Goal: Task Accomplishment & Management: Manage account settings

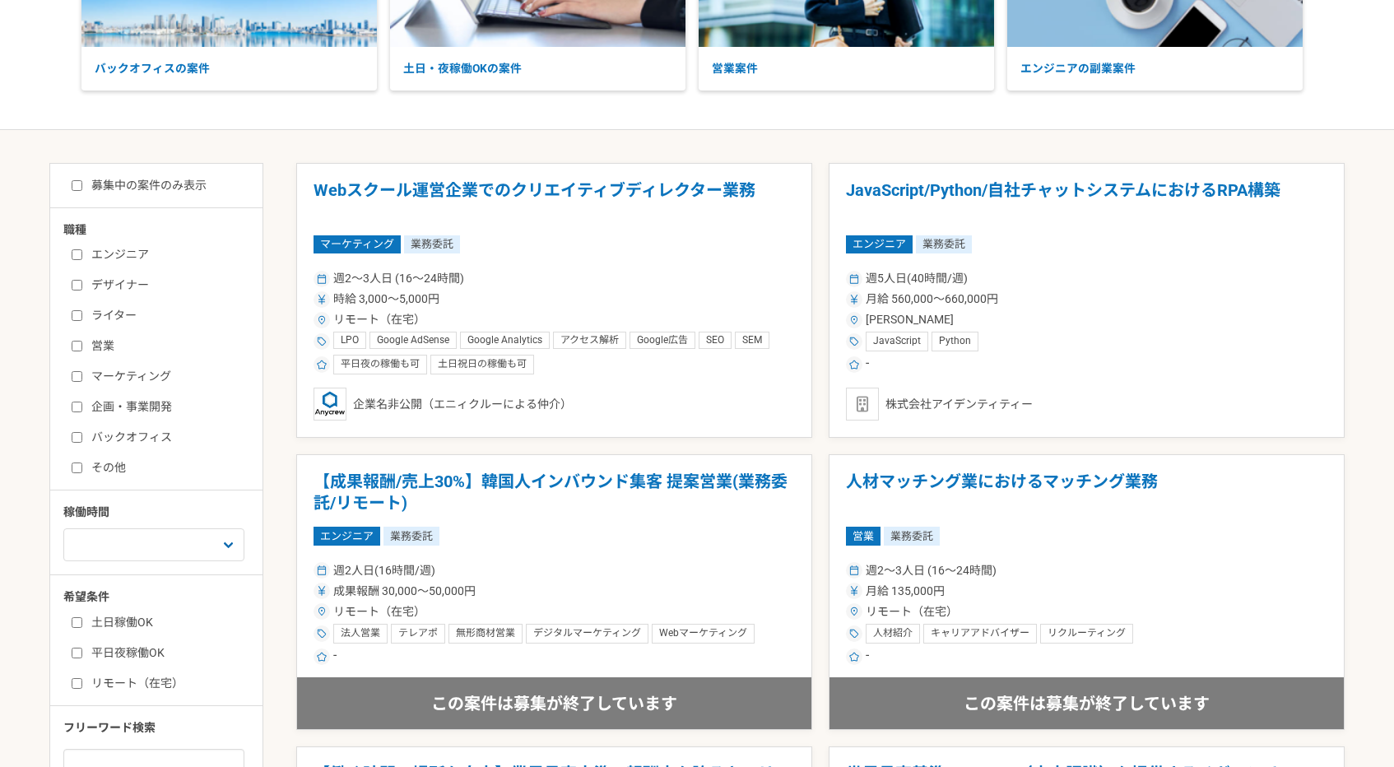
scroll to position [310, 0]
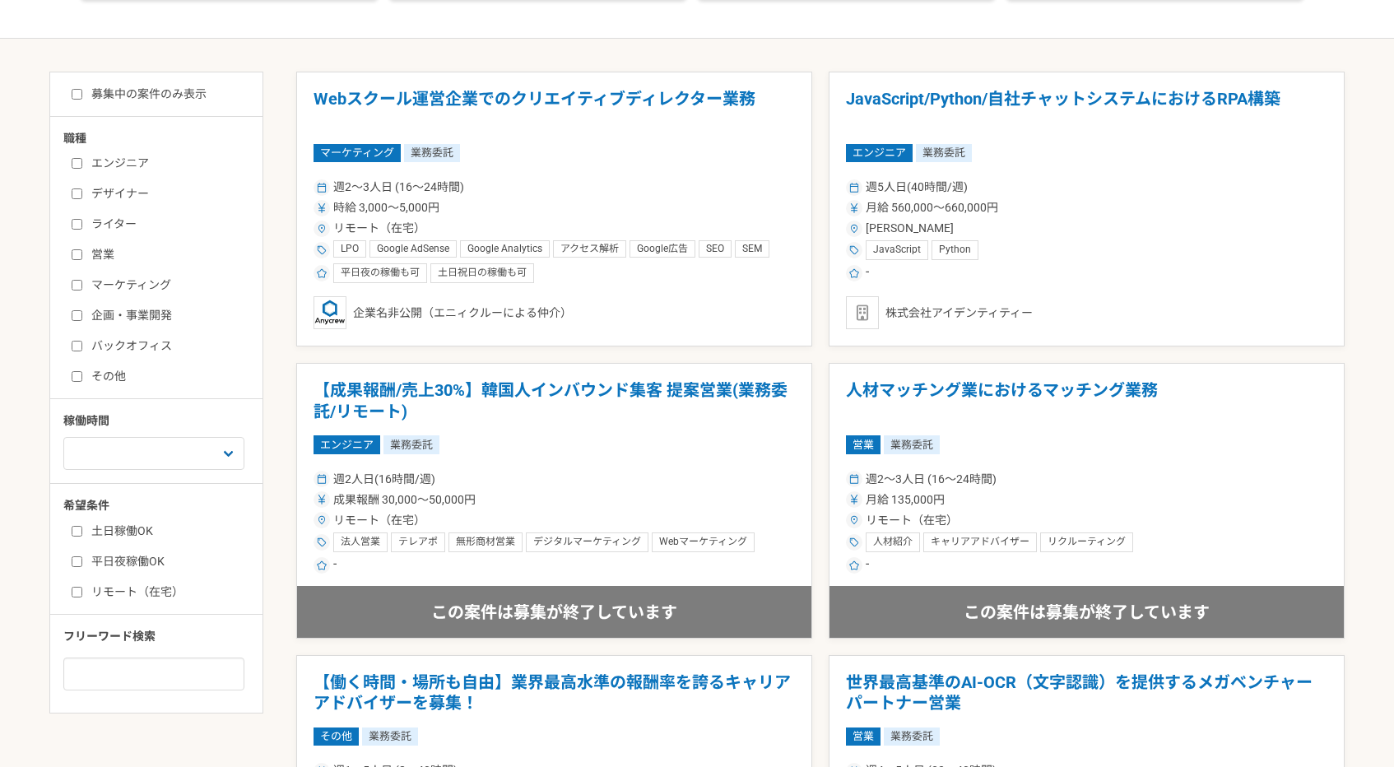
click at [176, 348] on label "バックオフィス" at bounding box center [166, 345] width 189 height 17
click at [82, 348] on input "バックオフィス" at bounding box center [77, 346] width 11 height 11
checkbox input "true"
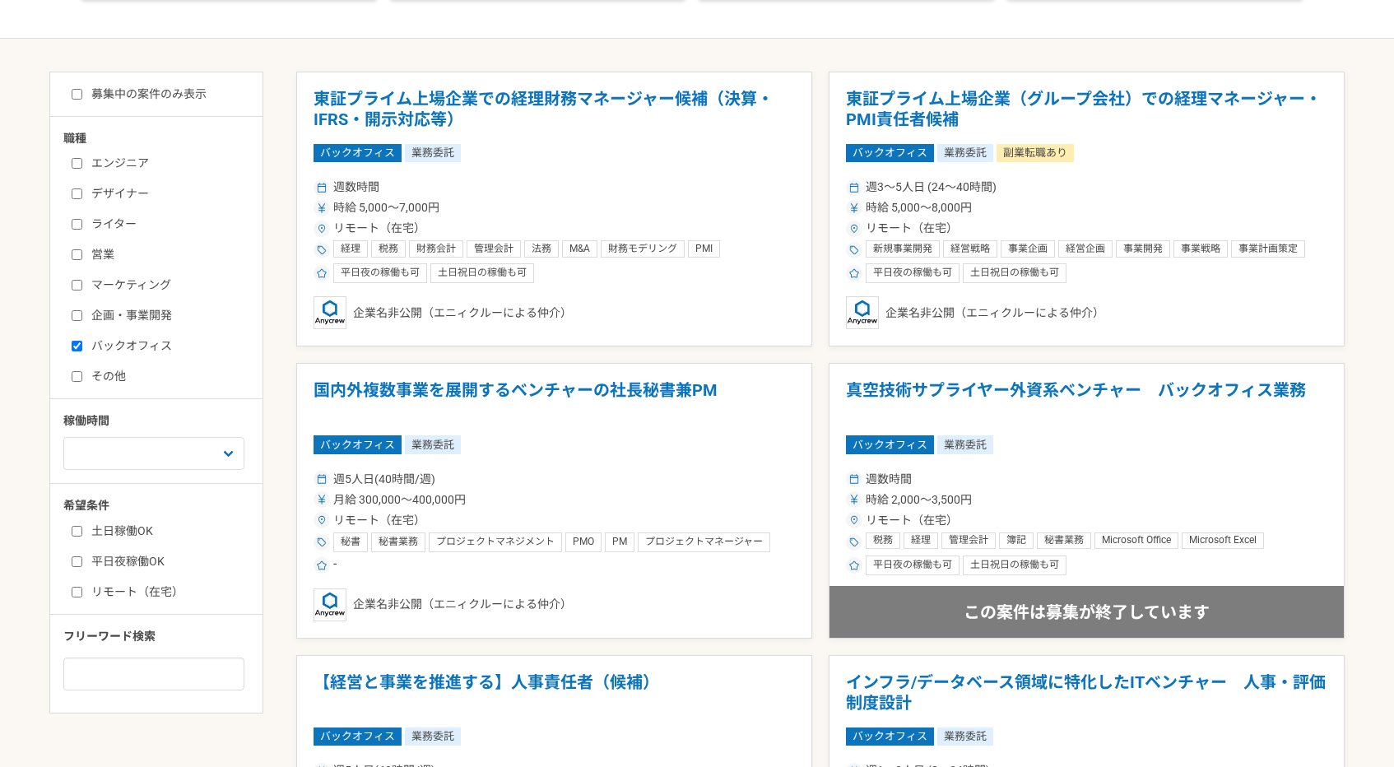
click at [127, 234] on div "エンジニア デザイナー ライター 営業 マーケティング 企画・事業開発 バックオフィス その他" at bounding box center [162, 267] width 198 height 235
click at [125, 229] on label "ライター" at bounding box center [166, 224] width 189 height 17
click at [82, 229] on input "ライター" at bounding box center [77, 224] width 11 height 11
checkbox input "true"
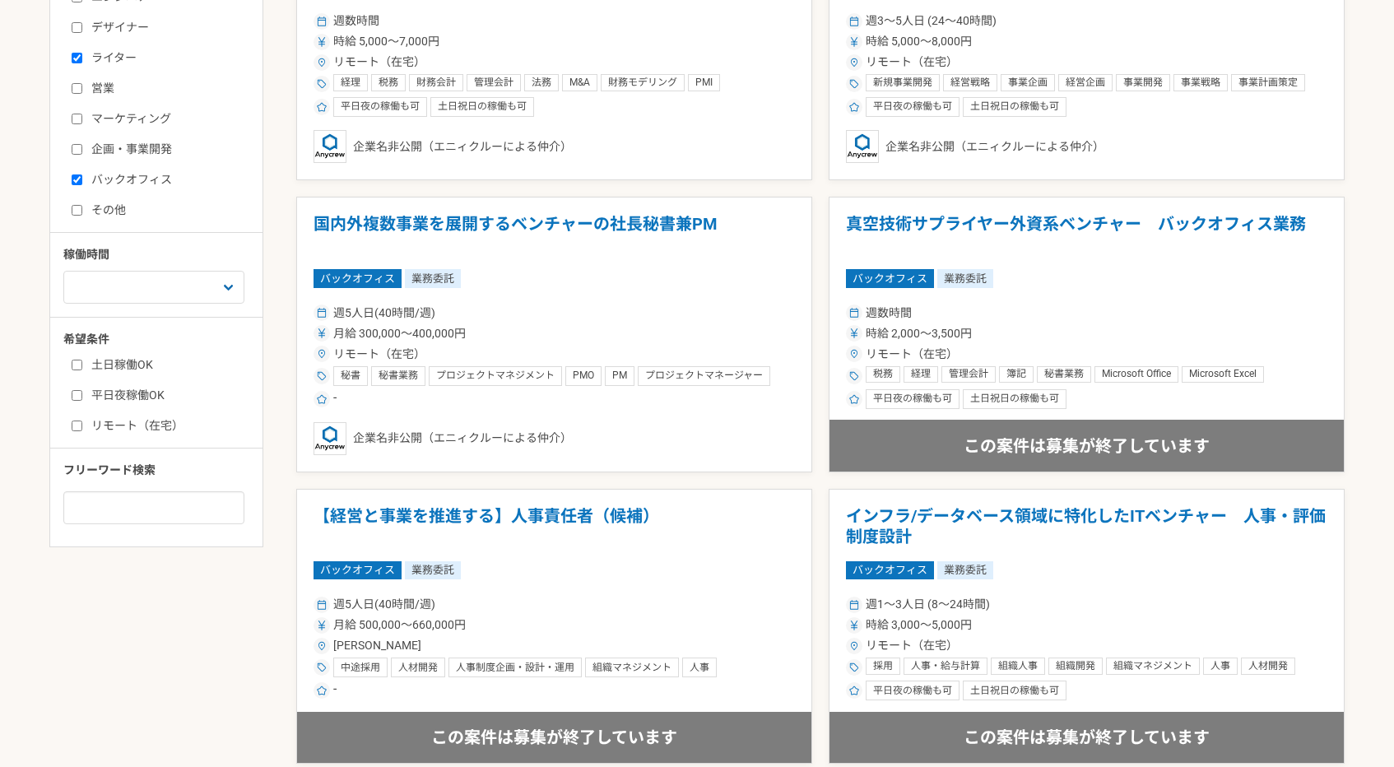
scroll to position [499, 0]
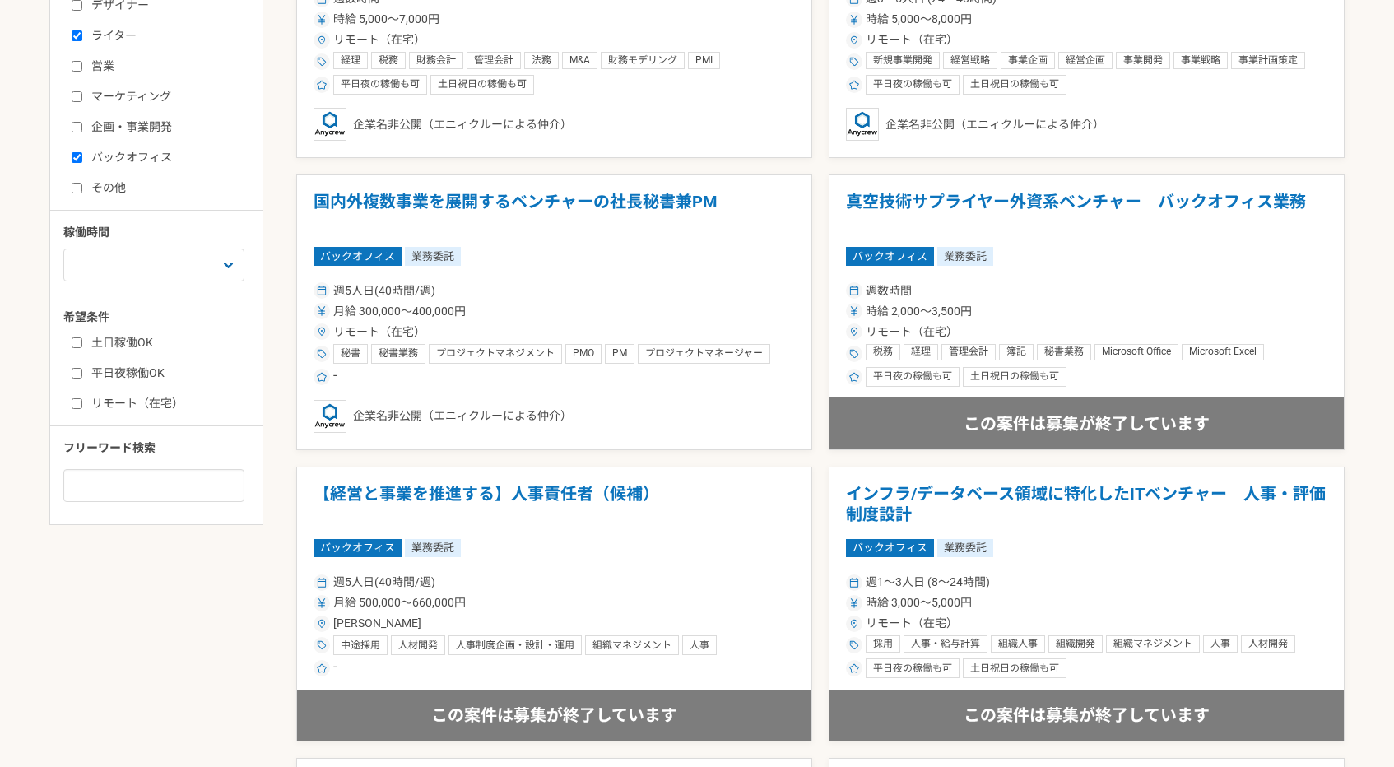
click at [170, 404] on label "リモート（在宅）" at bounding box center [166, 403] width 189 height 17
click at [82, 404] on input "リモート（在宅）" at bounding box center [77, 403] width 11 height 11
checkbox input "true"
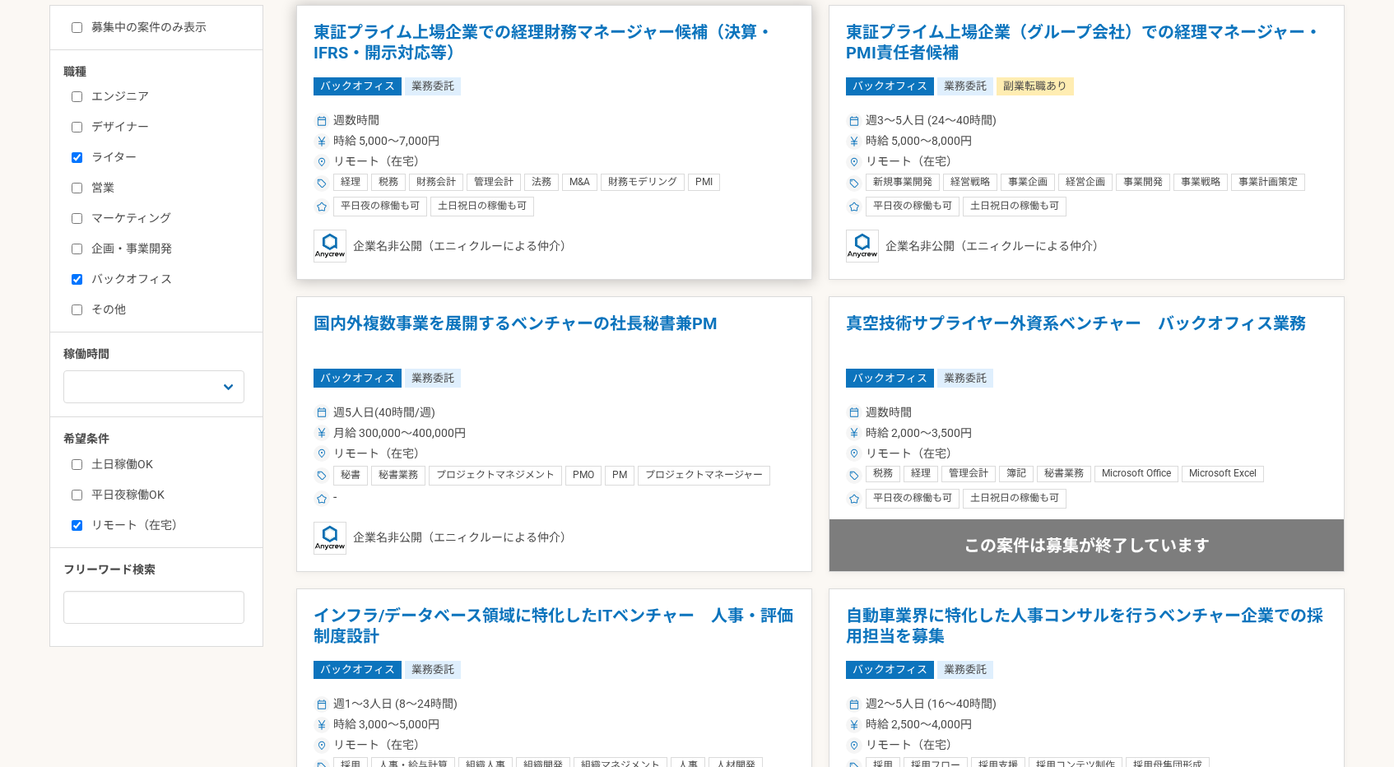
scroll to position [386, 0]
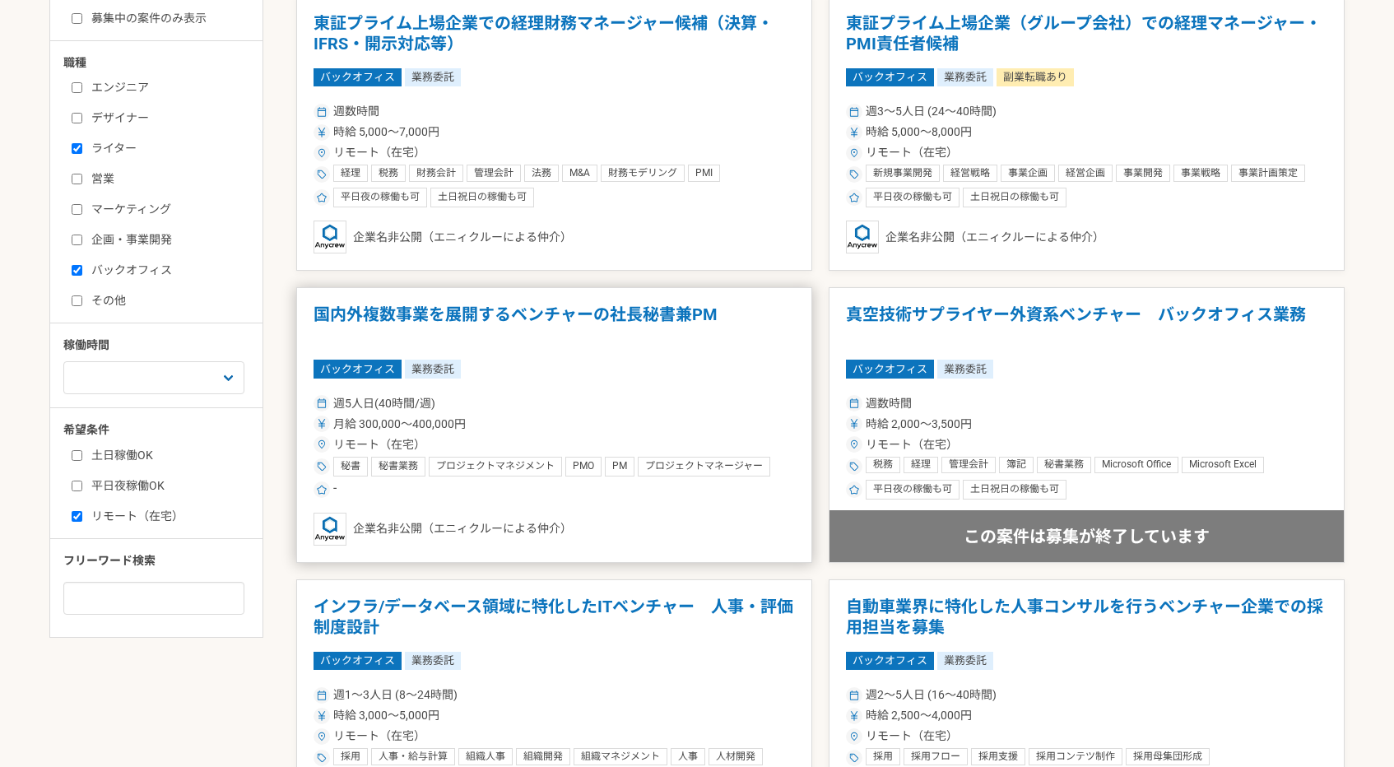
click at [645, 396] on div "週5人日(40時間/週)" at bounding box center [555, 403] width 482 height 17
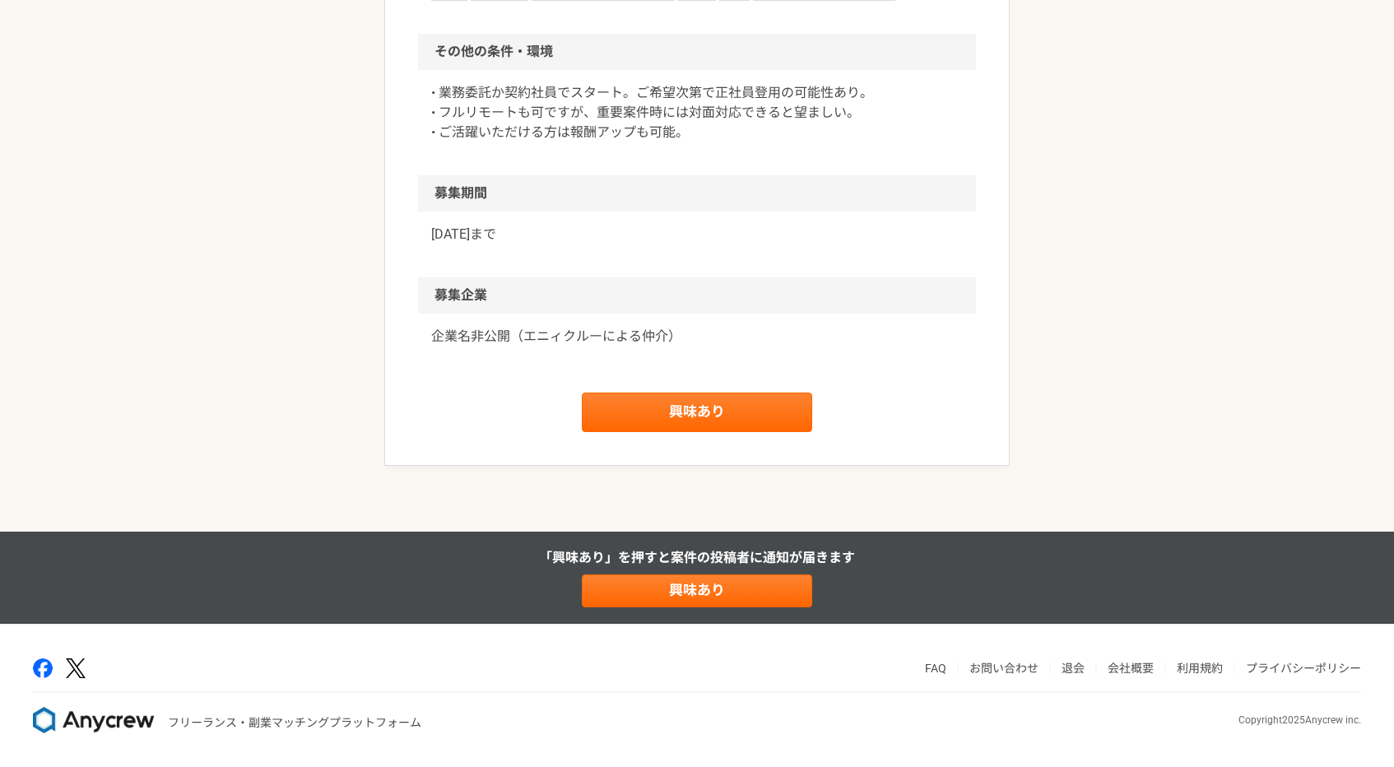
scroll to position [1637, 0]
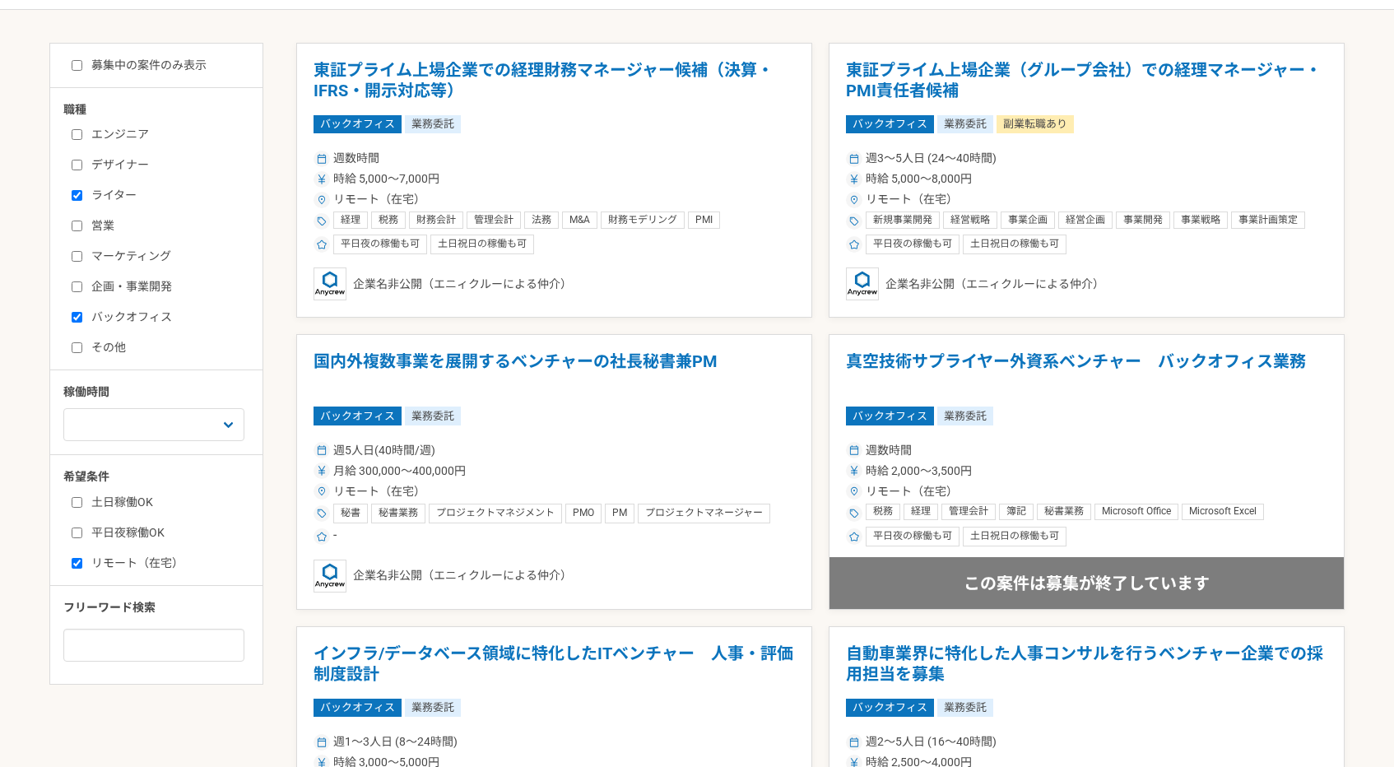
scroll to position [338, 0]
click at [188, 58] on label "募集中の案件のみ表示" at bounding box center [139, 66] width 135 height 17
click at [82, 61] on input "募集中の案件のみ表示" at bounding box center [77, 66] width 11 height 11
checkbox input "true"
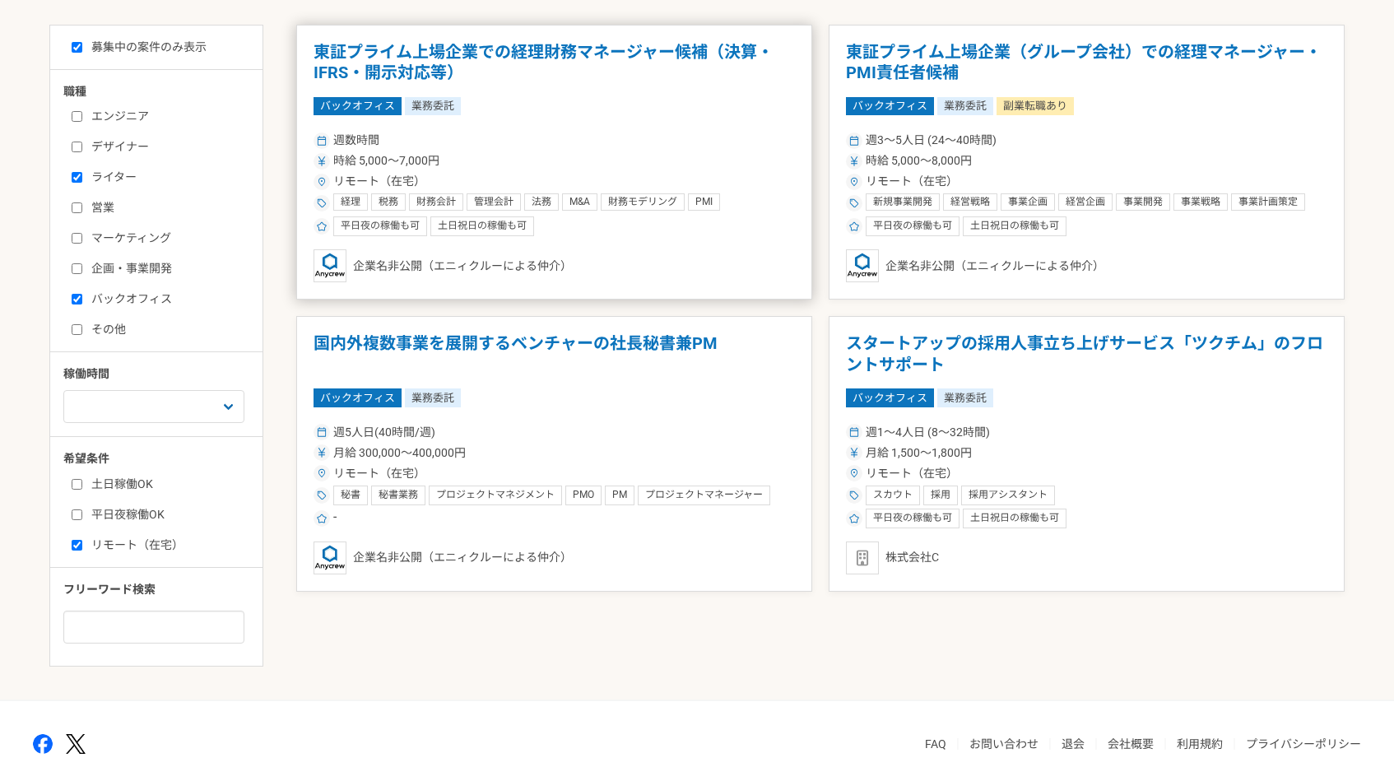
scroll to position [363, 0]
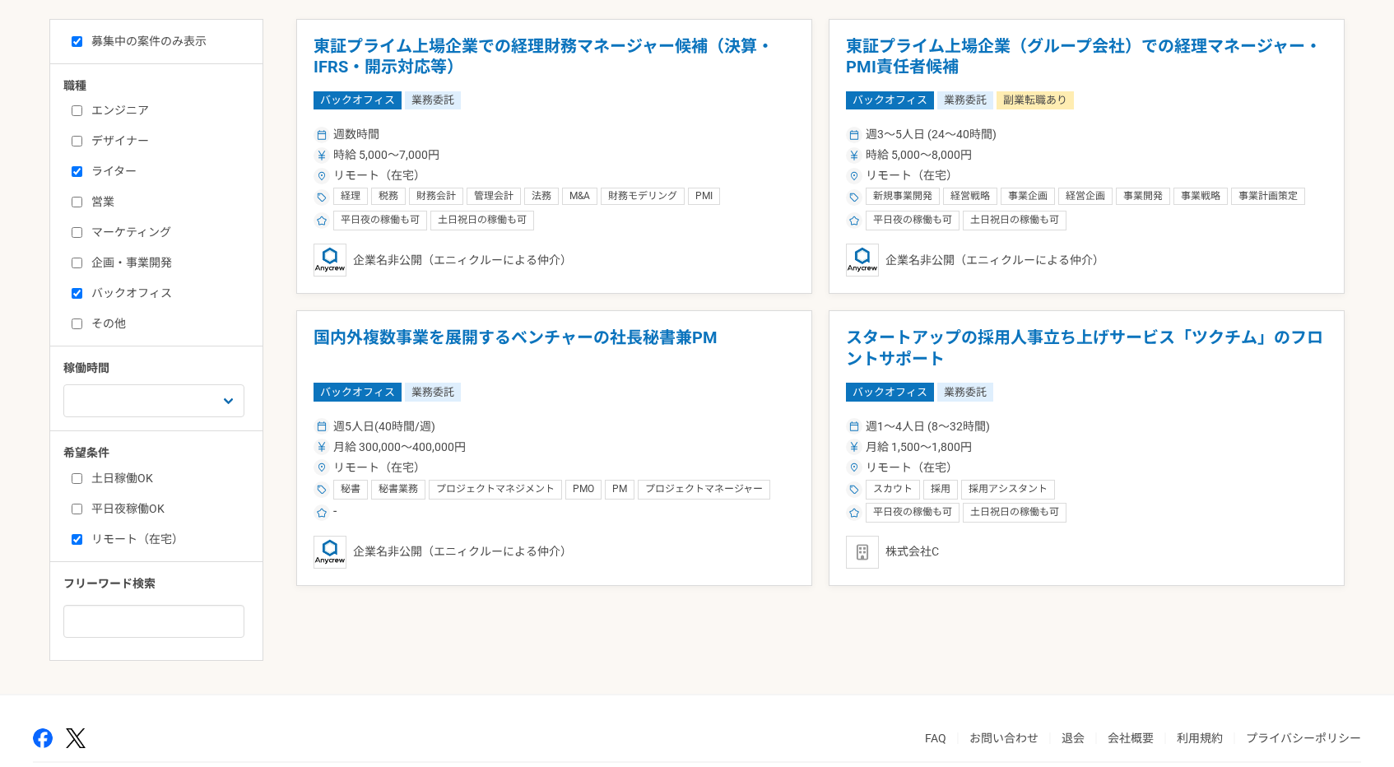
click at [154, 292] on label "バックオフィス" at bounding box center [166, 293] width 189 height 17
click at [82, 292] on input "バックオフィス" at bounding box center [77, 293] width 11 height 11
checkbox input "false"
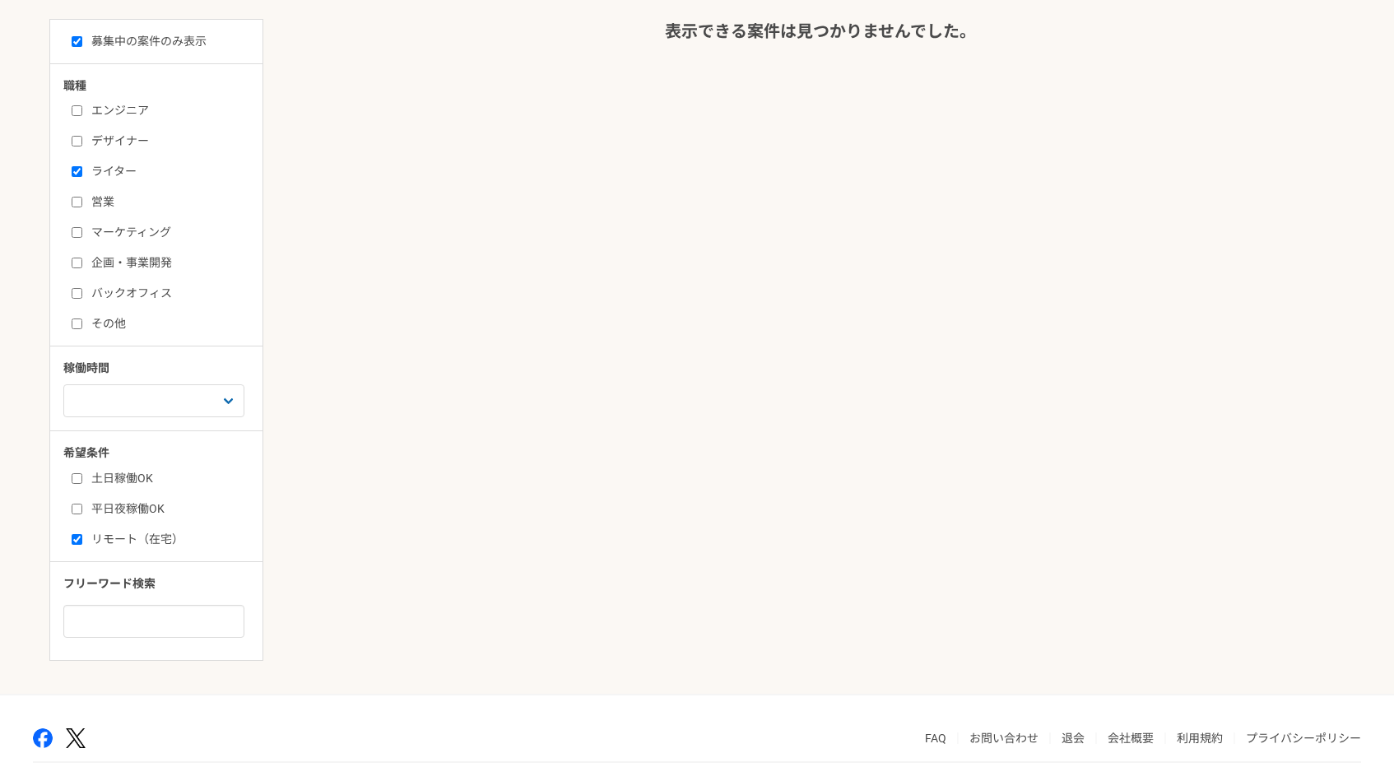
click at [126, 171] on label "ライター" at bounding box center [166, 171] width 189 height 17
click at [82, 171] on input "ライター" at bounding box center [77, 171] width 11 height 11
checkbox input "false"
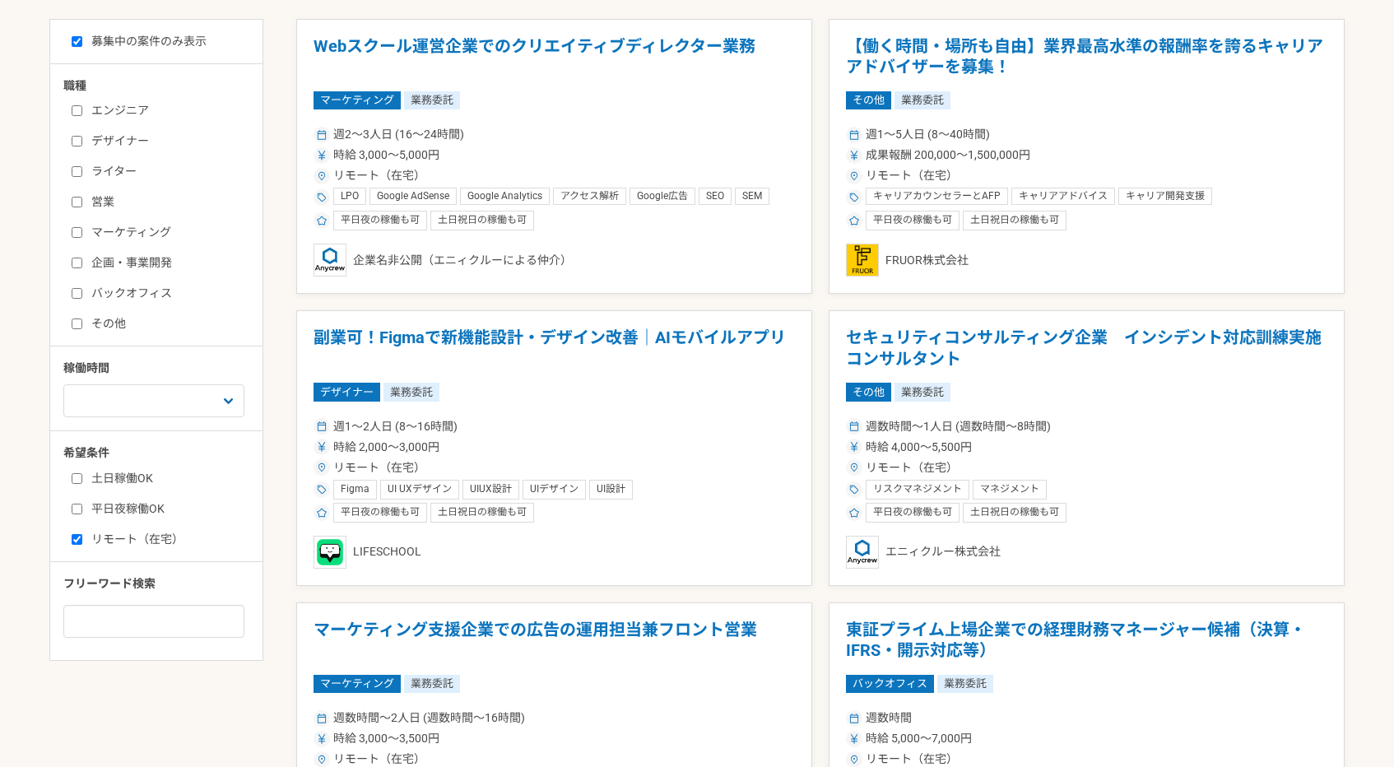
click at [120, 317] on label "その他" at bounding box center [166, 323] width 189 height 17
click at [82, 319] on input "その他" at bounding box center [77, 324] width 11 height 11
checkbox input "true"
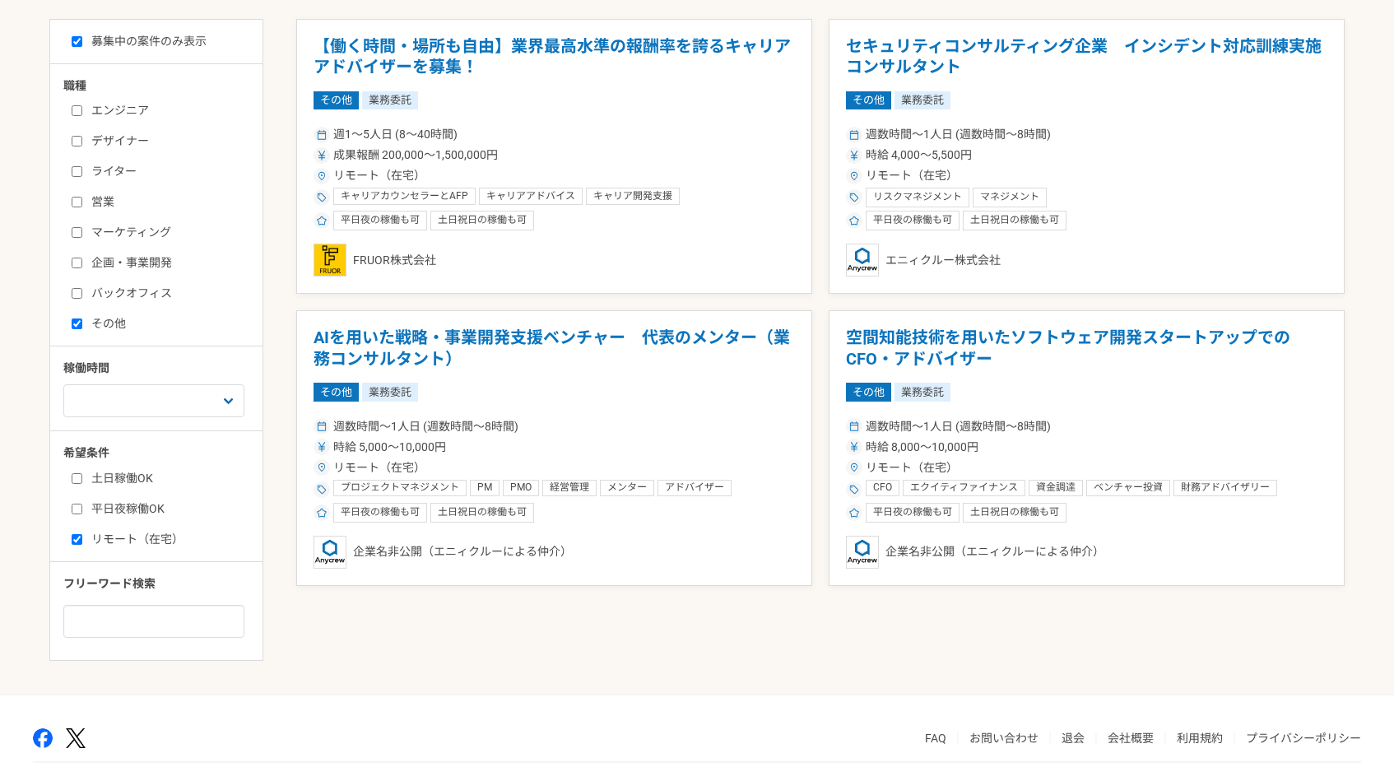
click at [134, 293] on label "バックオフィス" at bounding box center [166, 293] width 189 height 17
click at [82, 293] on input "バックオフィス" at bounding box center [77, 293] width 11 height 11
checkbox input "true"
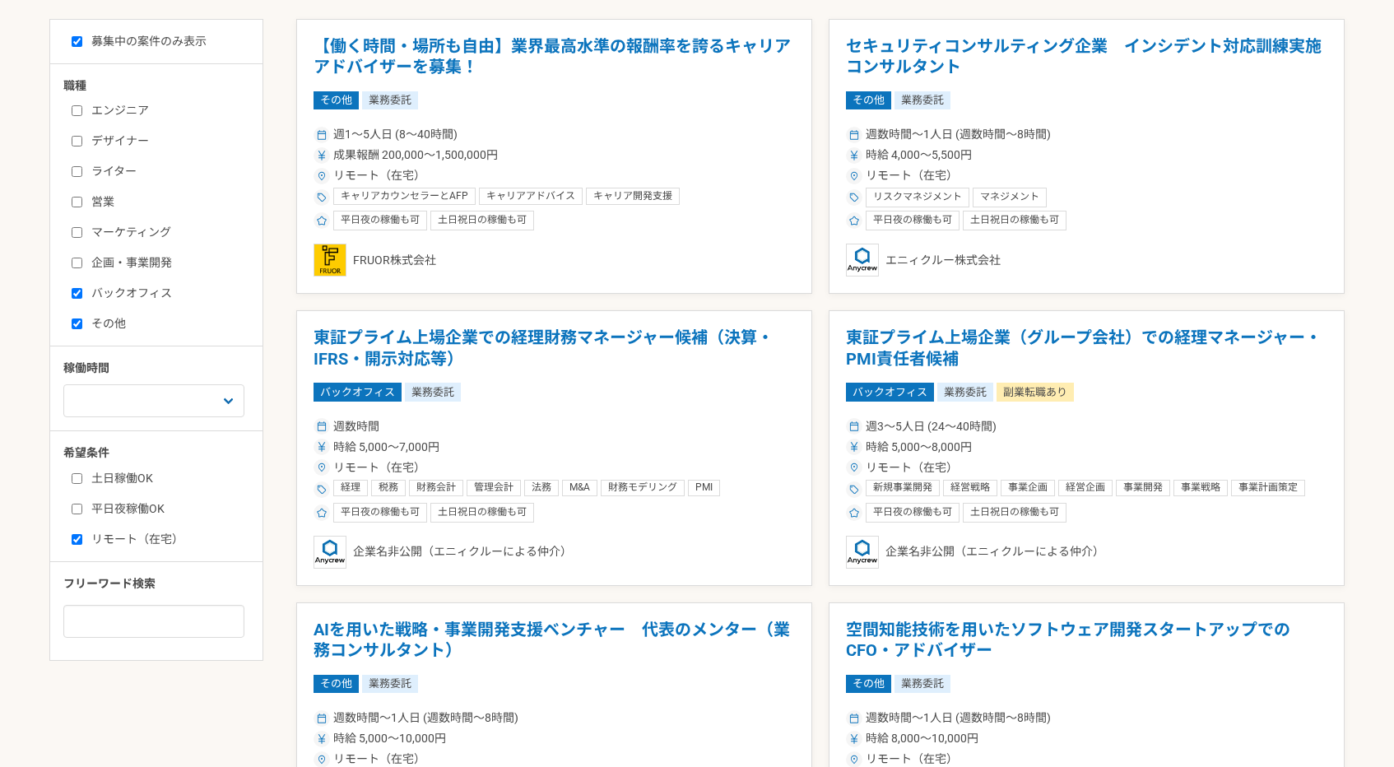
click at [115, 322] on label "その他" at bounding box center [166, 323] width 189 height 17
click at [82, 322] on input "その他" at bounding box center [77, 324] width 11 height 11
checkbox input "false"
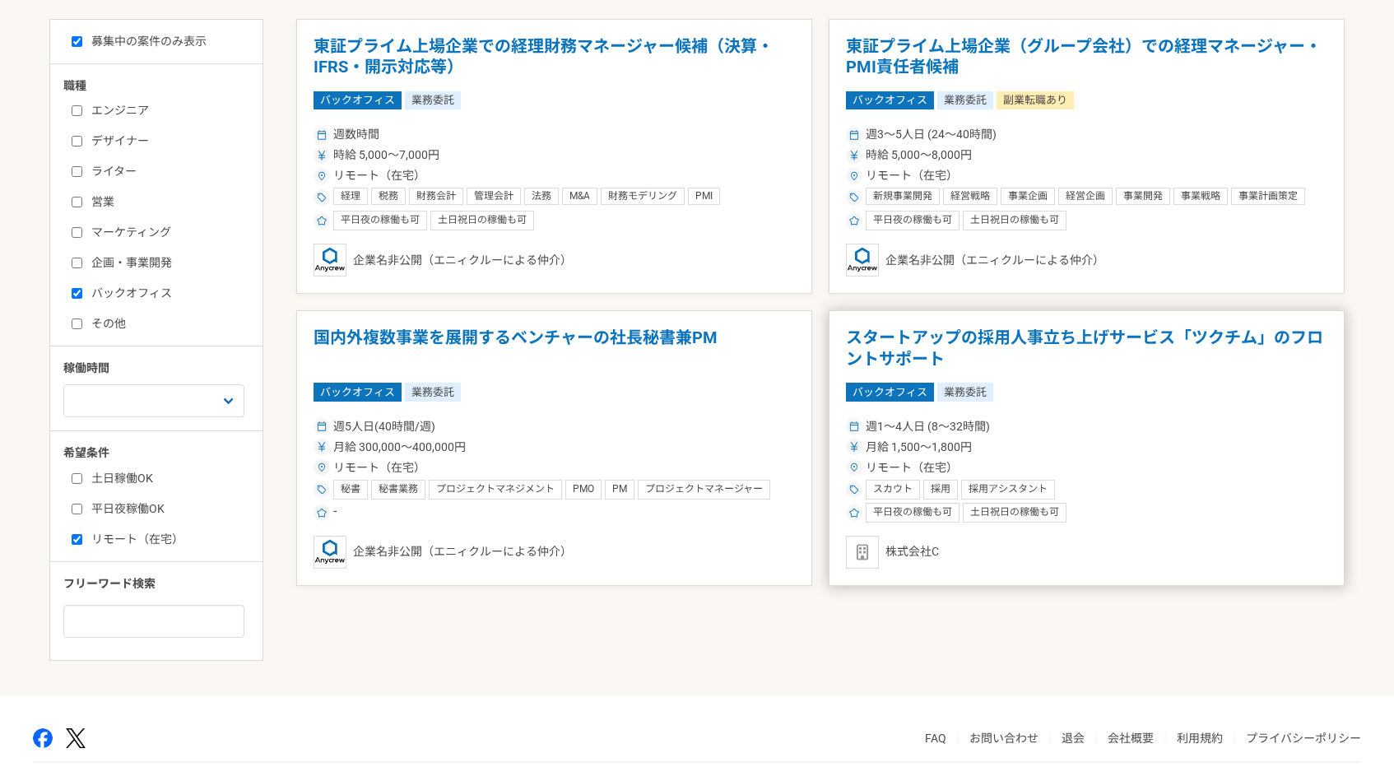
click at [1119, 392] on div "バックオフィス 業務委託" at bounding box center [1087, 392] width 482 height 18
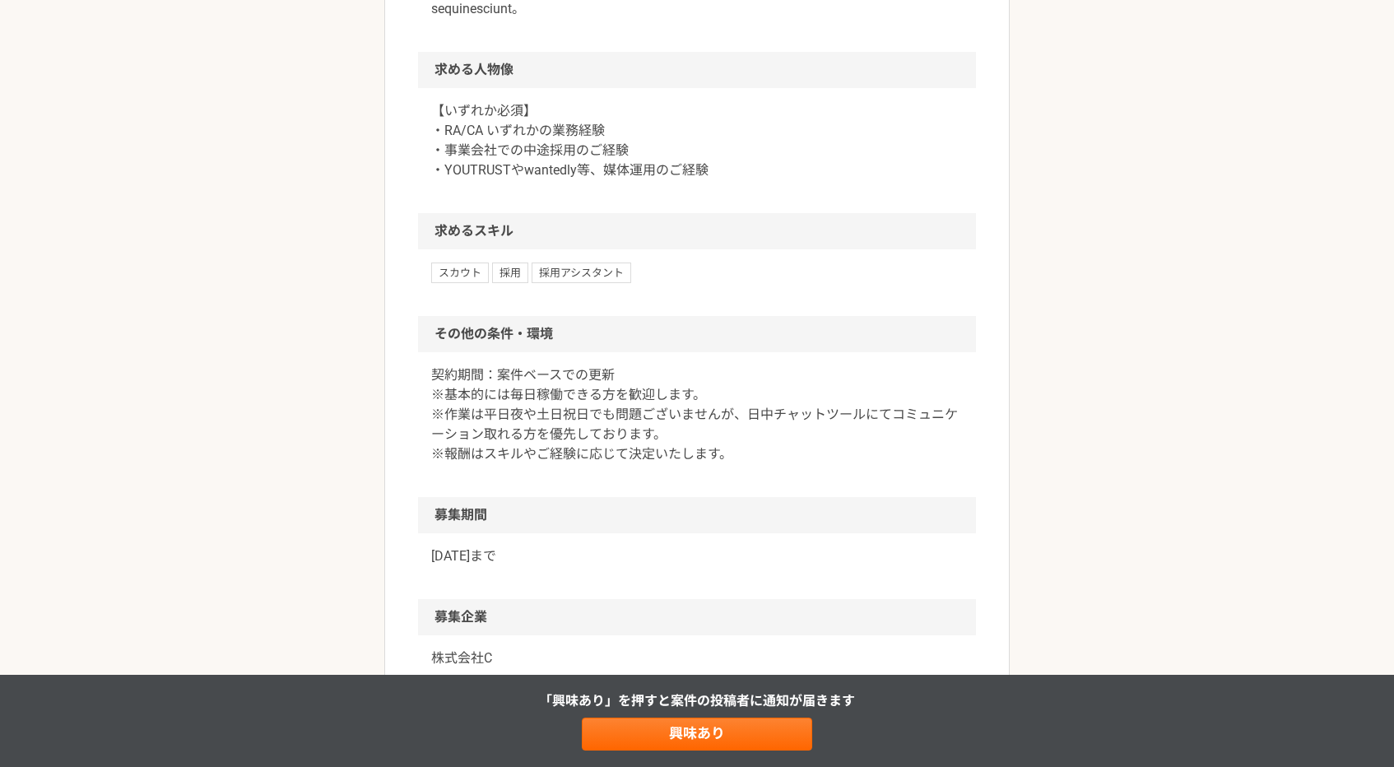
scroll to position [1091, 0]
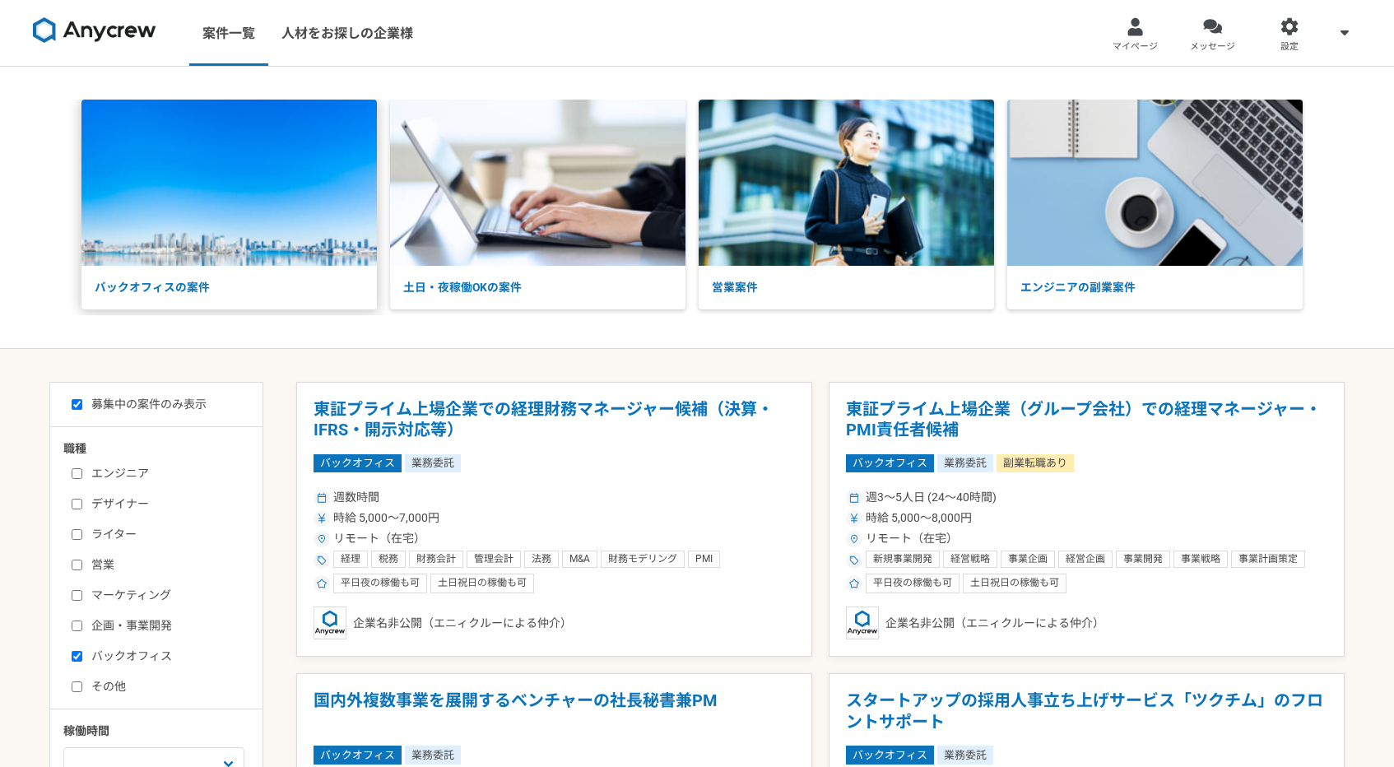
click at [323, 298] on p "バックオフィスの案件" at bounding box center [228, 288] width 295 height 44
click at [1217, 36] on link "メッセージ" at bounding box center [1213, 33] width 77 height 66
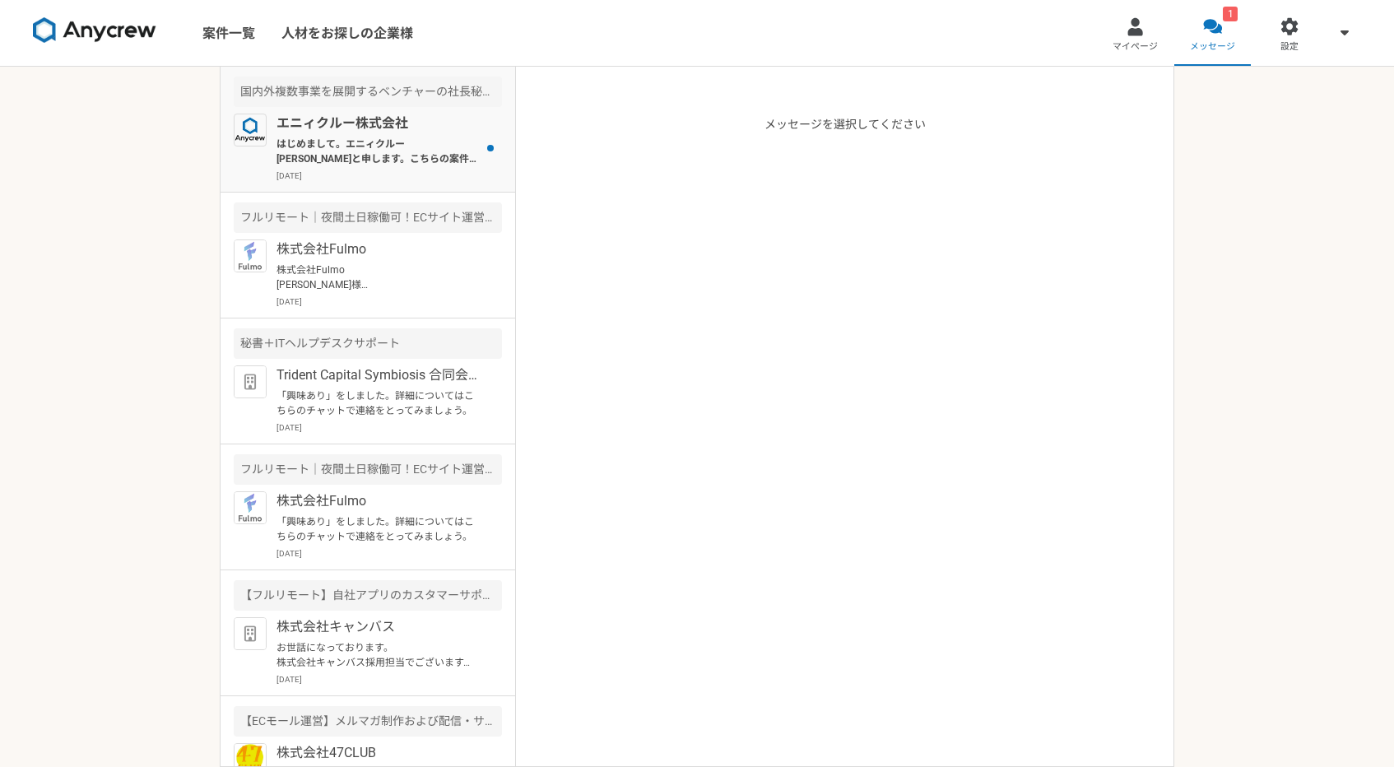
click at [444, 143] on p "はじめまして。エニィクルー田村と申します。こちらの案件、ご興味お持ちくださり誠にありがとうございます。 こちらの案件が週5日160時間程度のフル稼働を前提とし…" at bounding box center [378, 152] width 203 height 30
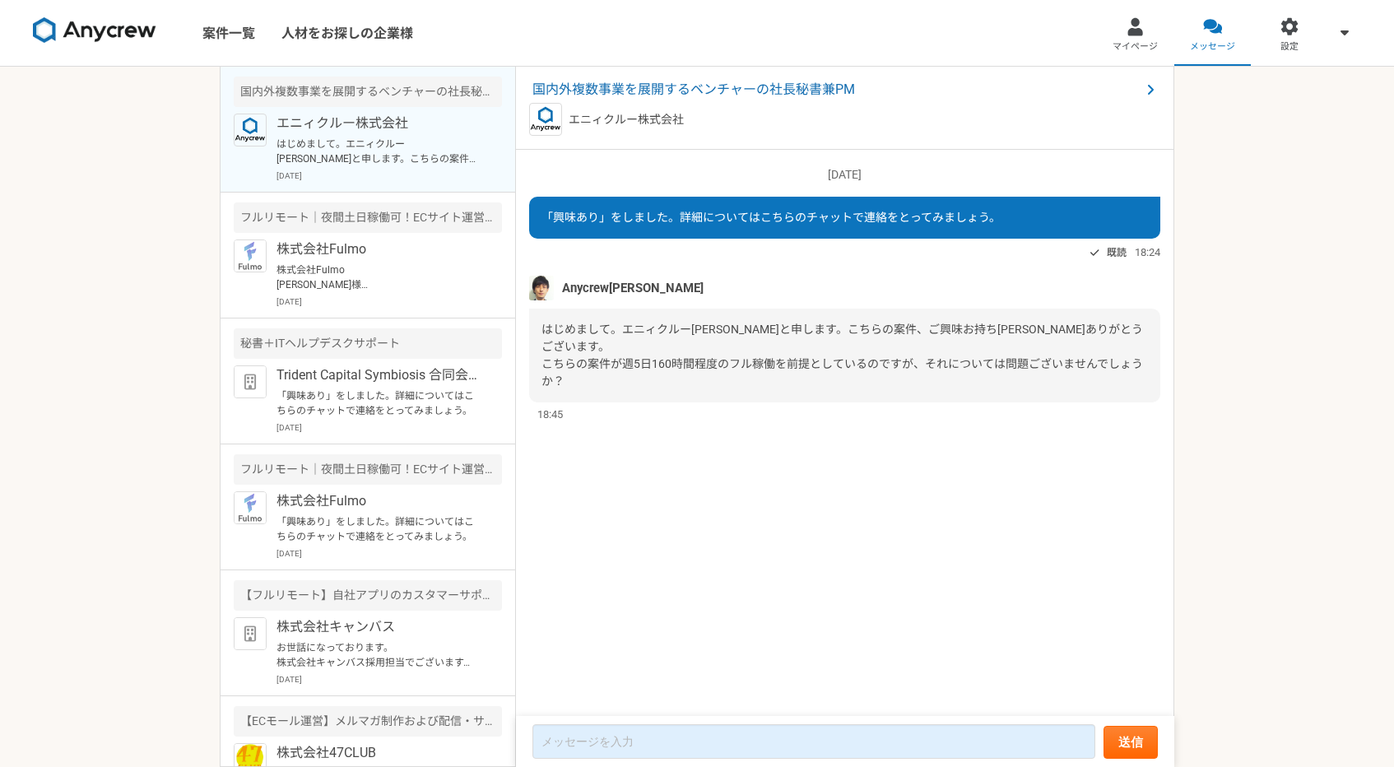
click at [628, 292] on span "Anycrew田村" at bounding box center [633, 288] width 142 height 18
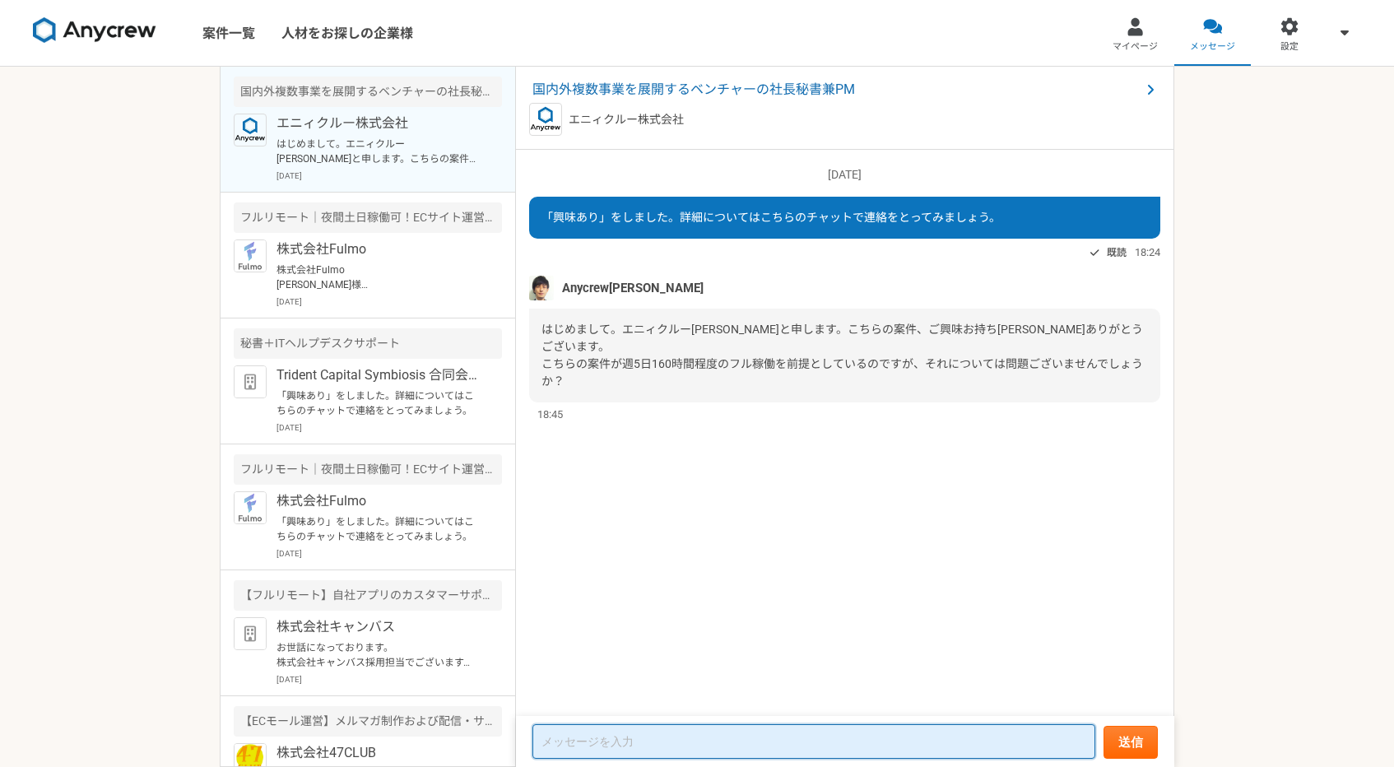
click at [676, 737] on textarea at bounding box center [814, 741] width 563 height 35
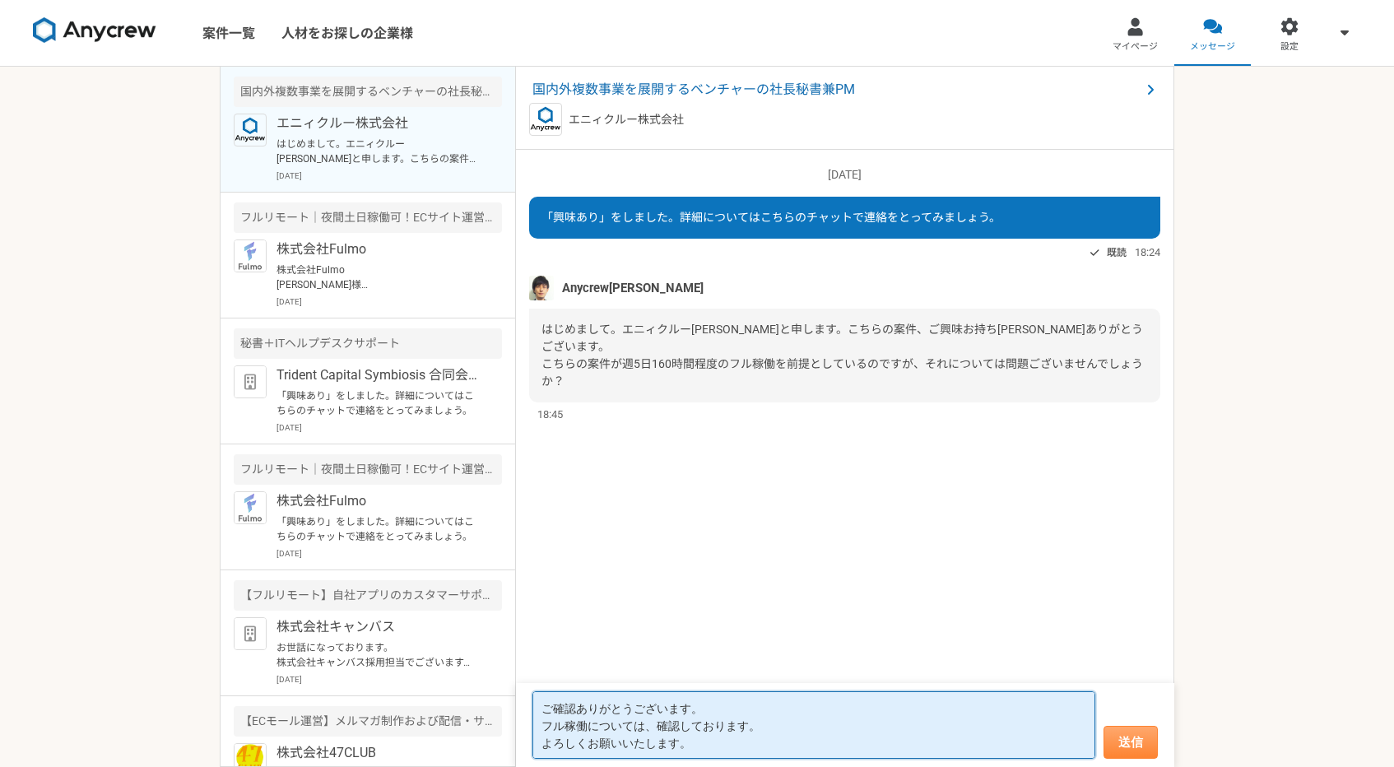
type textarea "ご確認ありがとうございます。 フル稼働については、確認しております。 よろしくお願いいたします。"
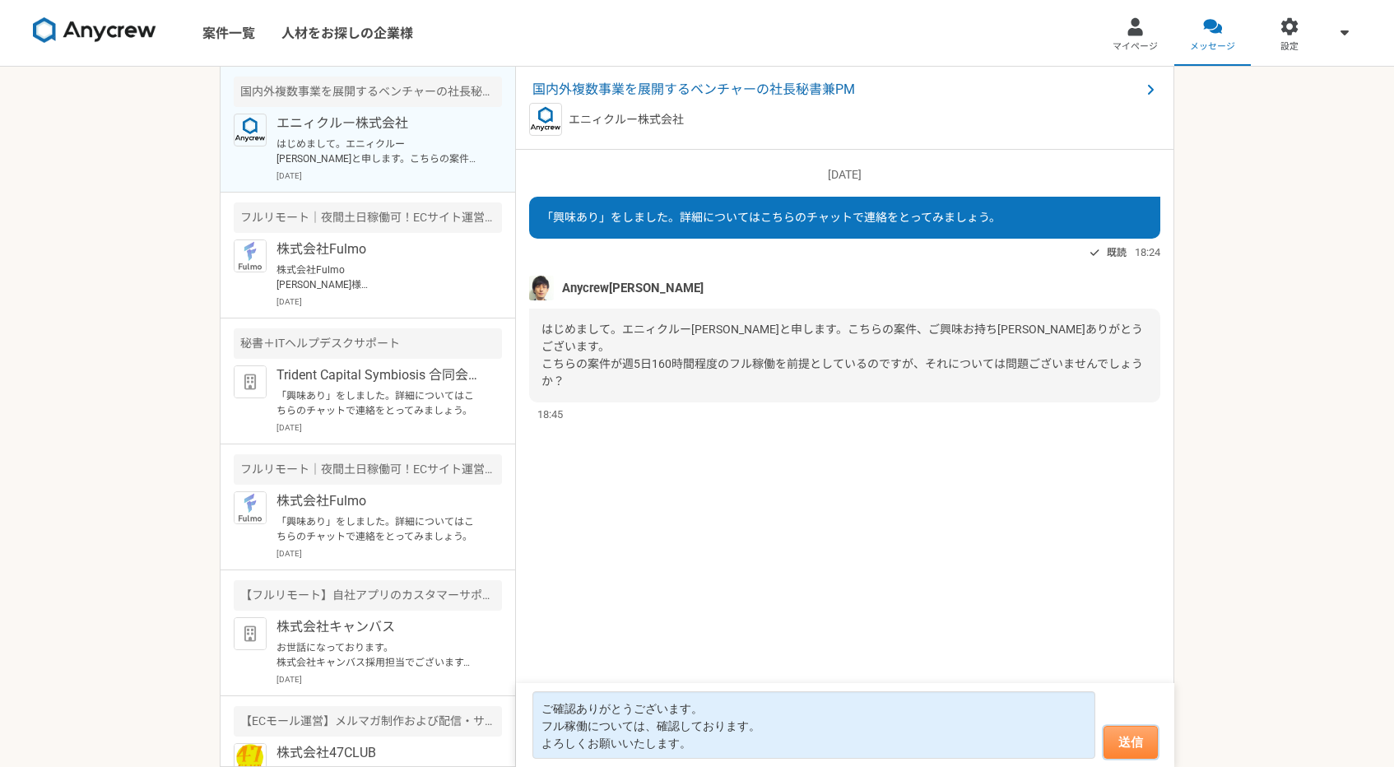
click at [1146, 746] on button "送信" at bounding box center [1131, 742] width 54 height 33
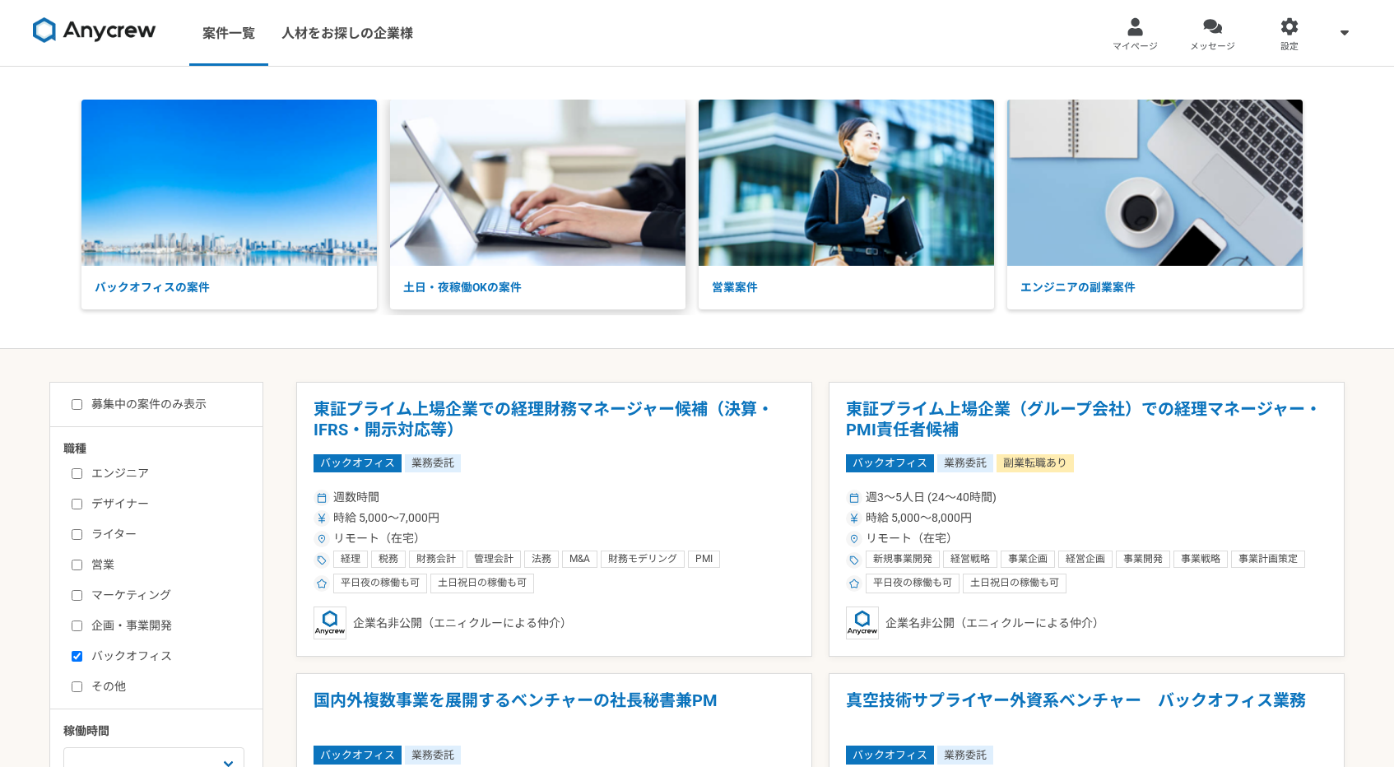
click at [449, 297] on p "土日・夜稼働OKの案件" at bounding box center [537, 288] width 295 height 44
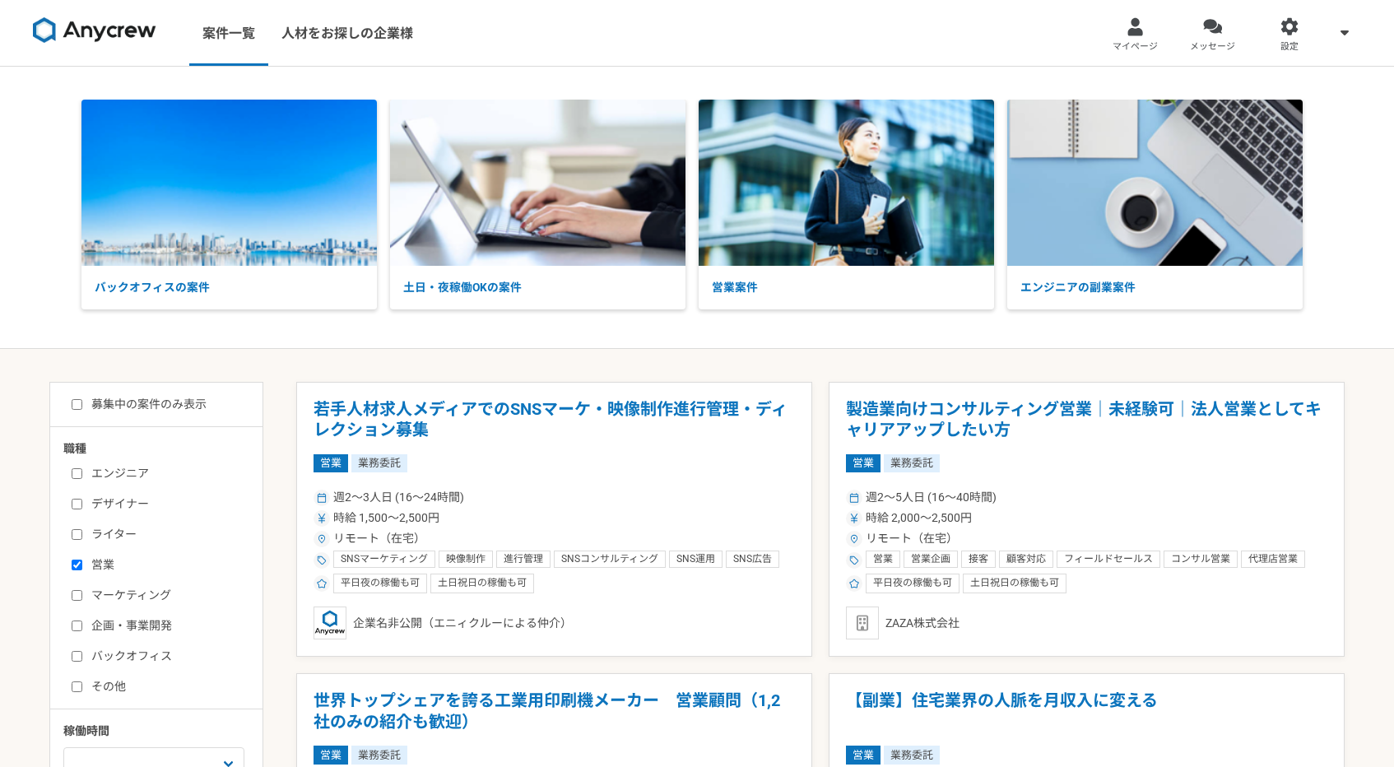
click at [103, 46] on link at bounding box center [94, 33] width 137 height 45
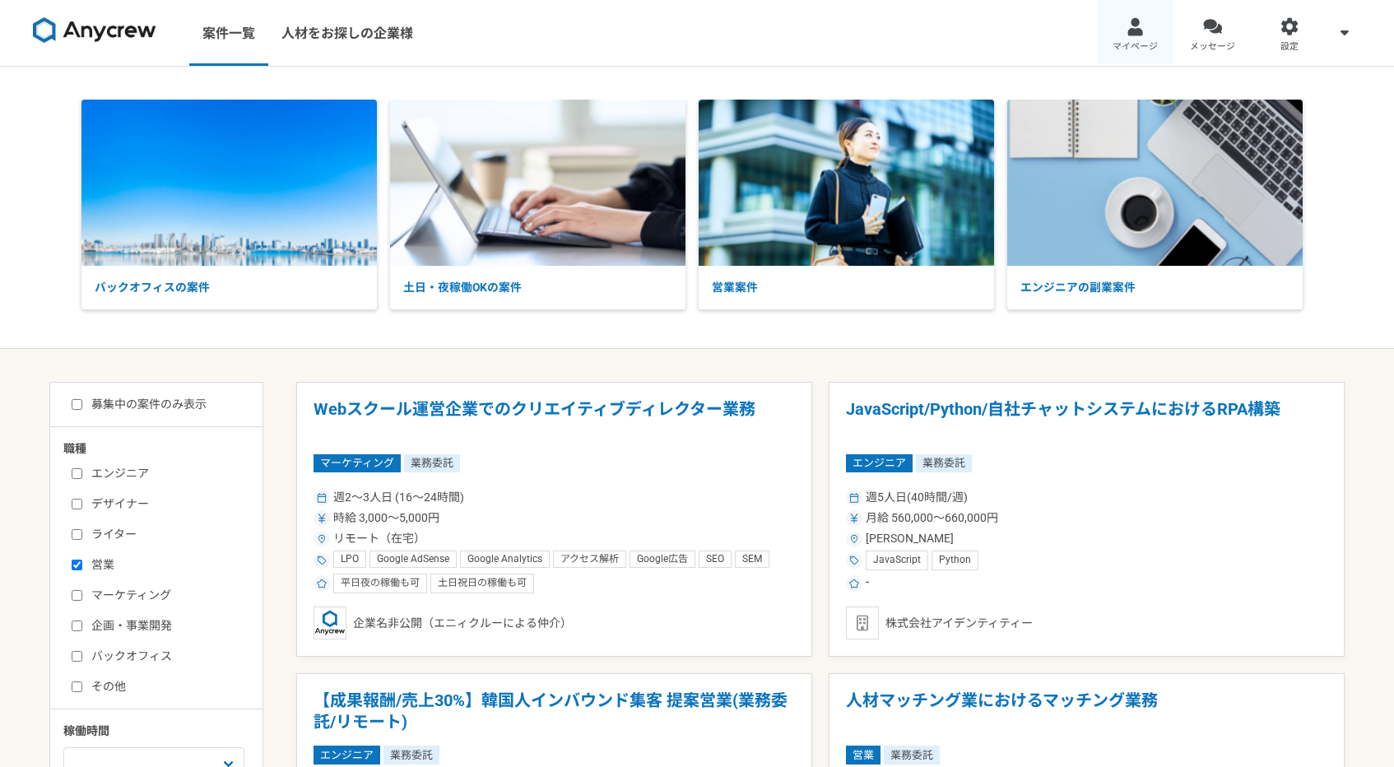
click at [1119, 55] on link "マイページ" at bounding box center [1135, 33] width 77 height 66
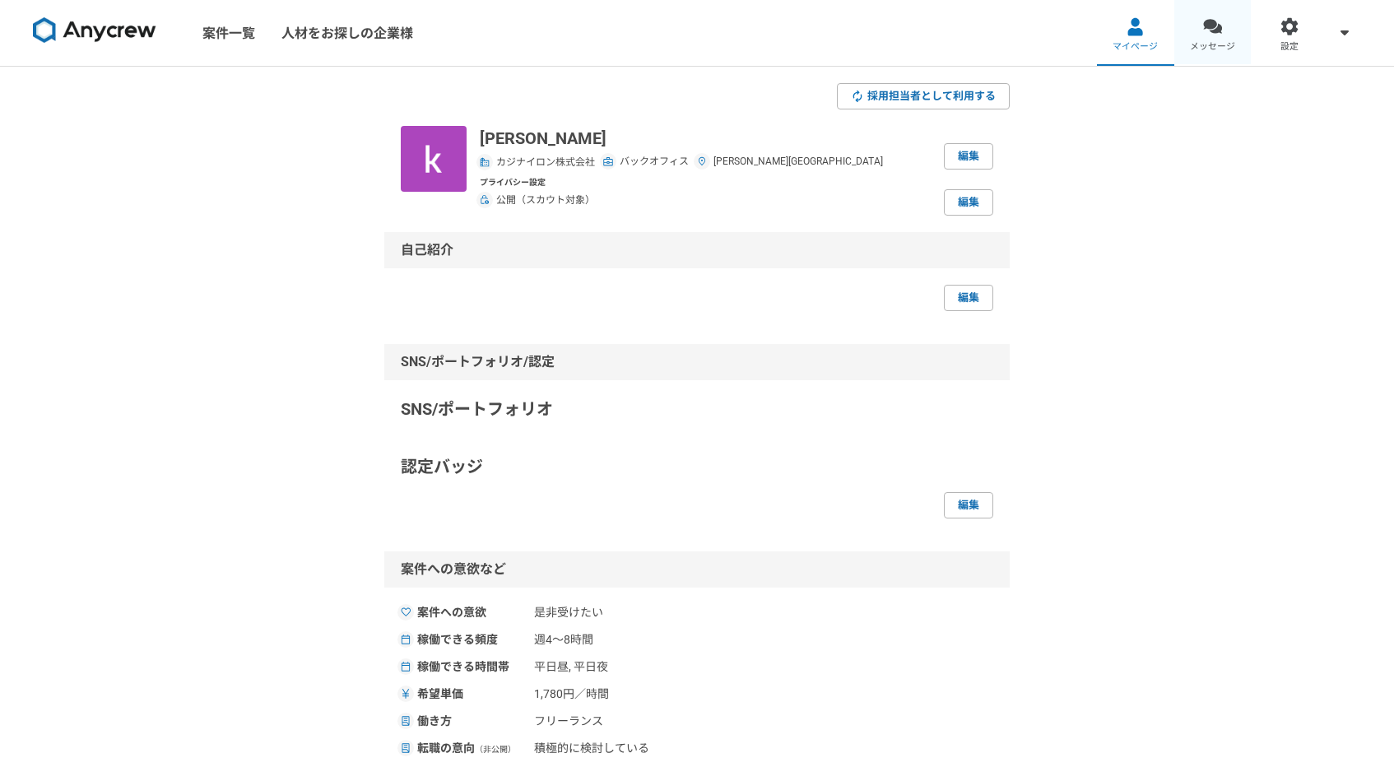
click at [1215, 40] on span "メッセージ" at bounding box center [1212, 46] width 45 height 13
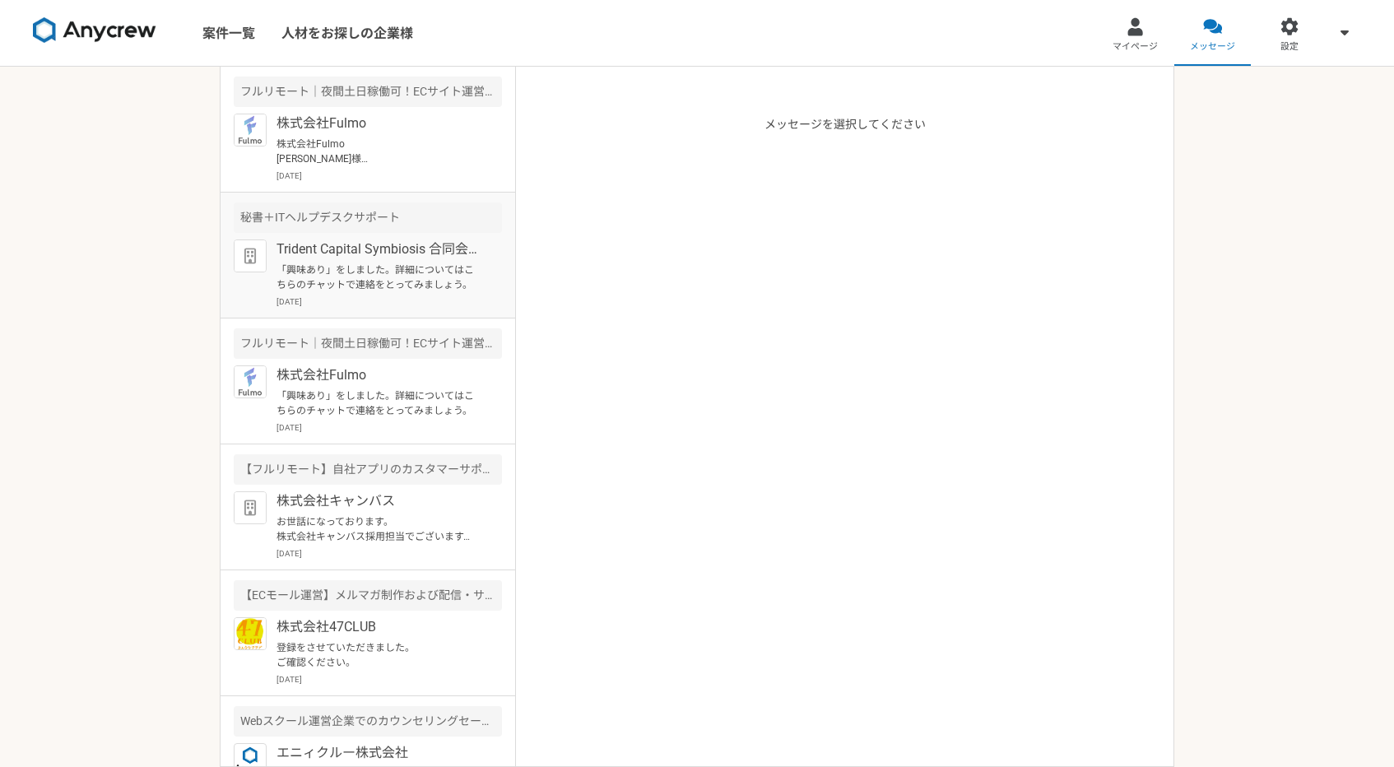
click at [392, 273] on p "「興味あり」をしました。詳細についてはこちらのチャットで連絡をとってみましょう。" at bounding box center [378, 278] width 203 height 30
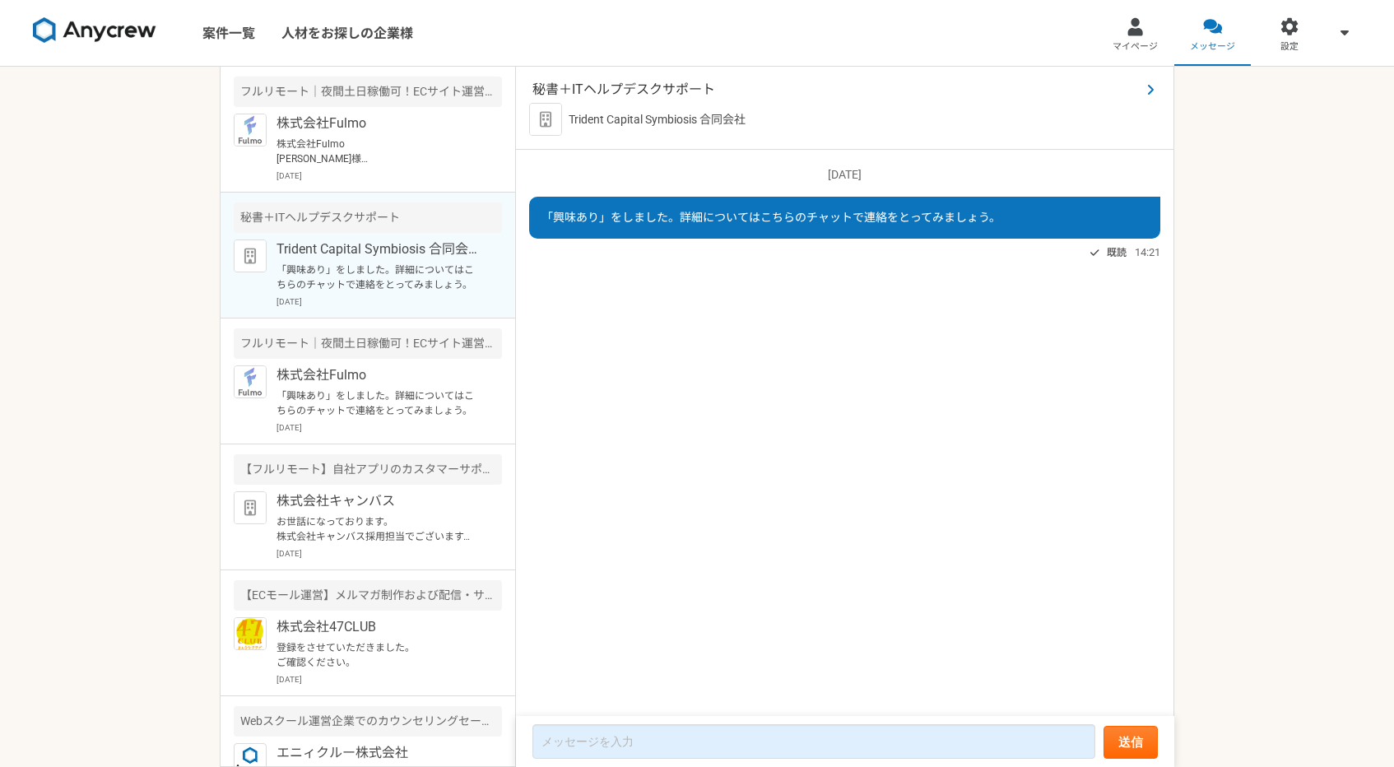
click at [645, 91] on span "秘書＋ITヘルプデスクサポート" at bounding box center [837, 90] width 608 height 20
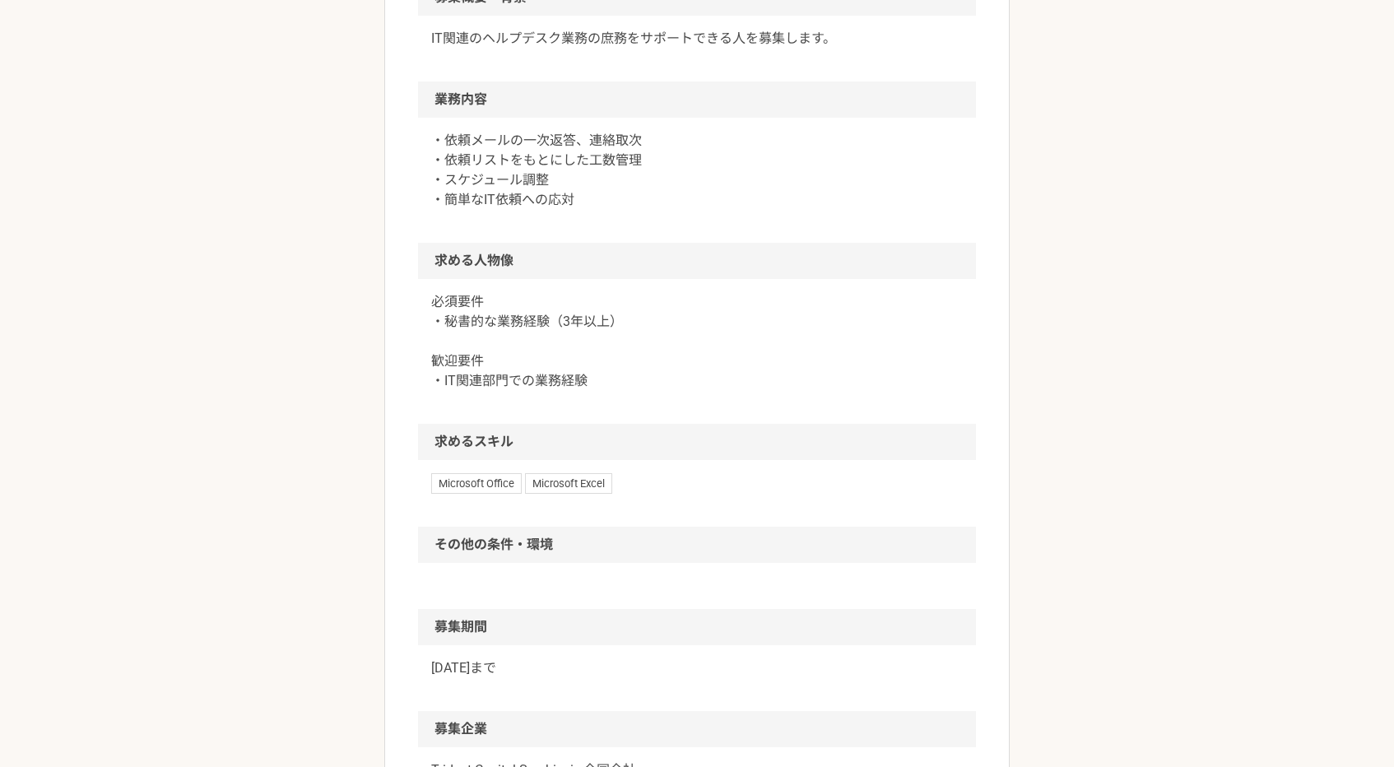
scroll to position [564, 0]
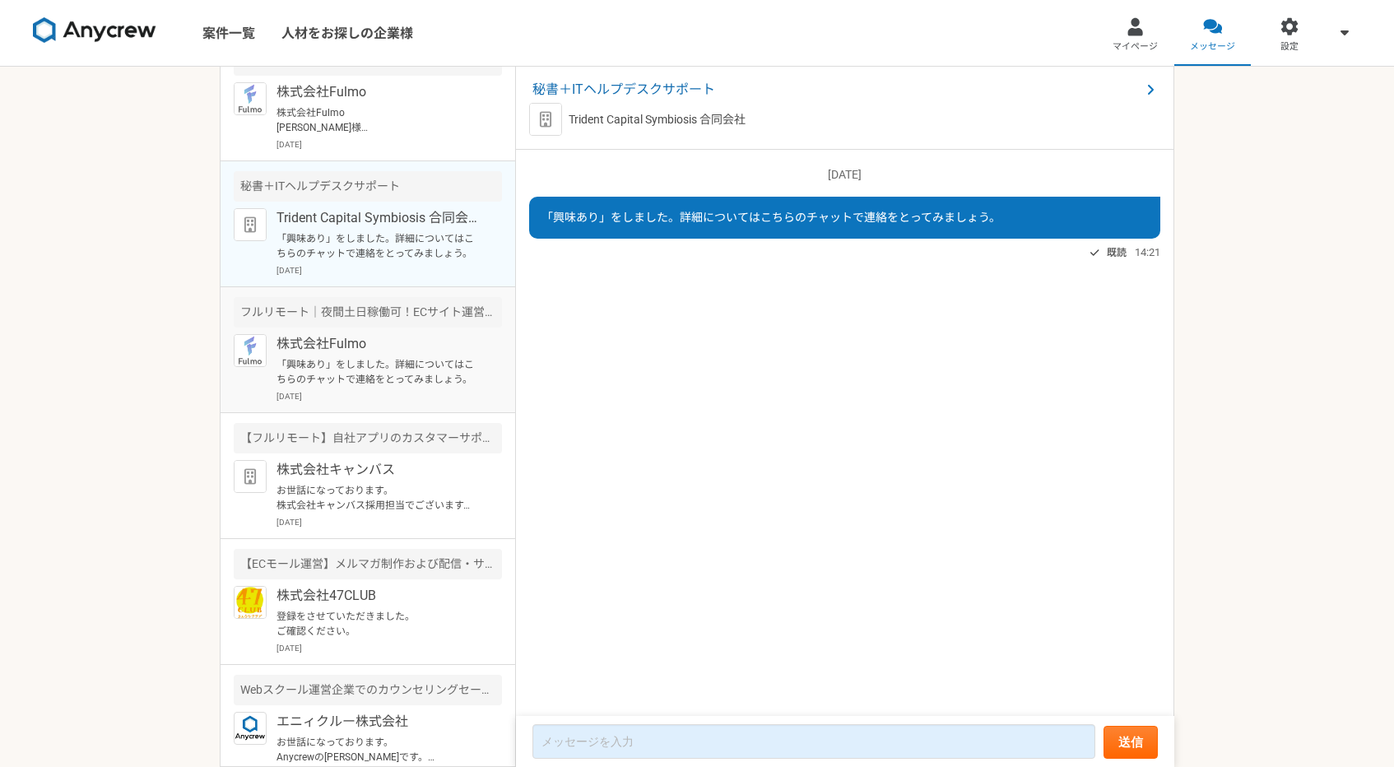
scroll to position [56, 0]
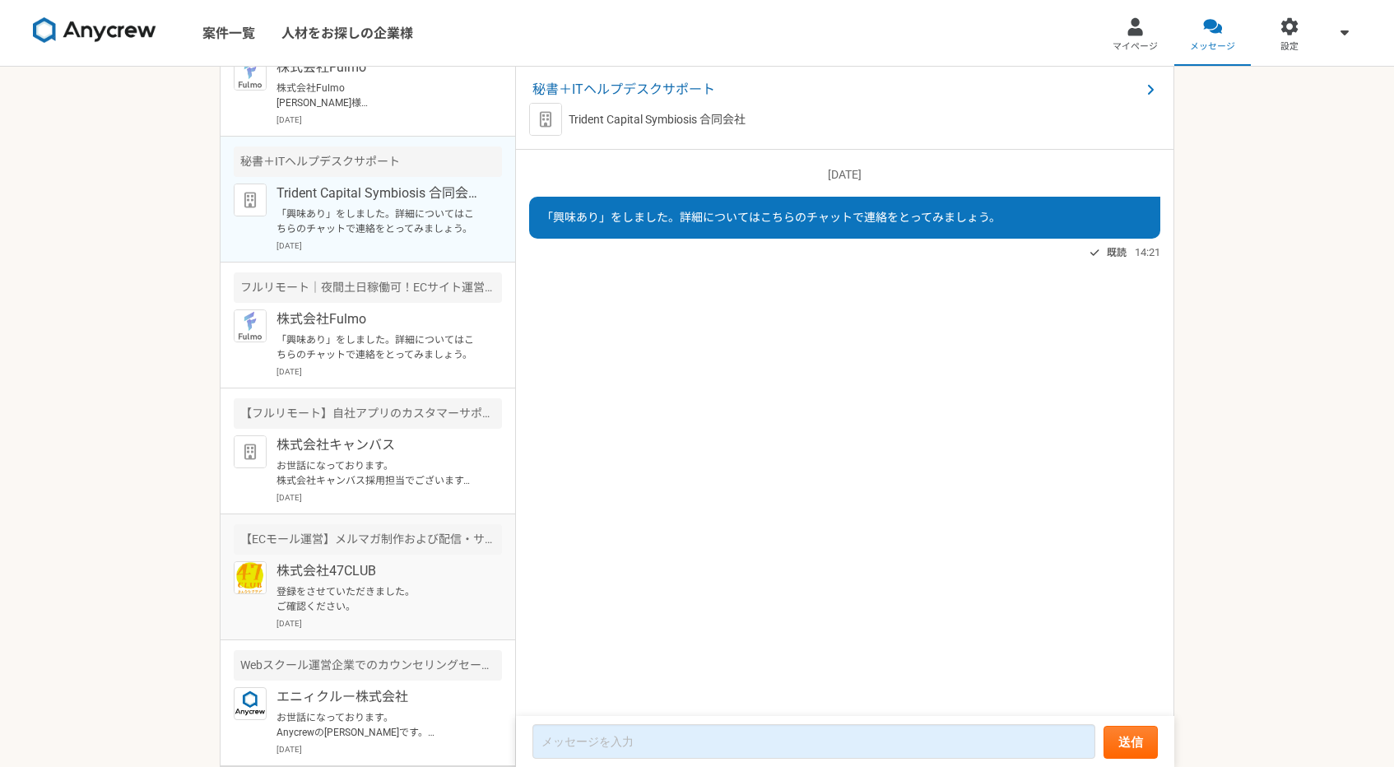
click at [409, 570] on p "株式会社47CLUB" at bounding box center [378, 571] width 203 height 20
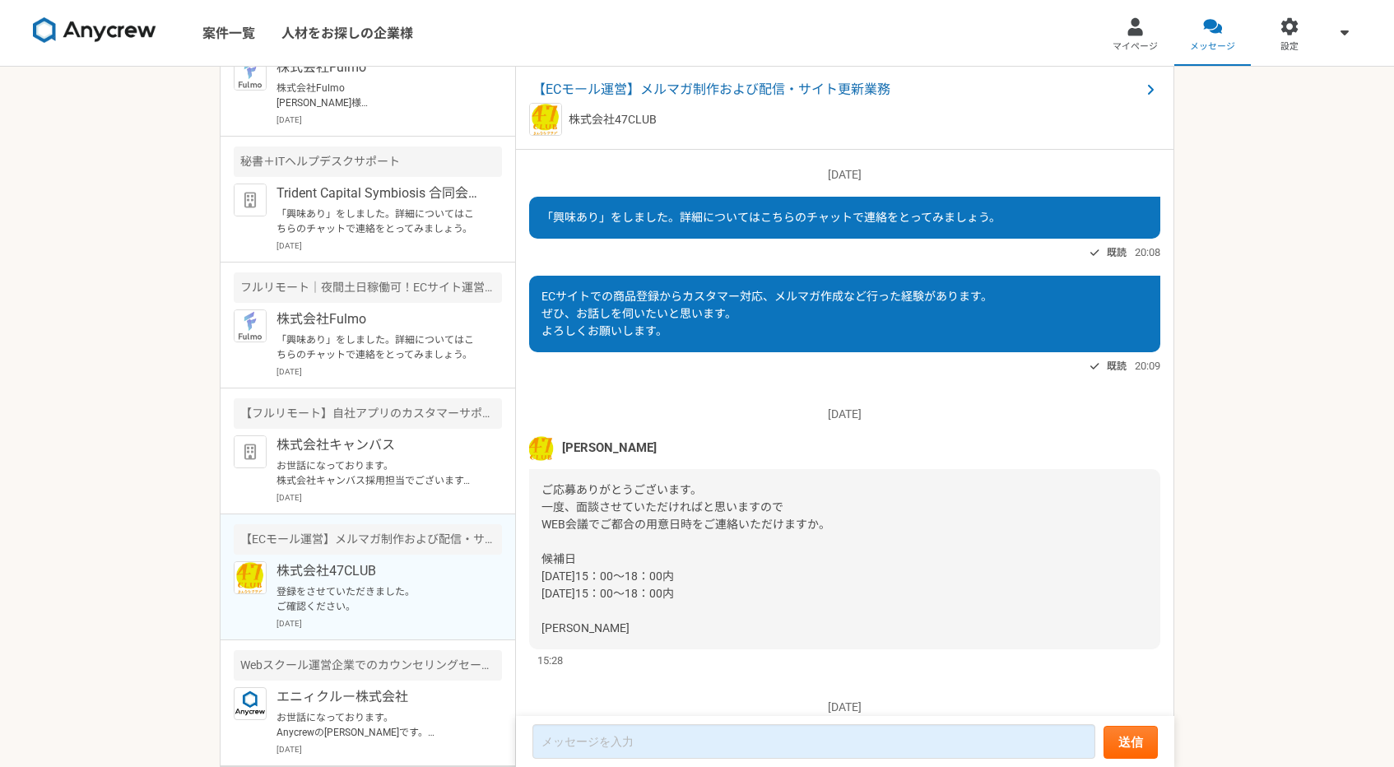
scroll to position [875, 0]
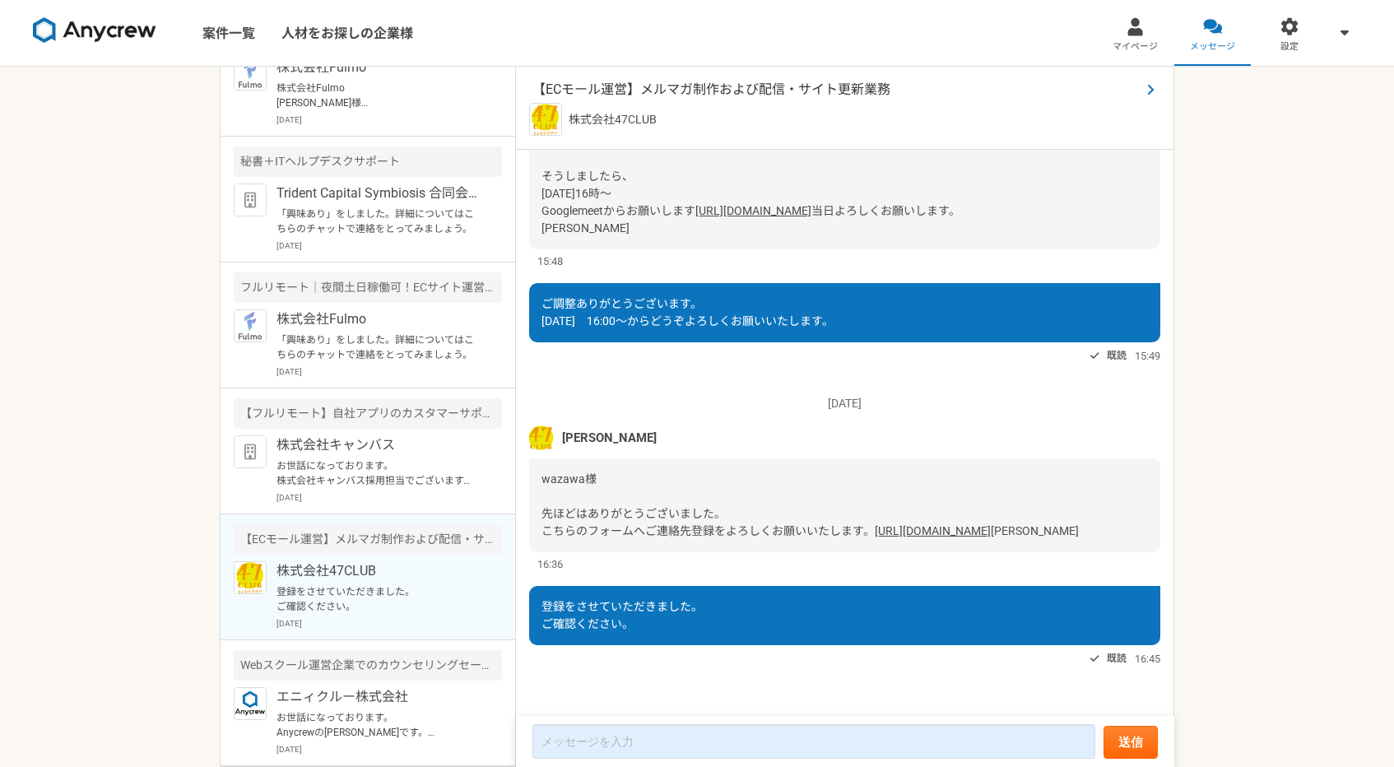
click at [791, 92] on span "【ECモール運営】メルマガ制作および配信・サイト更新業務" at bounding box center [837, 90] width 608 height 20
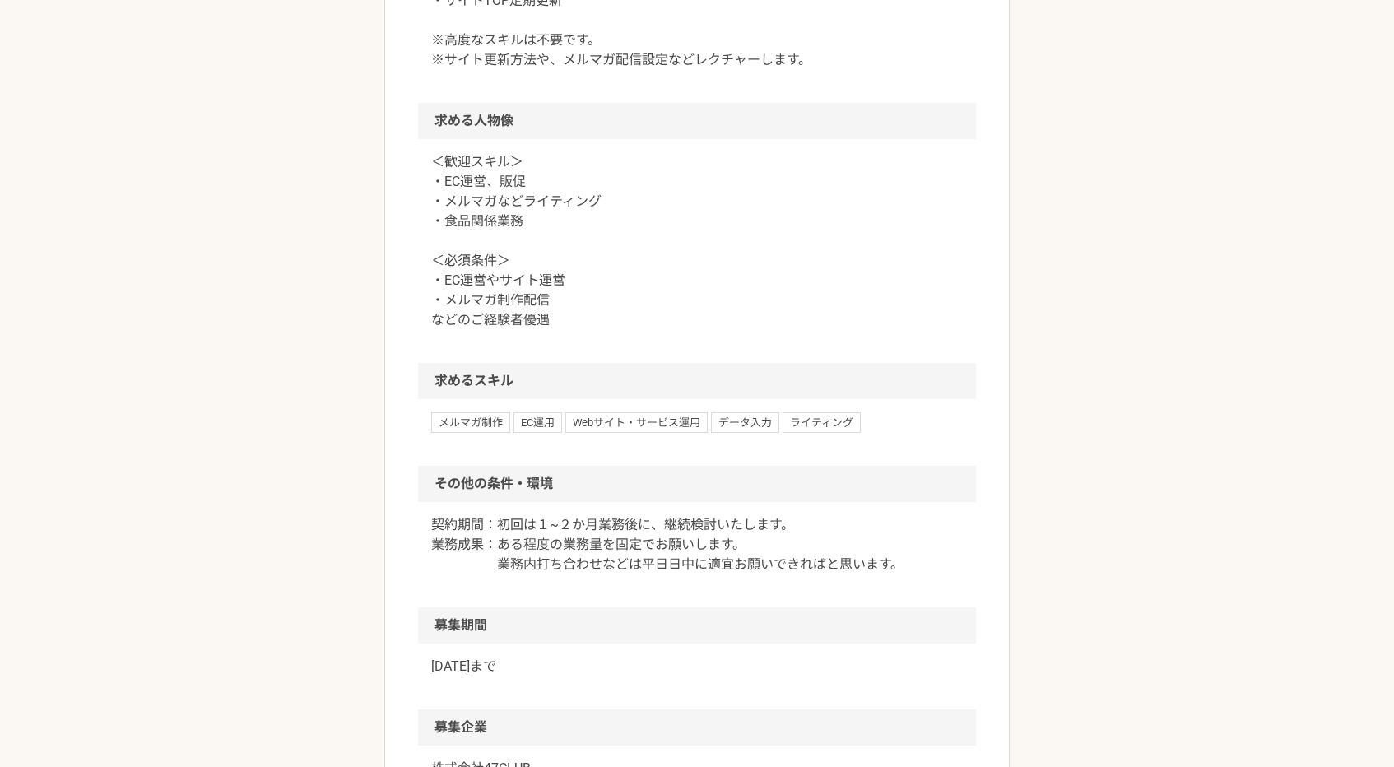
scroll to position [1180, 0]
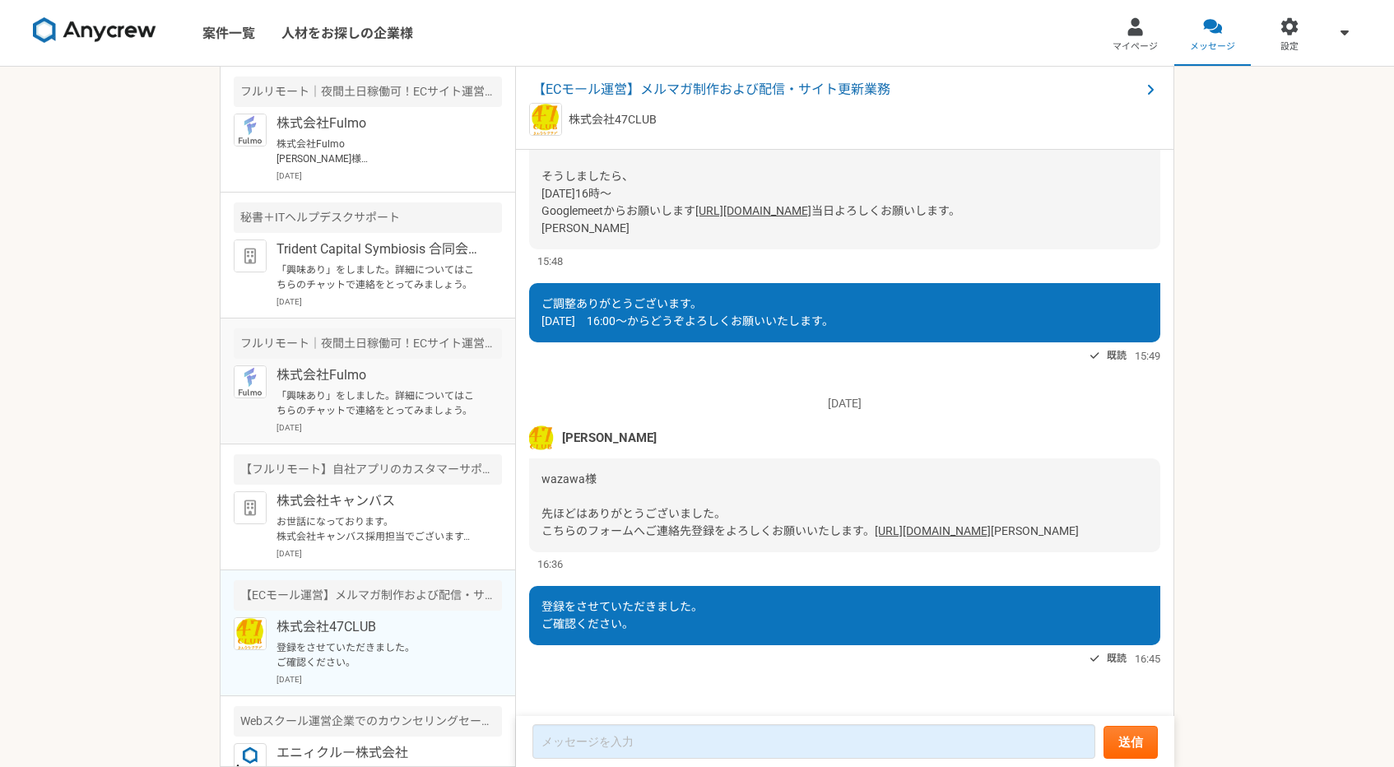
scroll to position [56, 0]
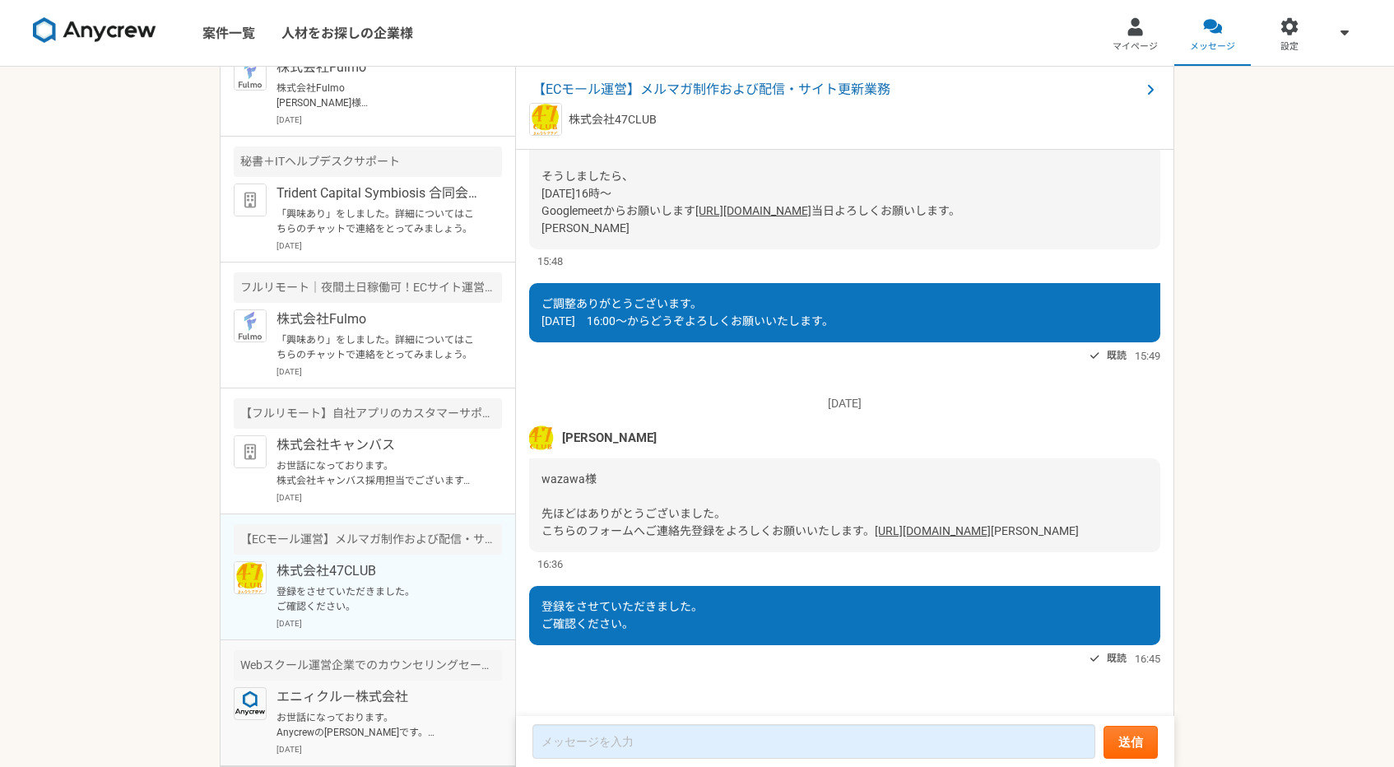
click at [405, 662] on div "Webスクール運営企業でのカウンセリングセールス（受講希望者対応）" at bounding box center [368, 665] width 268 height 30
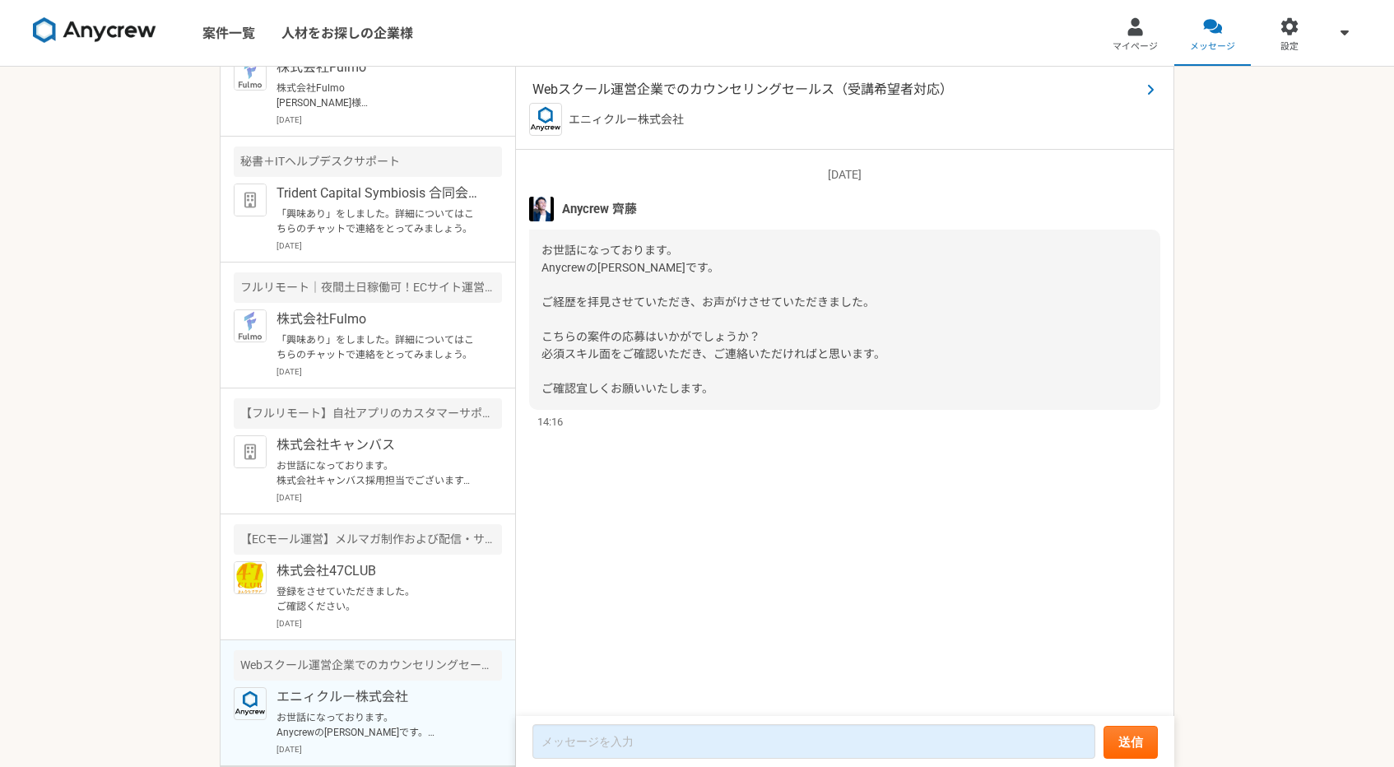
click at [838, 92] on span "Webスクール運営企業でのカウンセリングセールス（受講希望者対応）" at bounding box center [837, 90] width 608 height 20
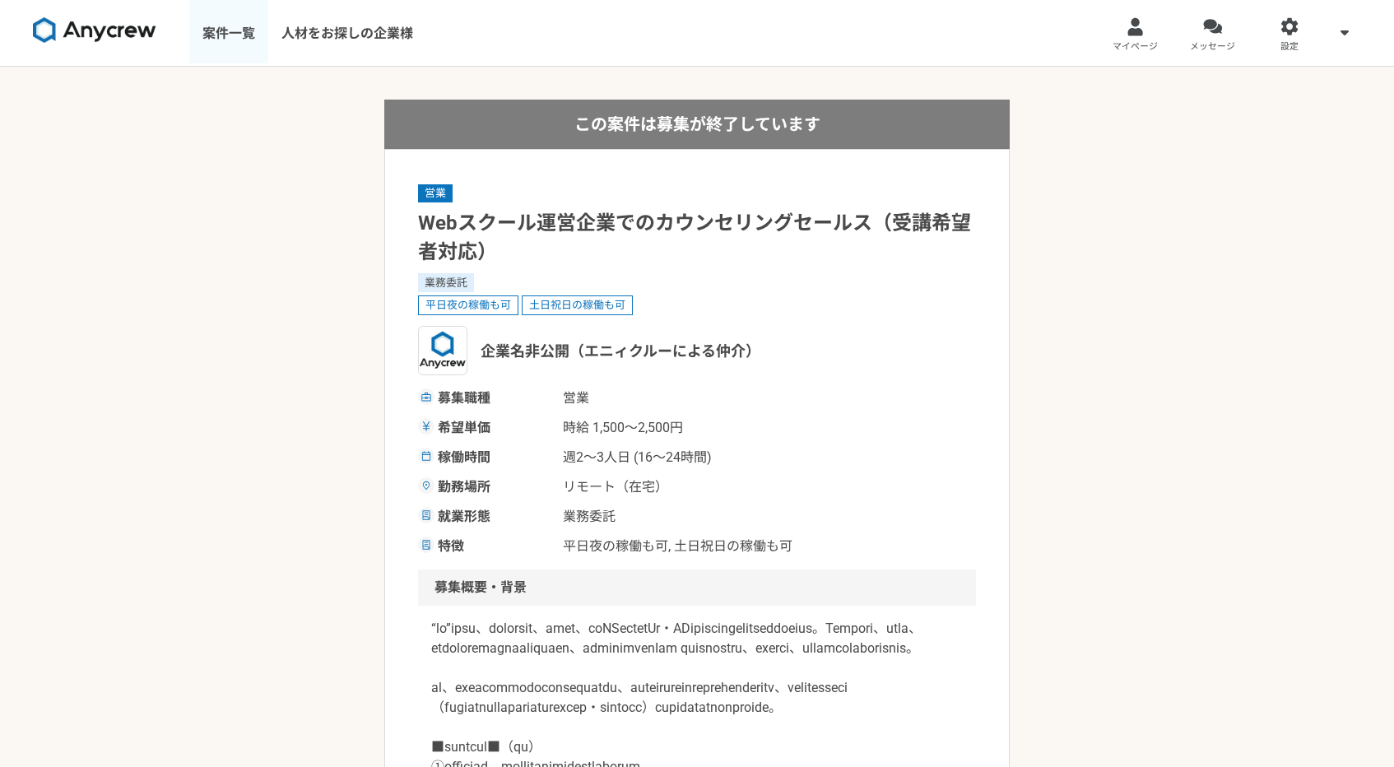
click at [228, 33] on link "案件一覧" at bounding box center [228, 33] width 79 height 66
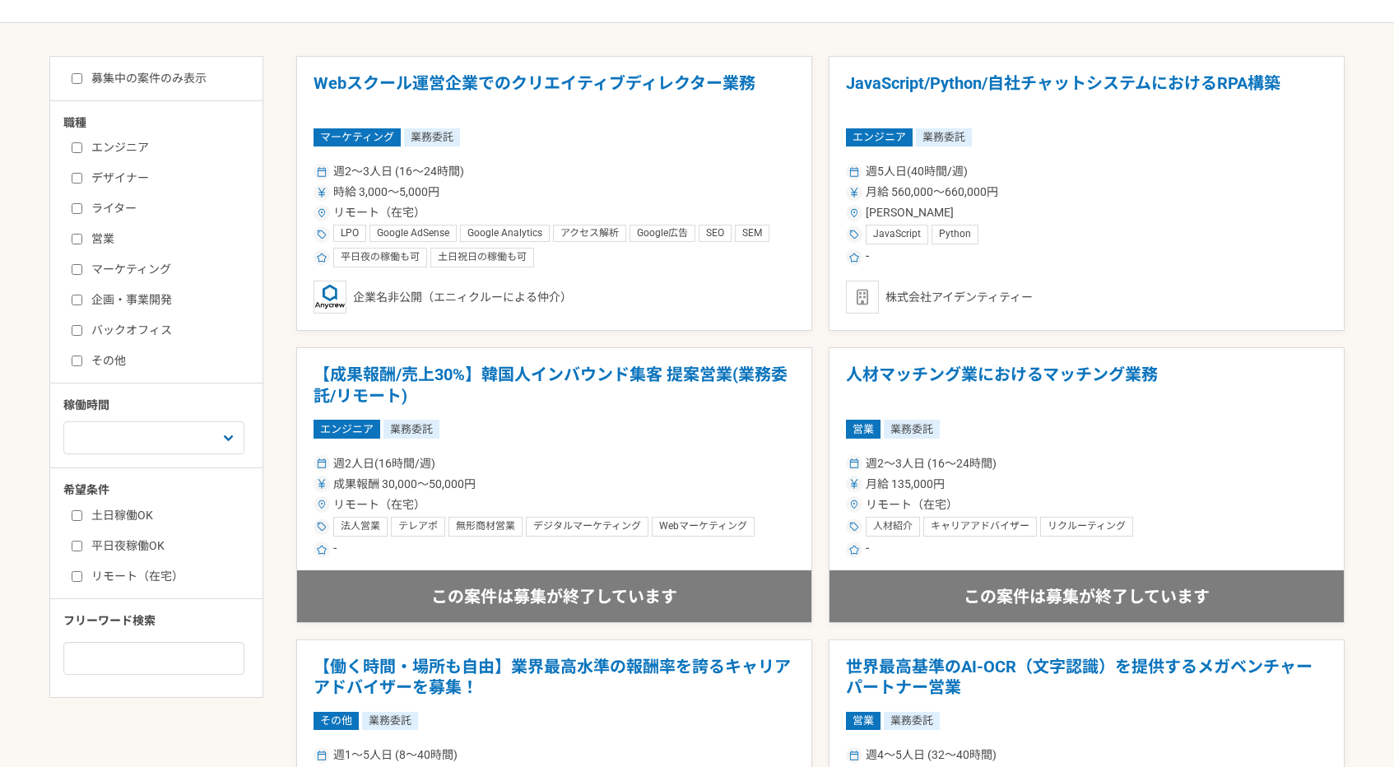
scroll to position [330, 0]
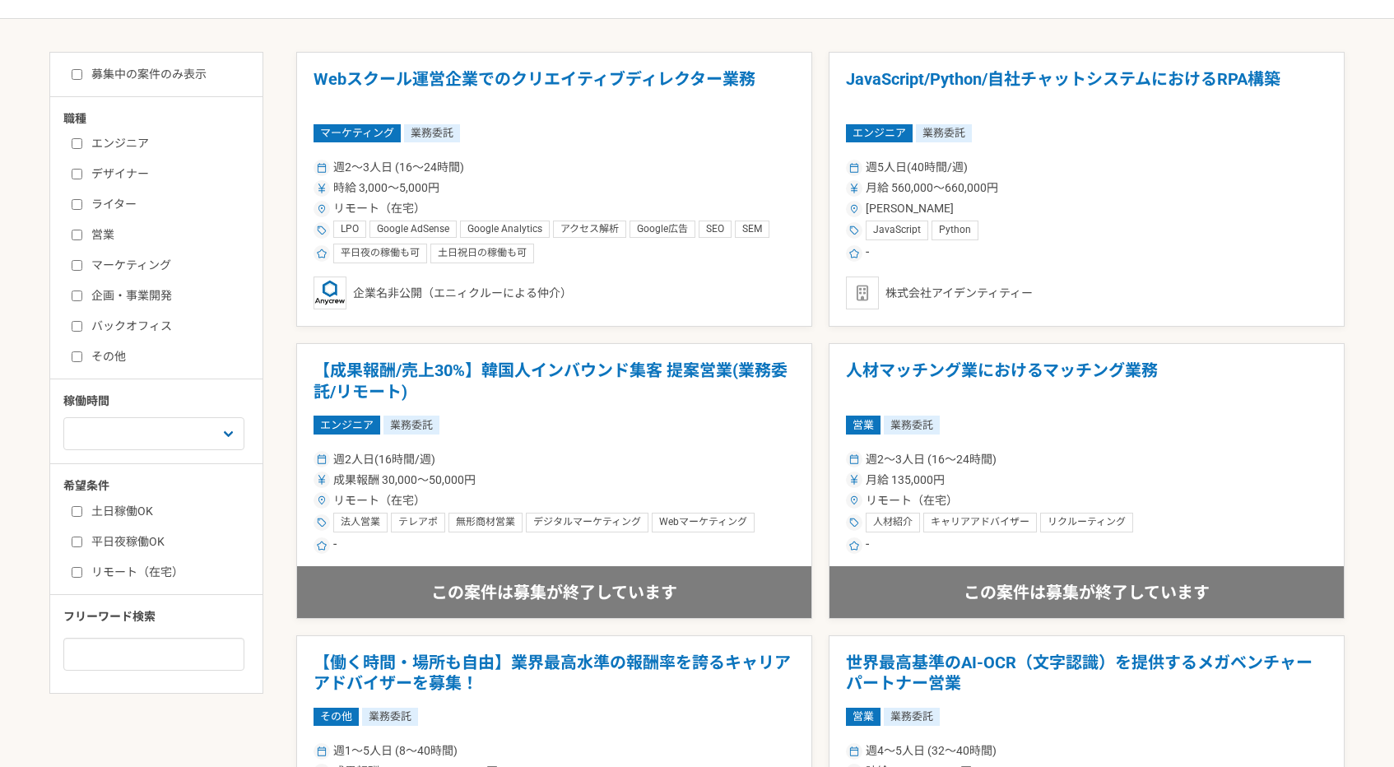
click at [180, 76] on label "募集中の案件のみ表示" at bounding box center [139, 74] width 135 height 17
click at [82, 76] on input "募集中の案件のみ表示" at bounding box center [77, 74] width 11 height 11
checkbox input "true"
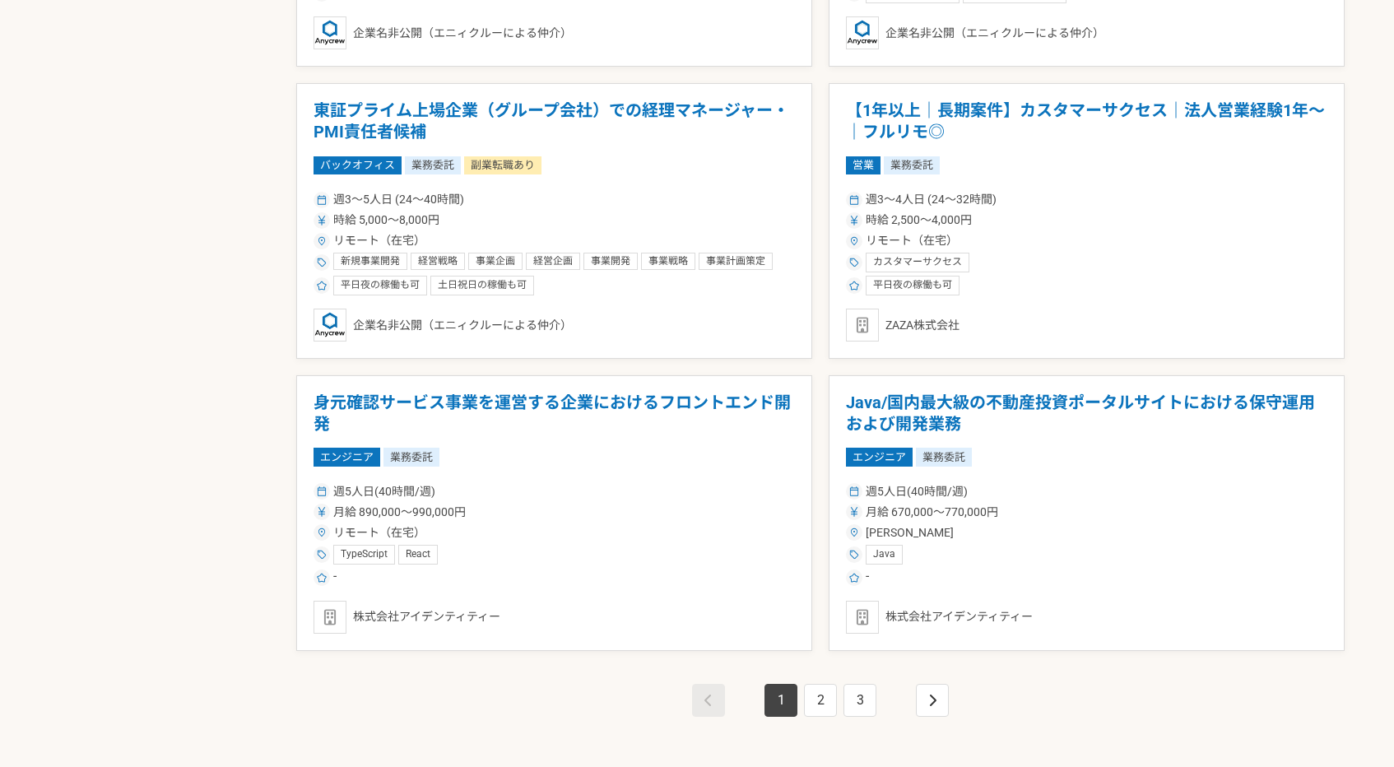
scroll to position [2651, 0]
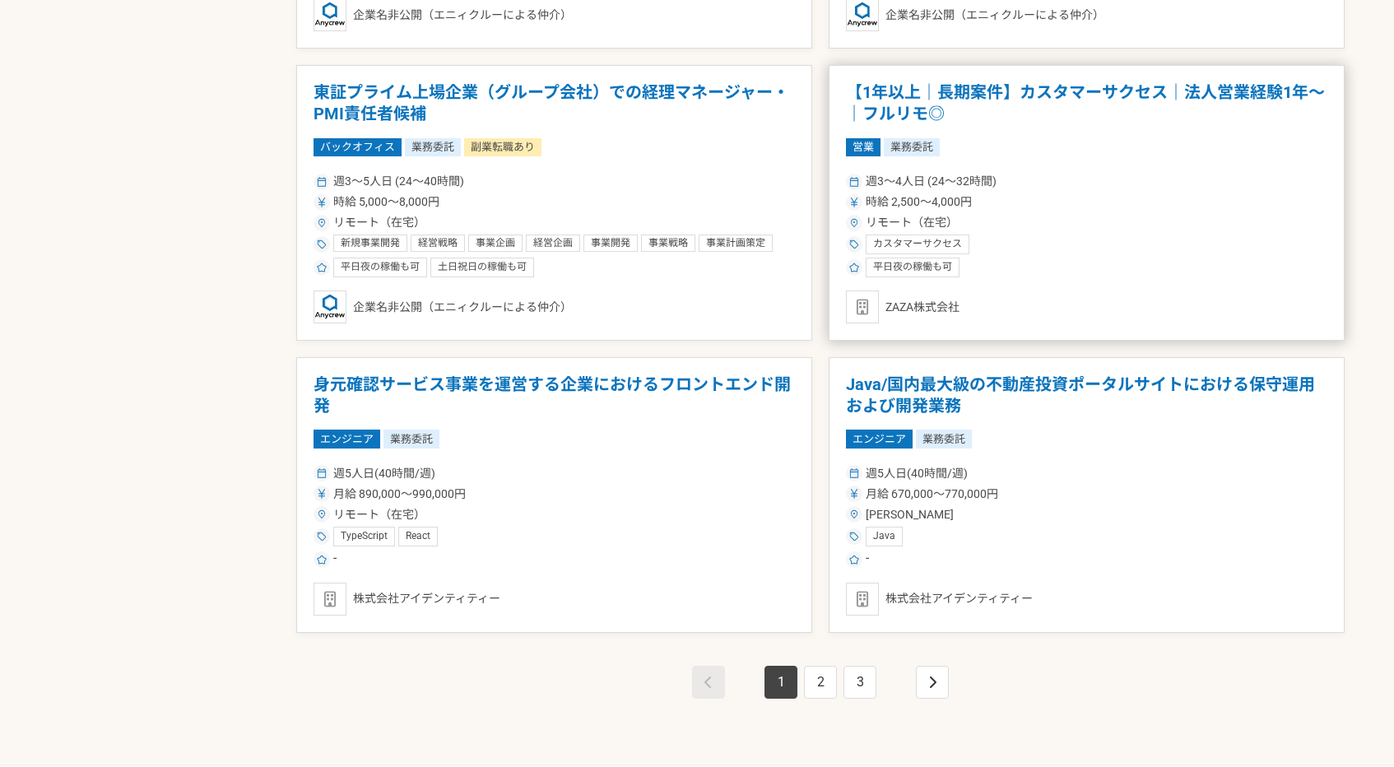
click at [1099, 139] on div "営業 業務委託" at bounding box center [1087, 147] width 482 height 18
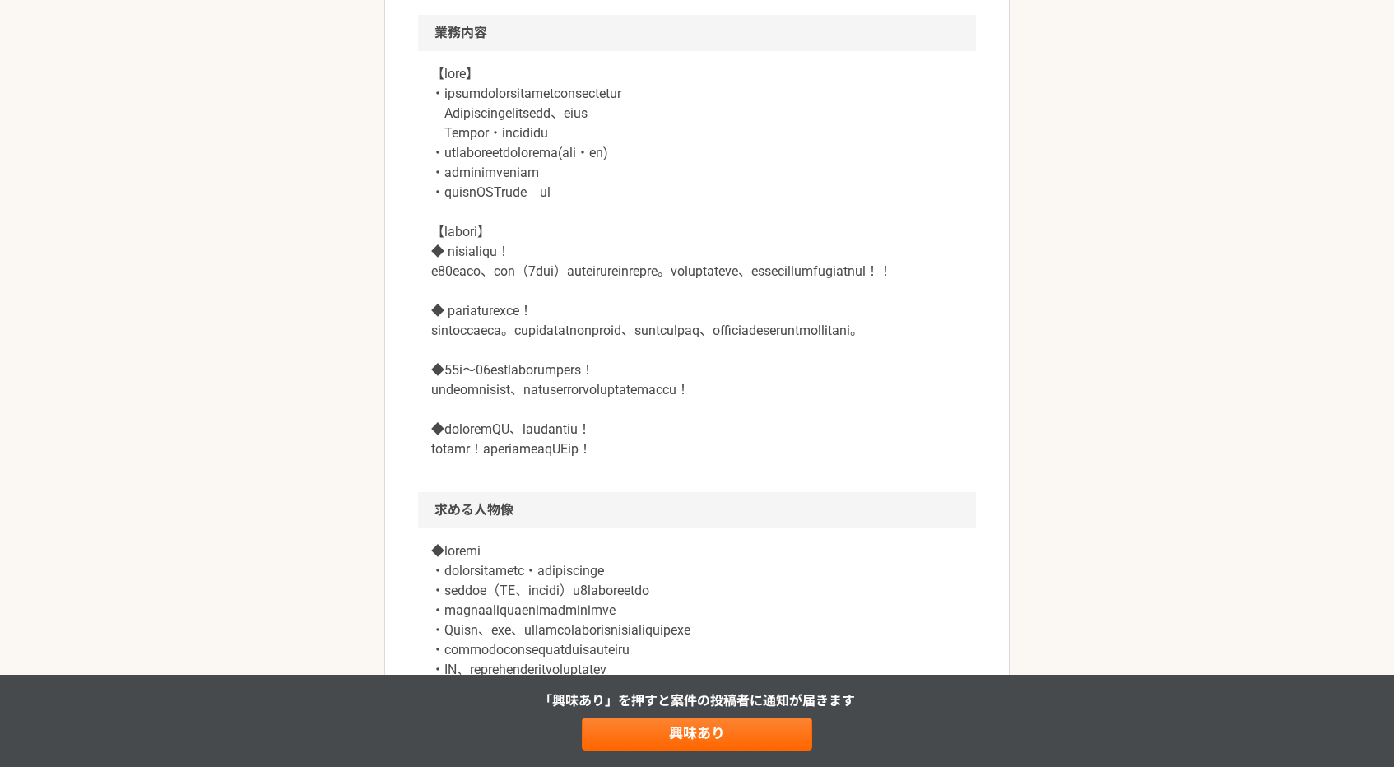
scroll to position [964, 0]
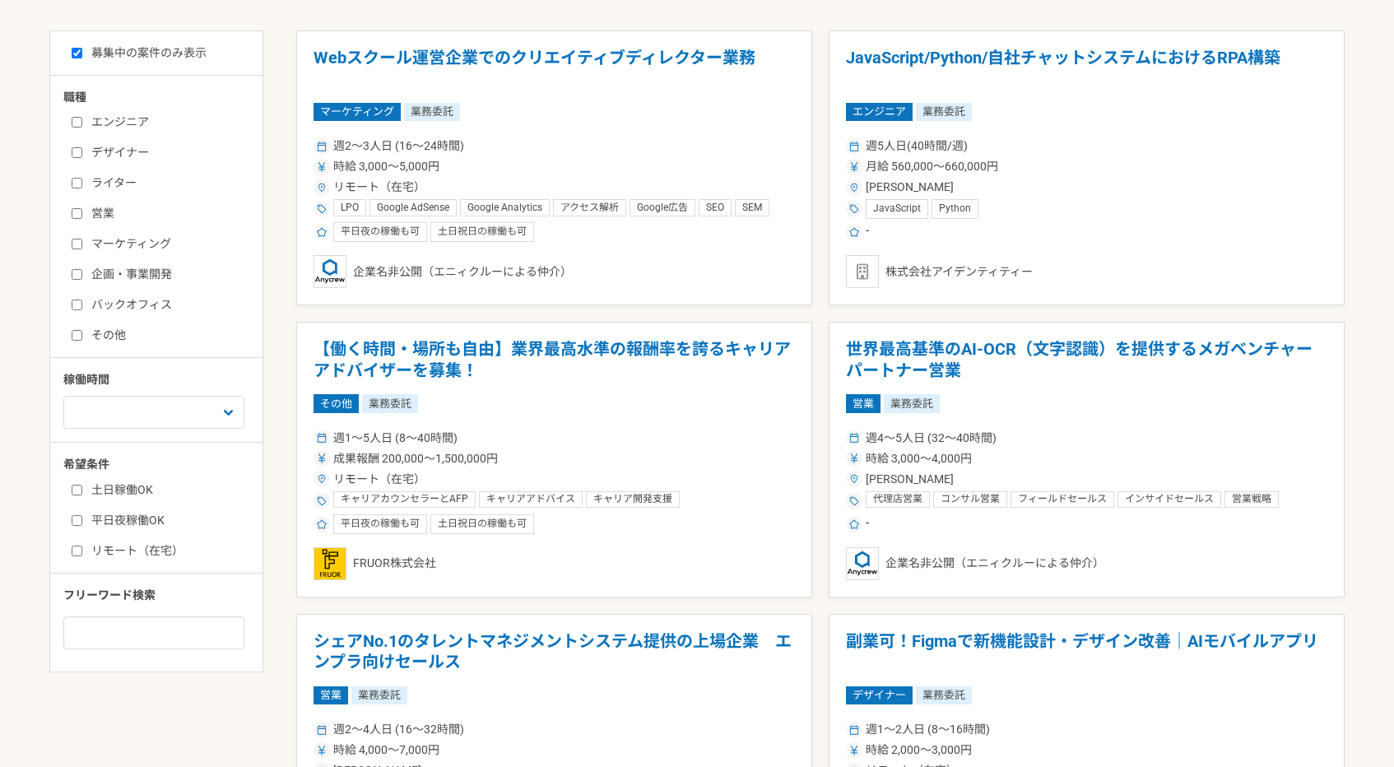
scroll to position [319, 0]
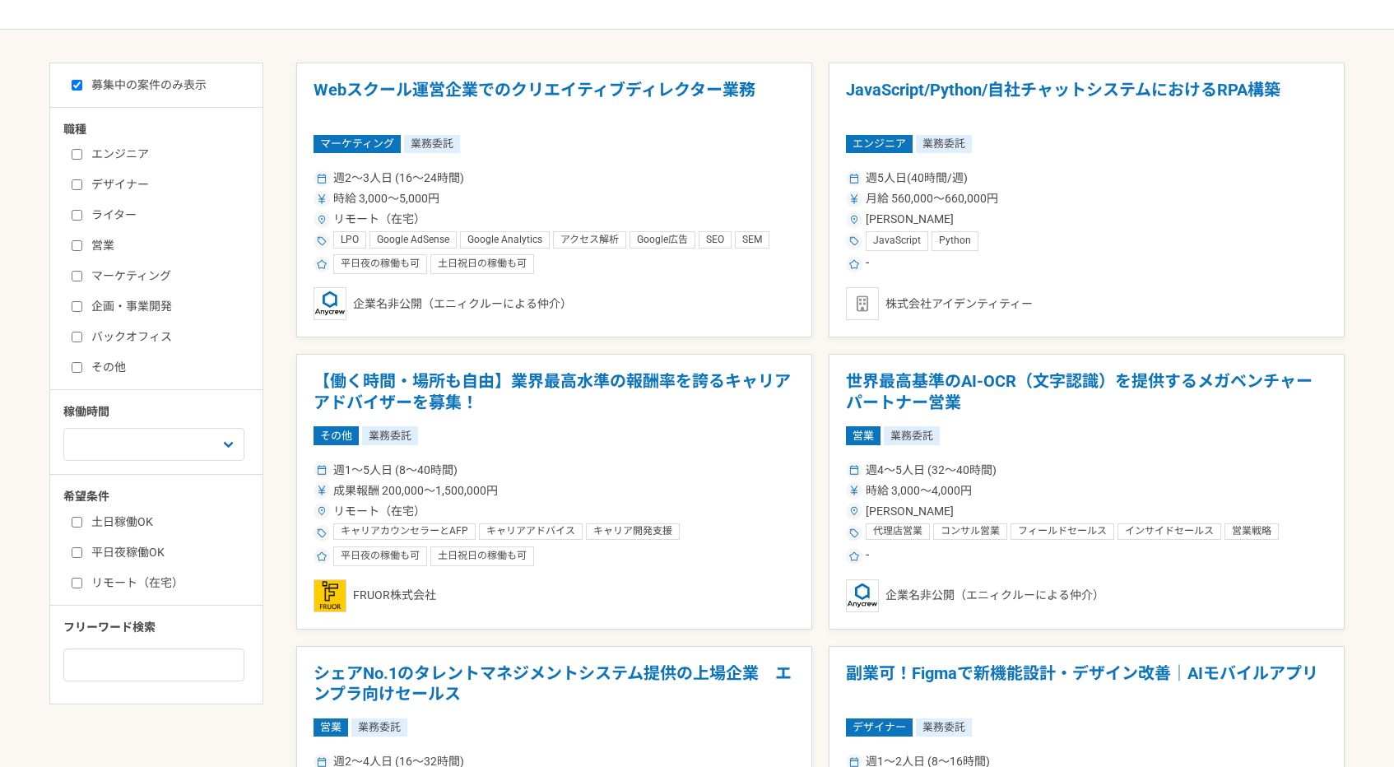
click at [153, 579] on label "リモート（在宅）" at bounding box center [166, 583] width 189 height 17
click at [82, 579] on input "リモート（在宅）" at bounding box center [77, 583] width 11 height 11
checkbox input "true"
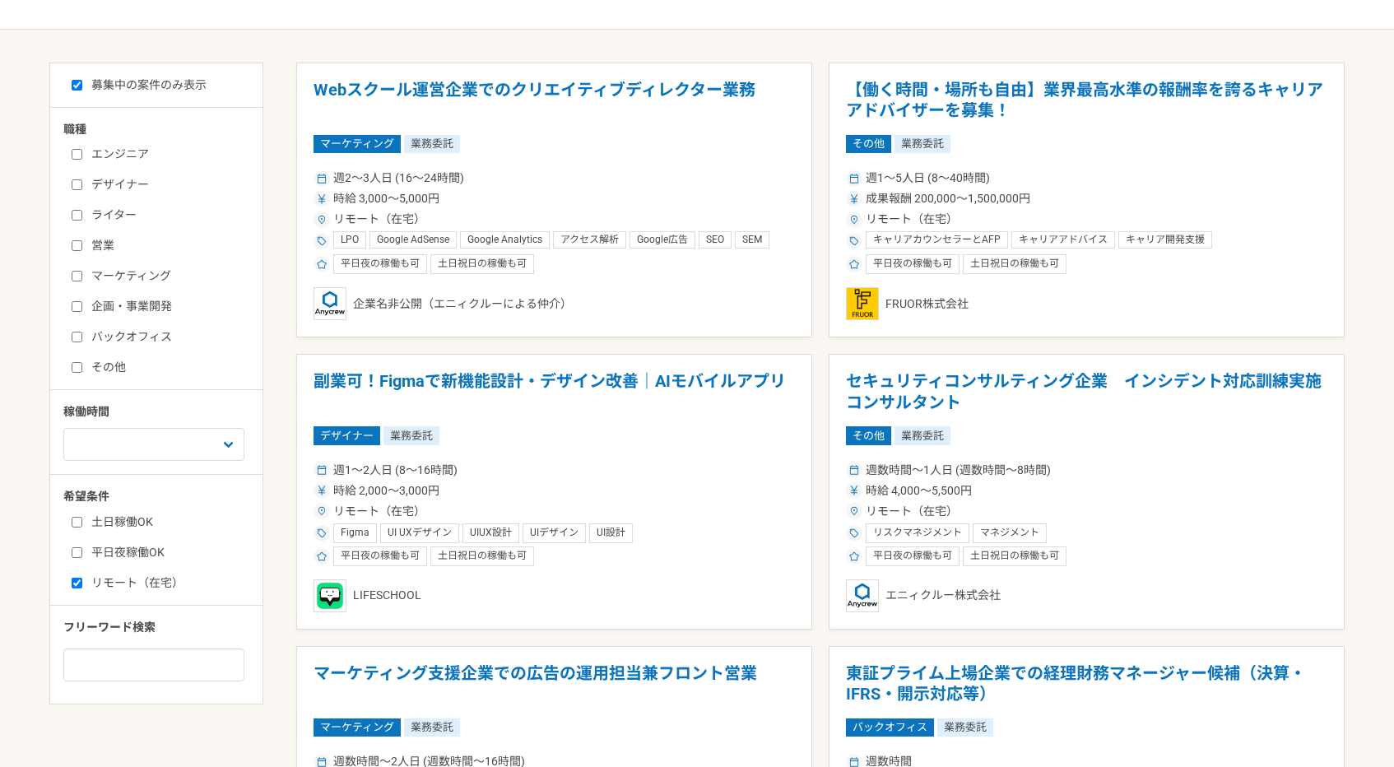
click at [161, 330] on label "バックオフィス" at bounding box center [166, 336] width 189 height 17
click at [82, 332] on input "バックオフィス" at bounding box center [77, 337] width 11 height 11
checkbox input "true"
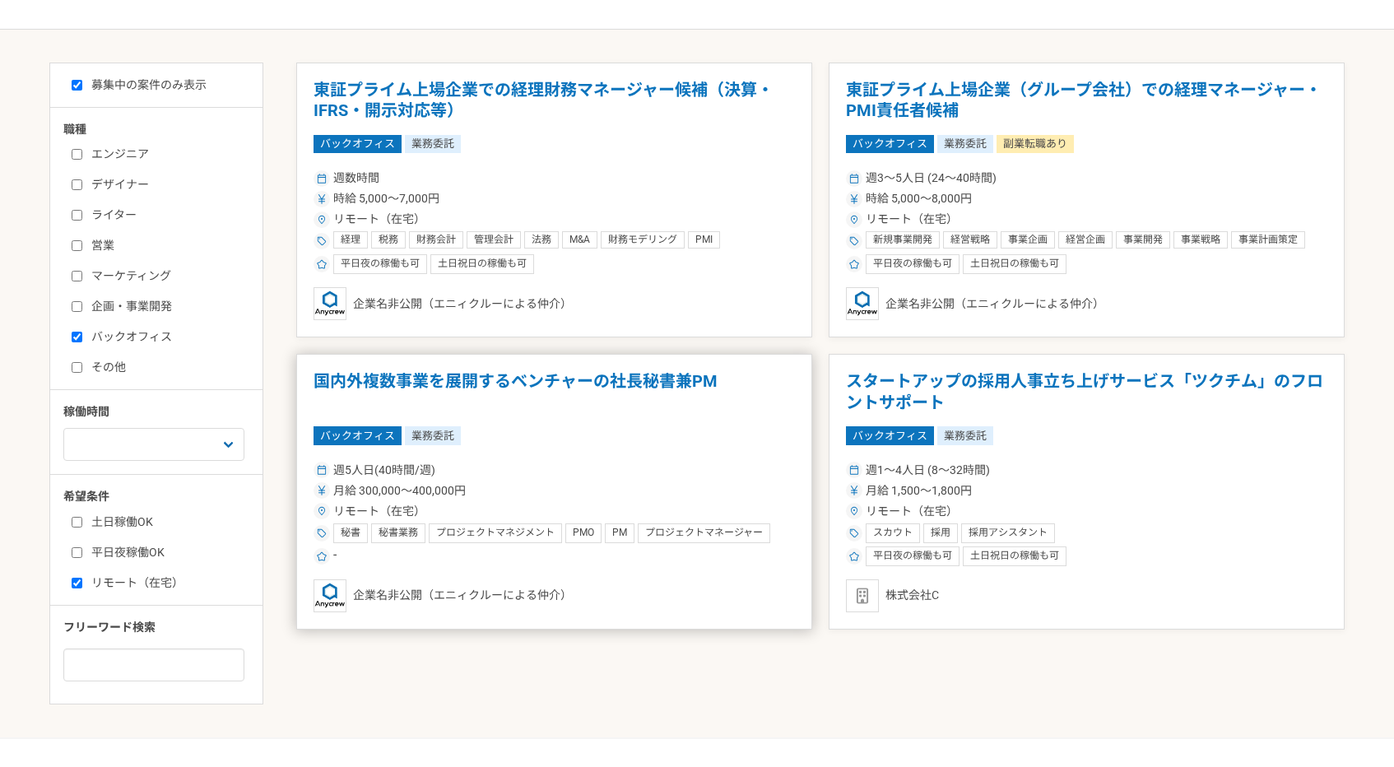
click at [443, 379] on h1 "国内外複数事業を展開するベンチャーの社長秘書兼PM" at bounding box center [555, 392] width 482 height 42
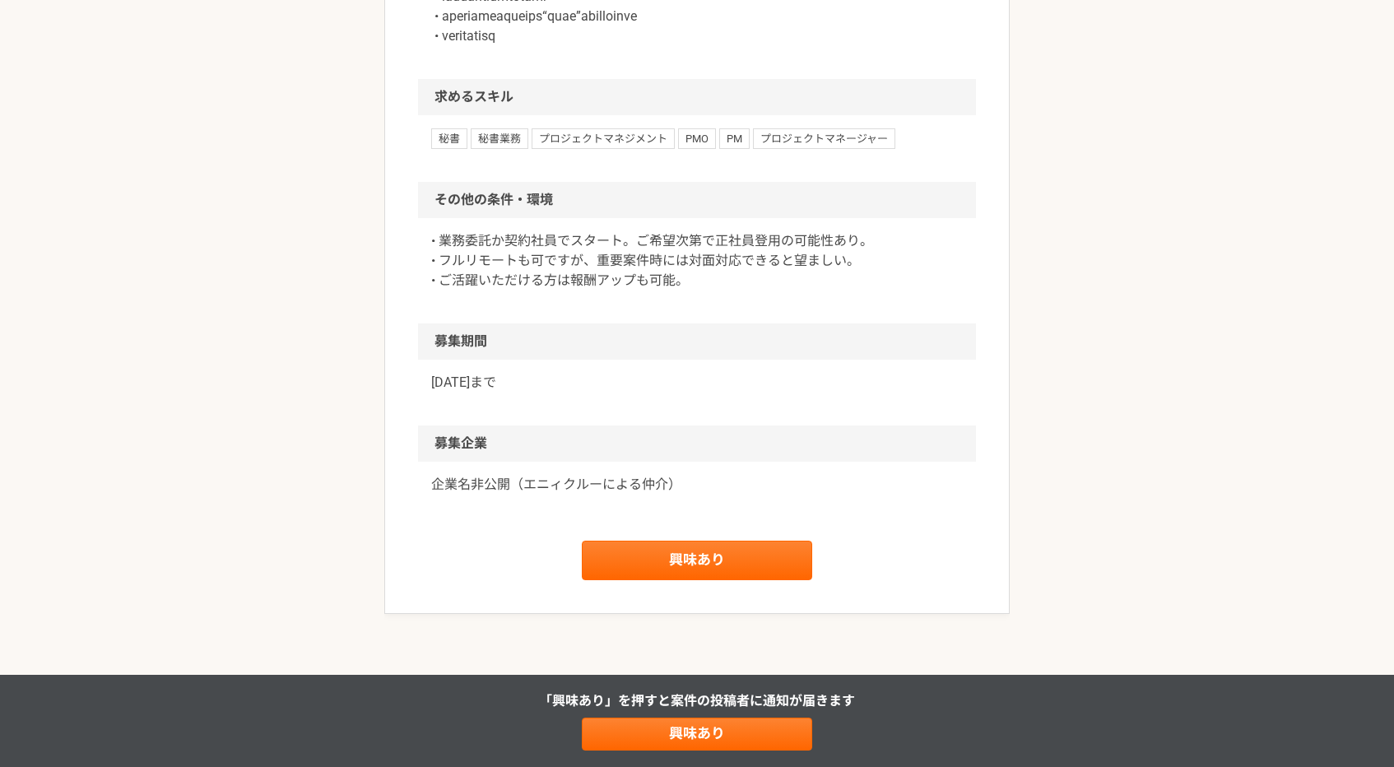
scroll to position [1484, 0]
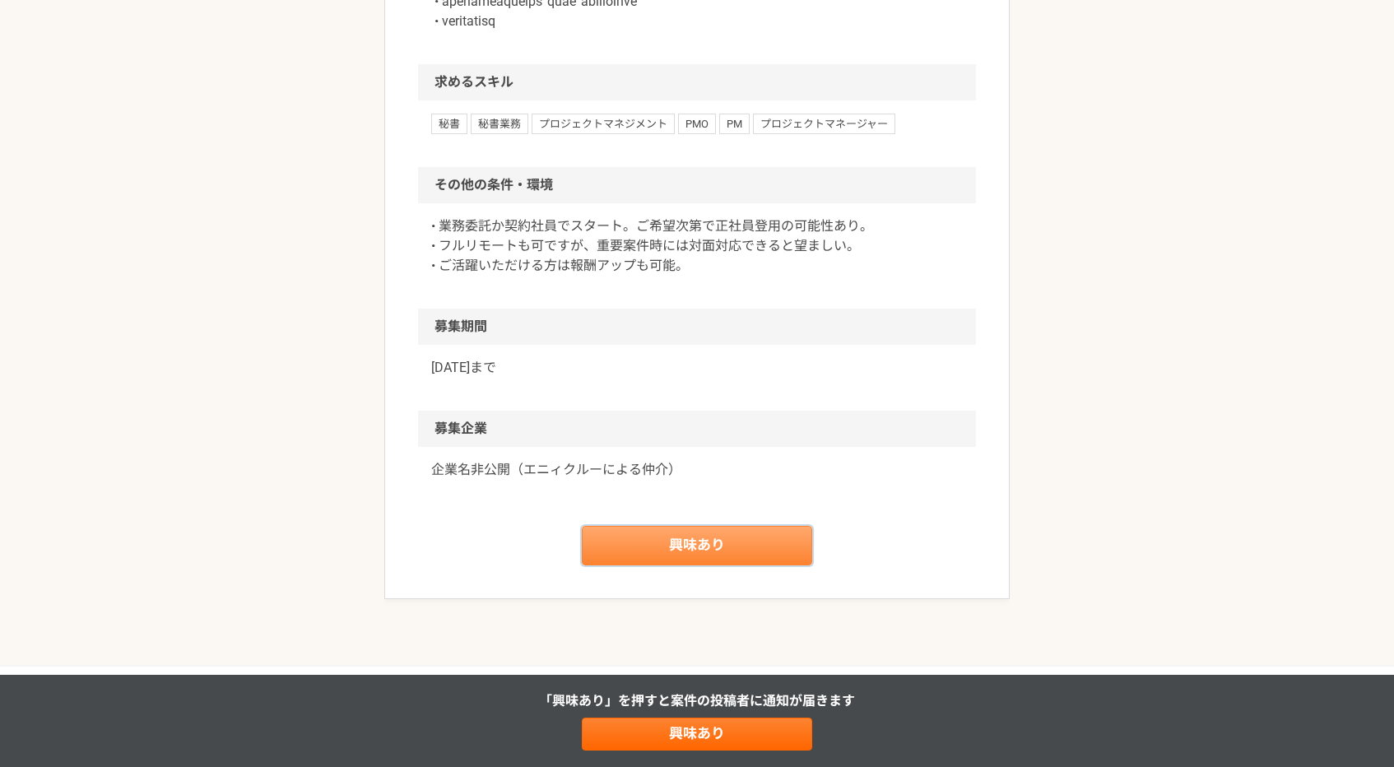
click at [663, 554] on link "興味あり" at bounding box center [697, 546] width 230 height 40
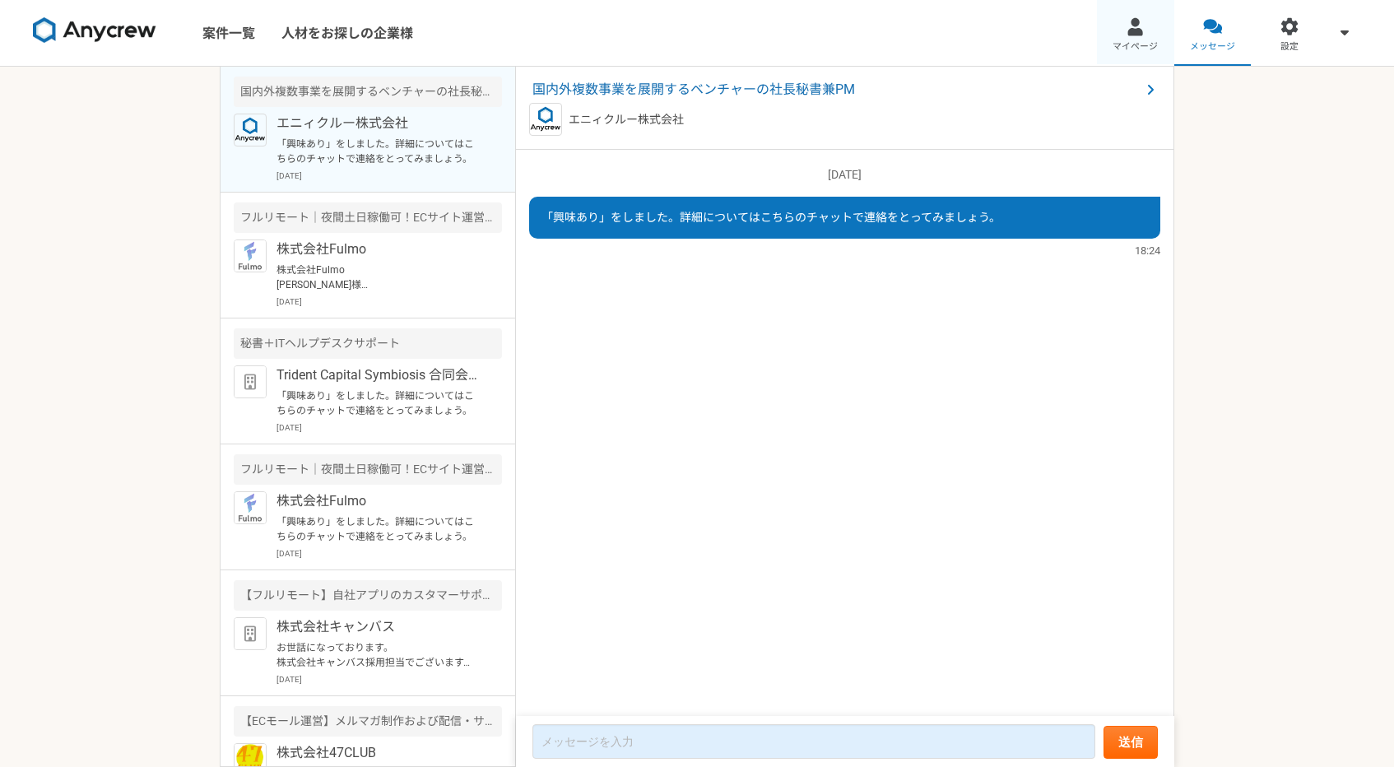
click at [1132, 49] on span "マイページ" at bounding box center [1135, 46] width 45 height 13
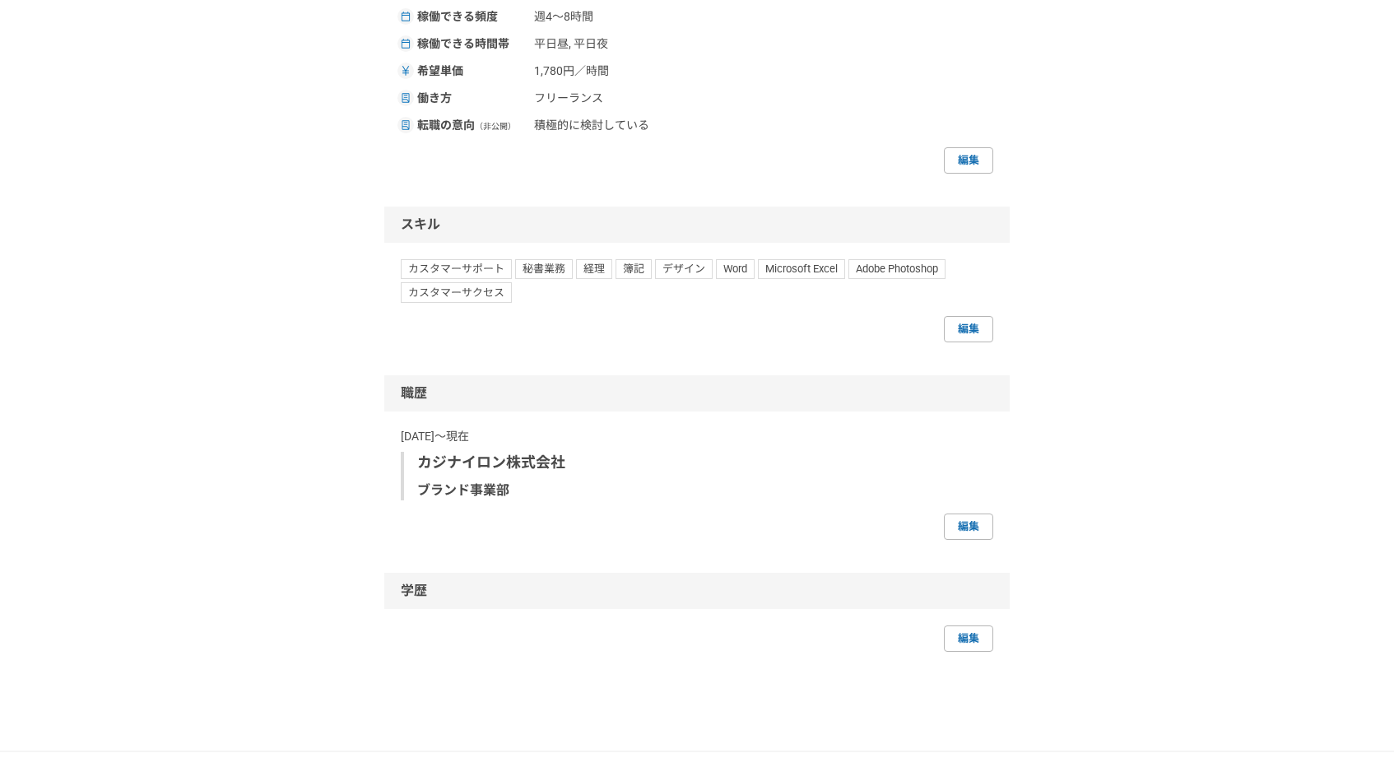
scroll to position [693, 0]
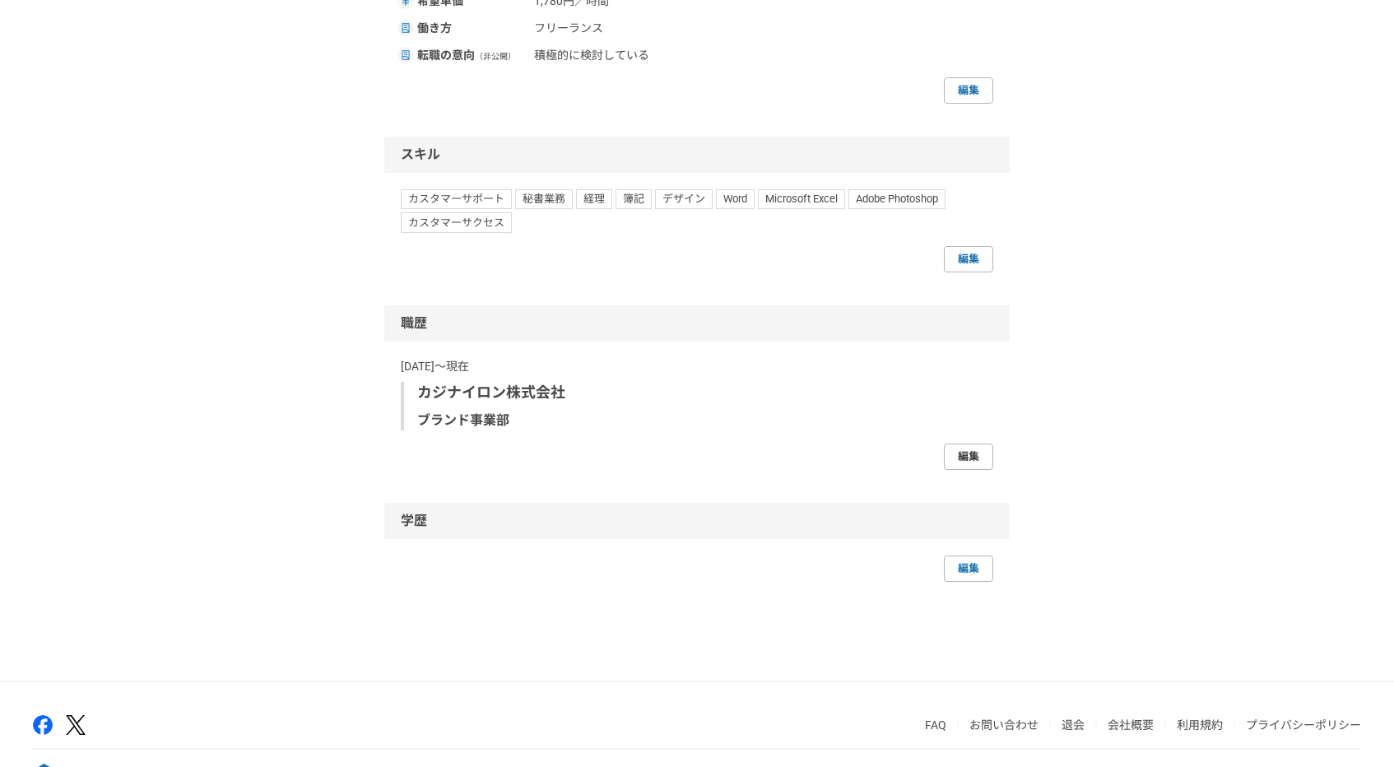
click at [965, 459] on link "編集" at bounding box center [968, 457] width 49 height 26
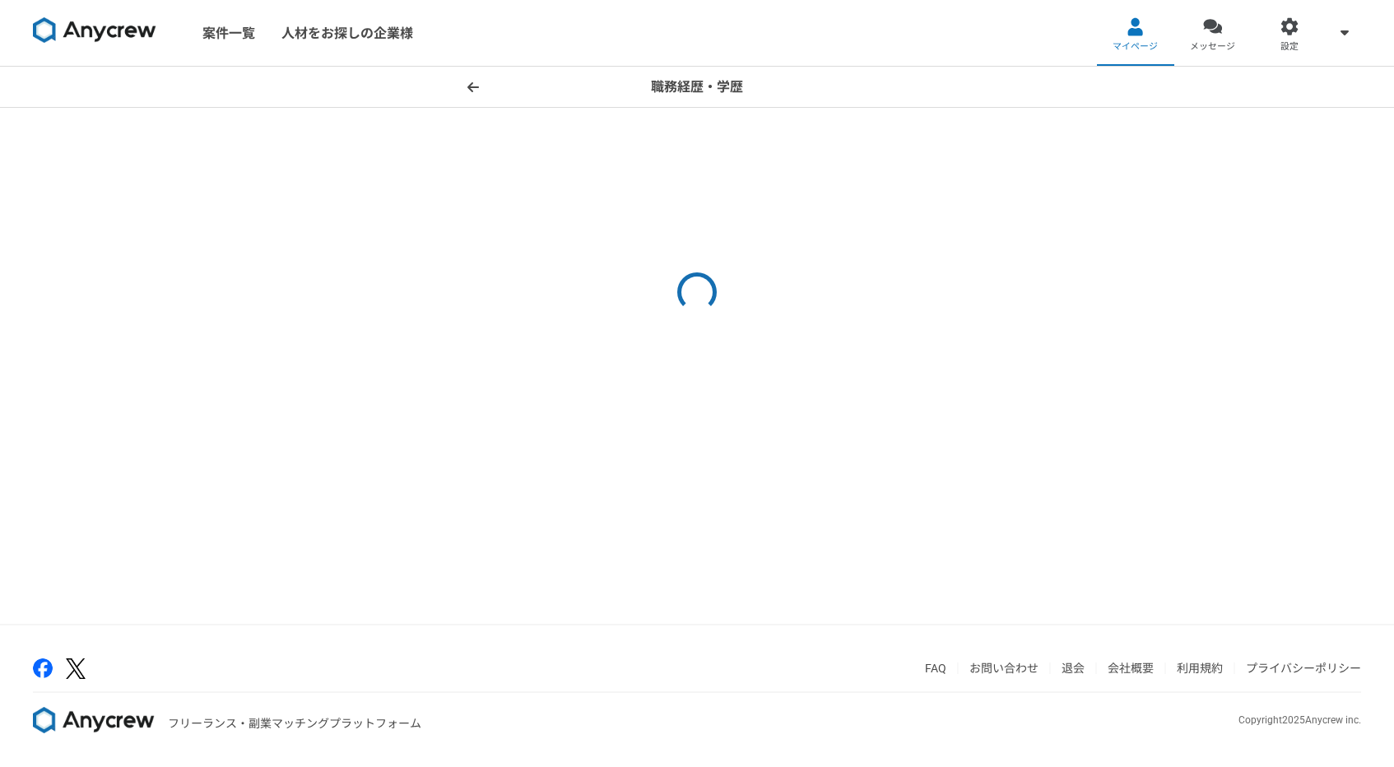
select select "2022"
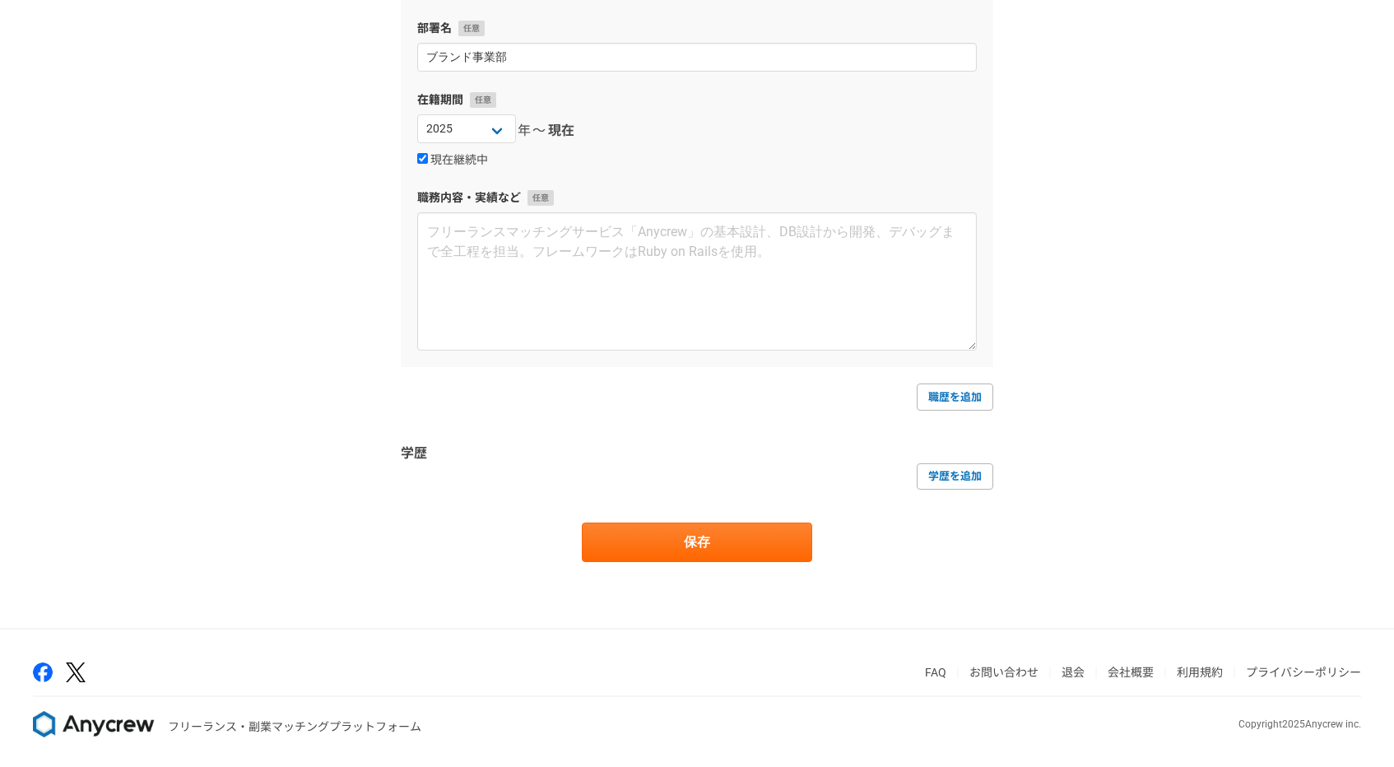
scroll to position [249, 0]
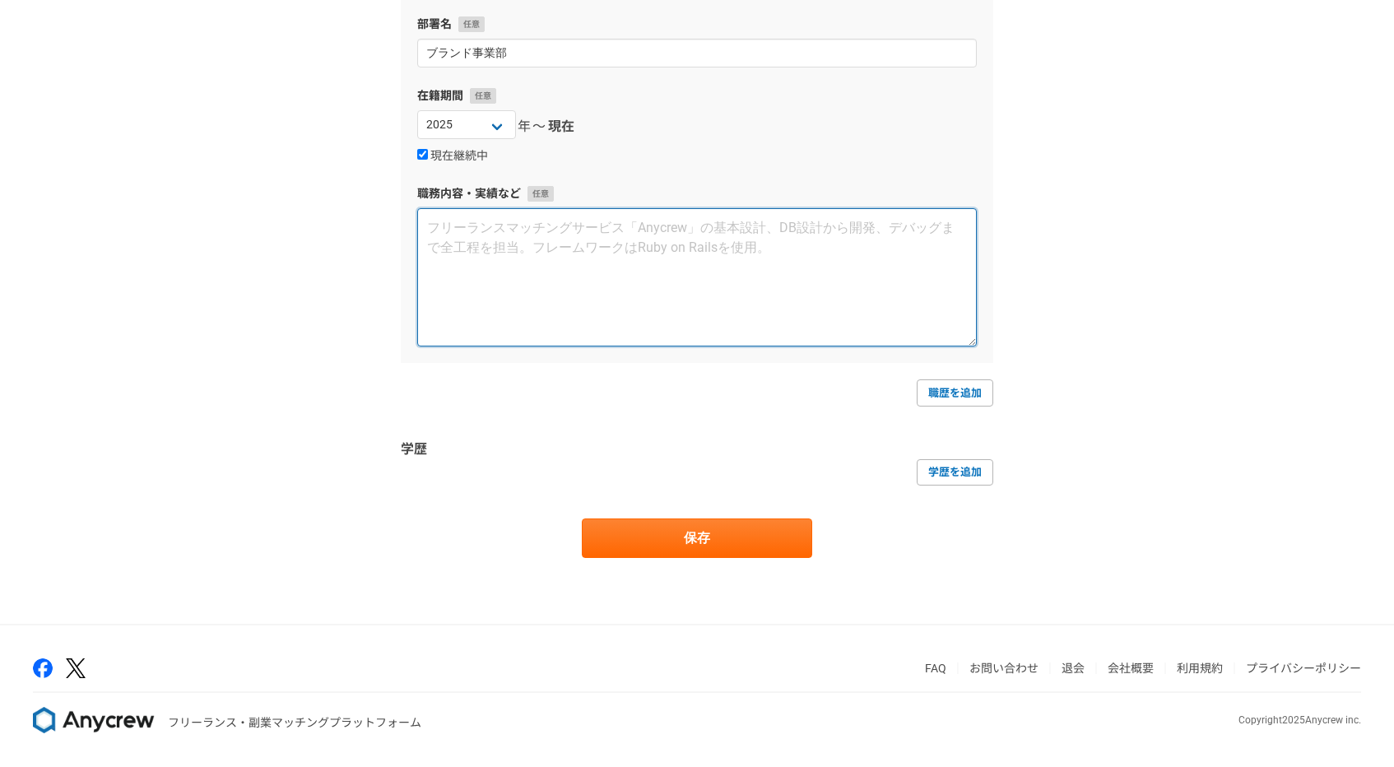
click at [603, 258] on textarea at bounding box center [697, 277] width 560 height 138
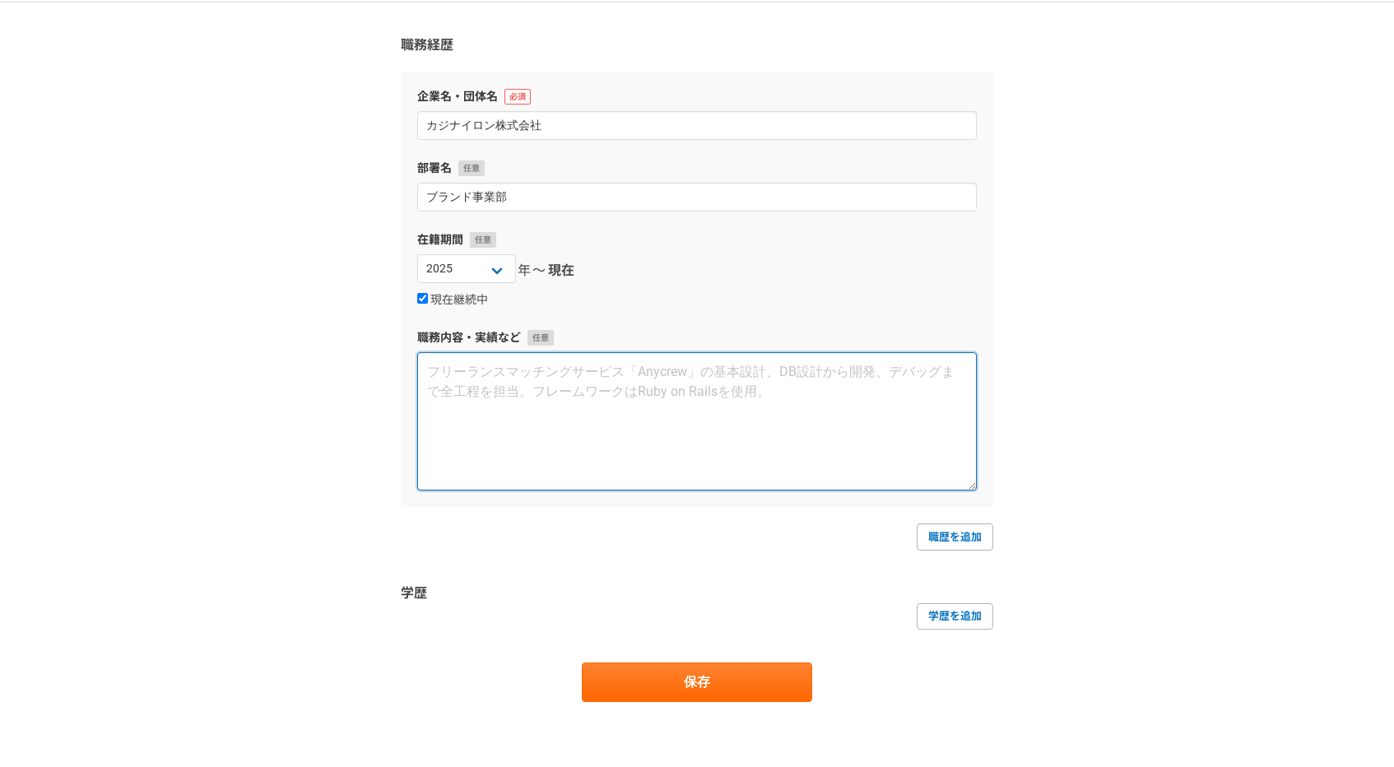
scroll to position [100, 0]
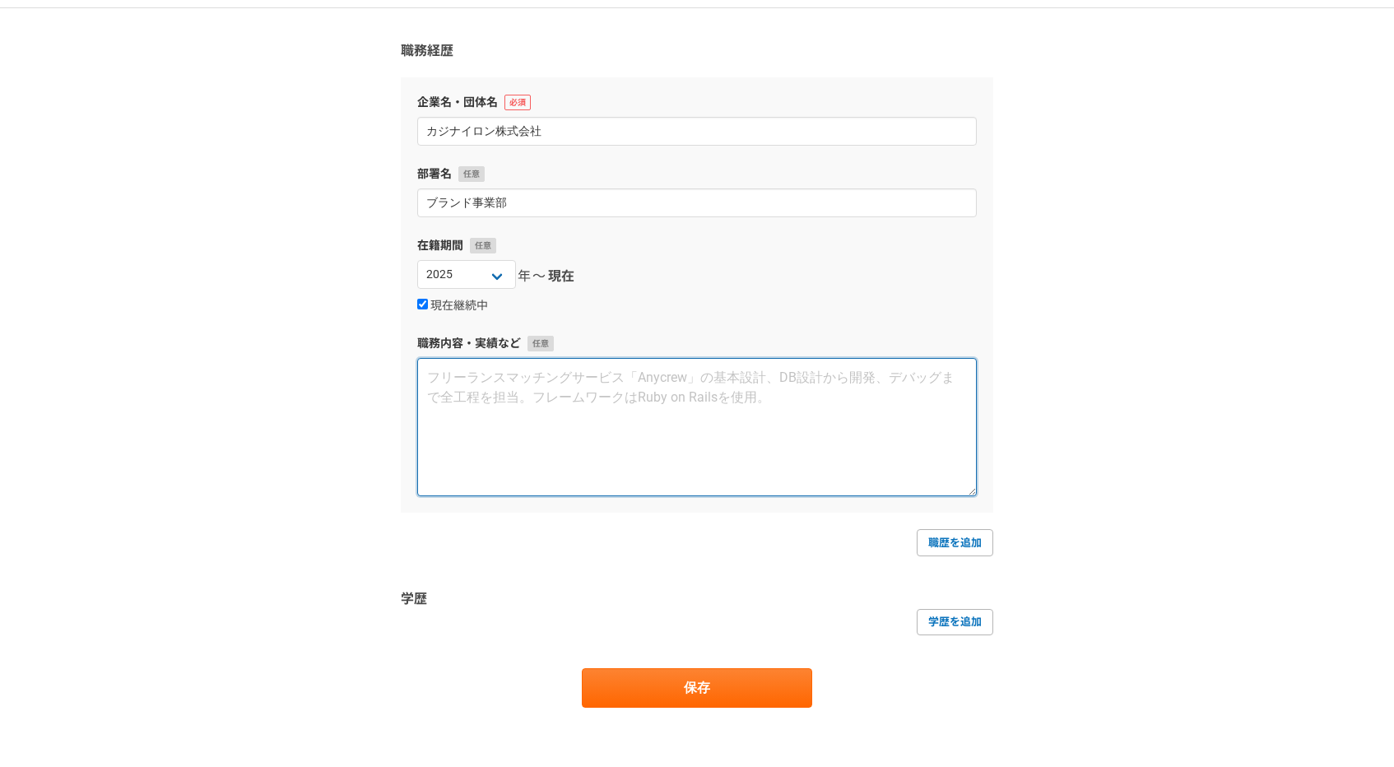
paste textarea "自社アパレルブランドの販売及びカスタマーサポート"
paste textarea "自社アパレルブランドの商品管理、店舗管理、お客様への接客販売を行っており主に在庫管理を行っています。"
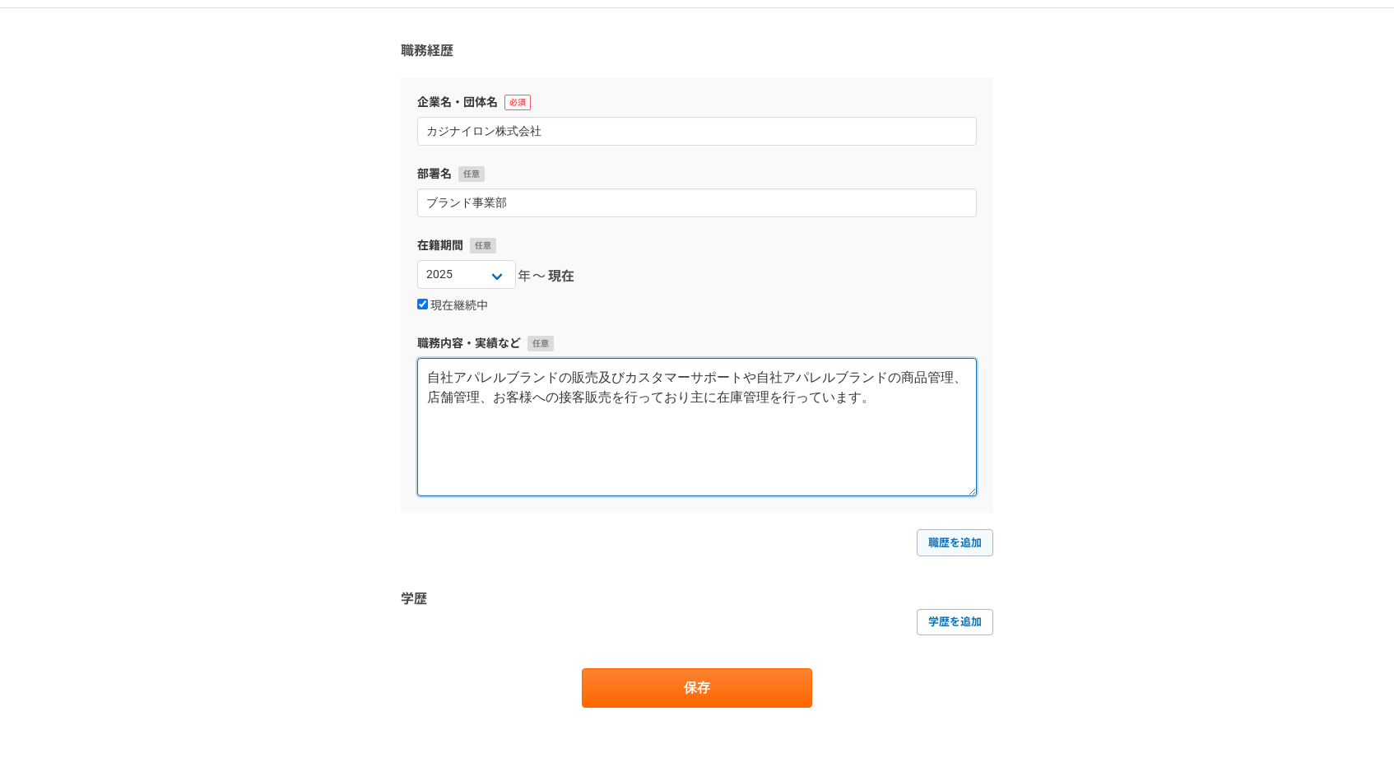
type textarea "自社アパレルブランドの販売及びカスタマーサポートや自社アパレルブランドの商品管理、店舗管理、お客様への接客販売を行っており主に在庫管理を行っています。"
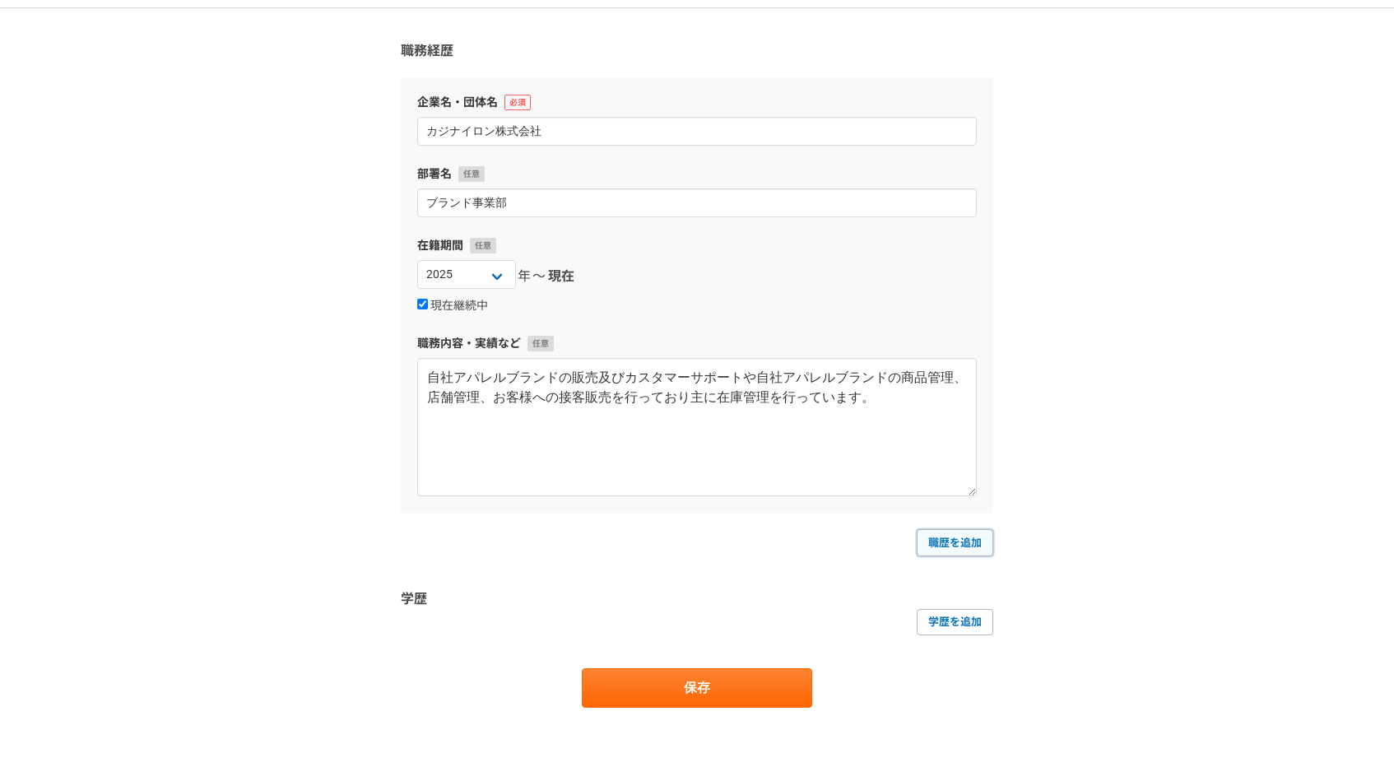
click at [966, 546] on link "職歴を追加" at bounding box center [955, 542] width 77 height 26
select select
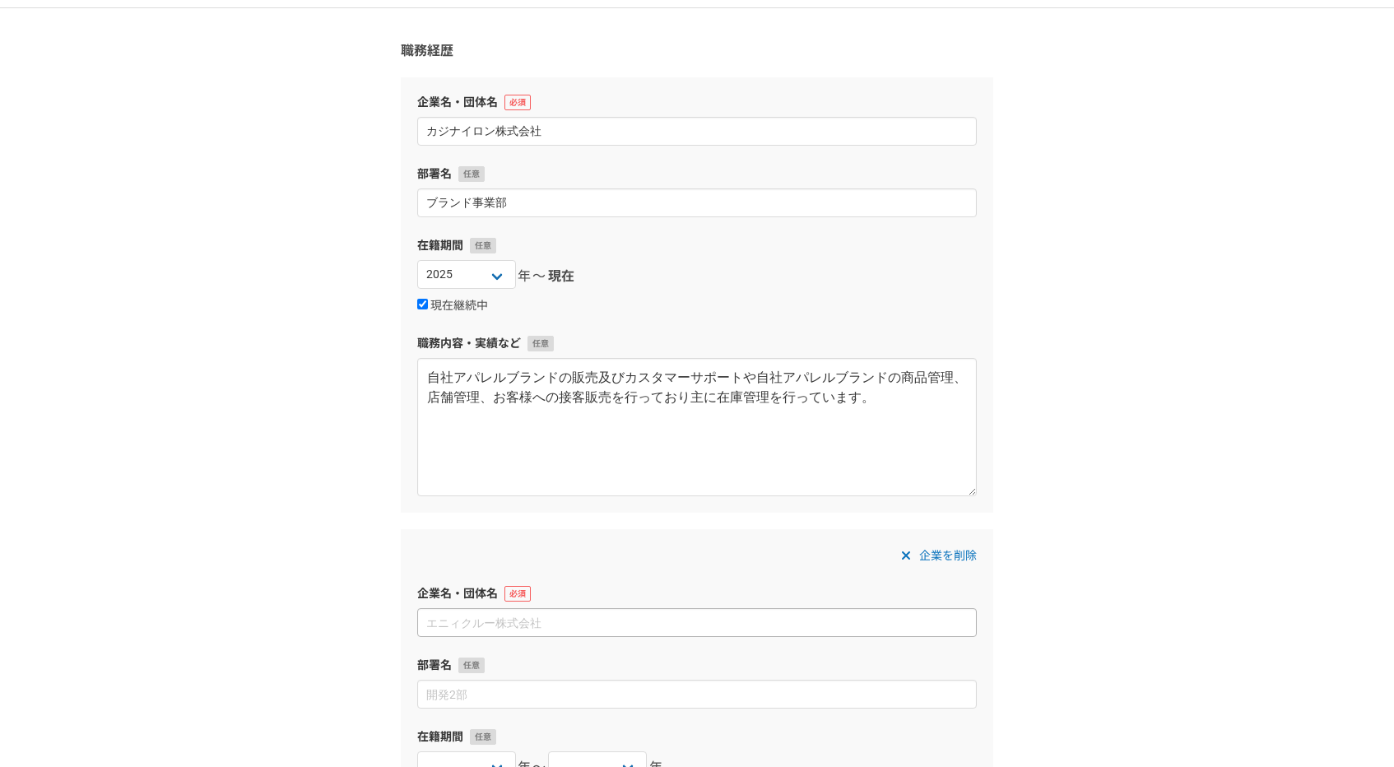
click at [770, 630] on input at bounding box center [697, 622] width 560 height 29
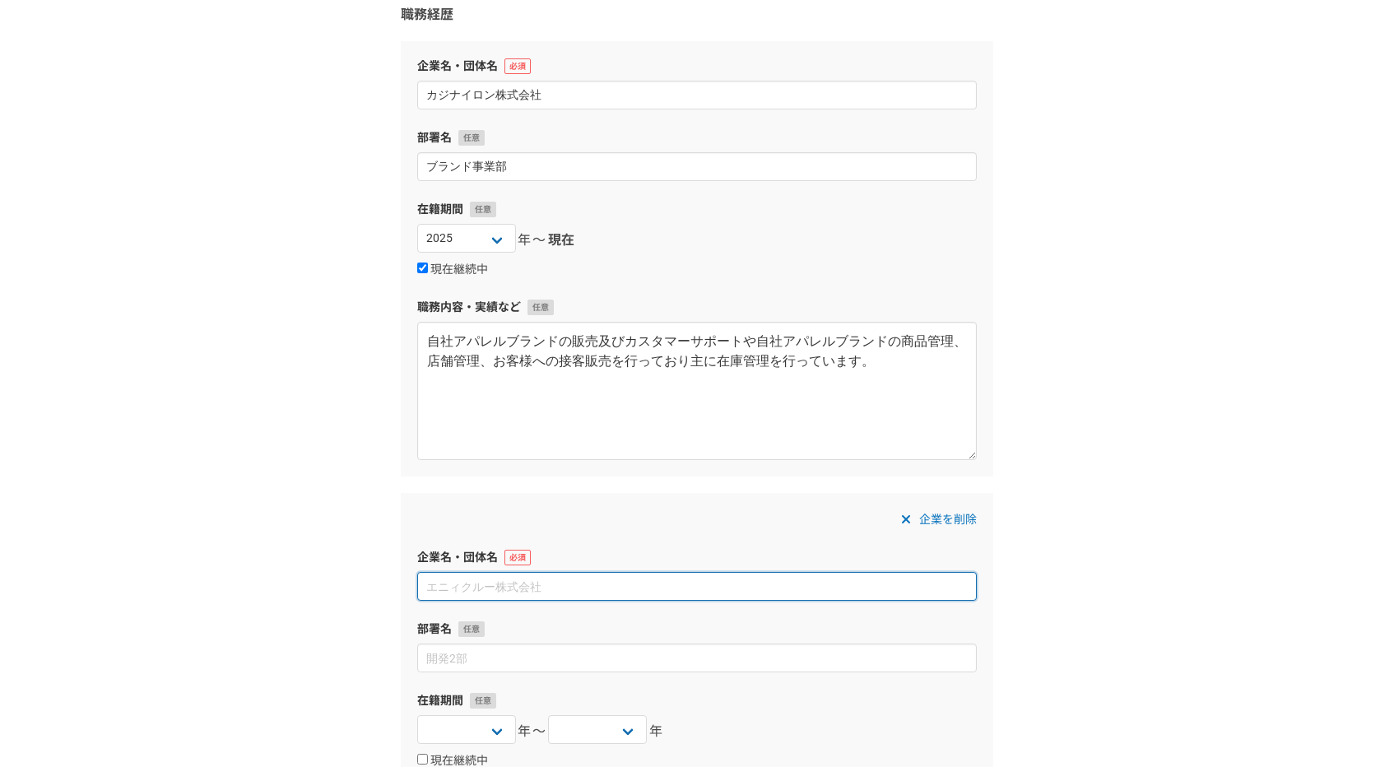
scroll to position [148, 0]
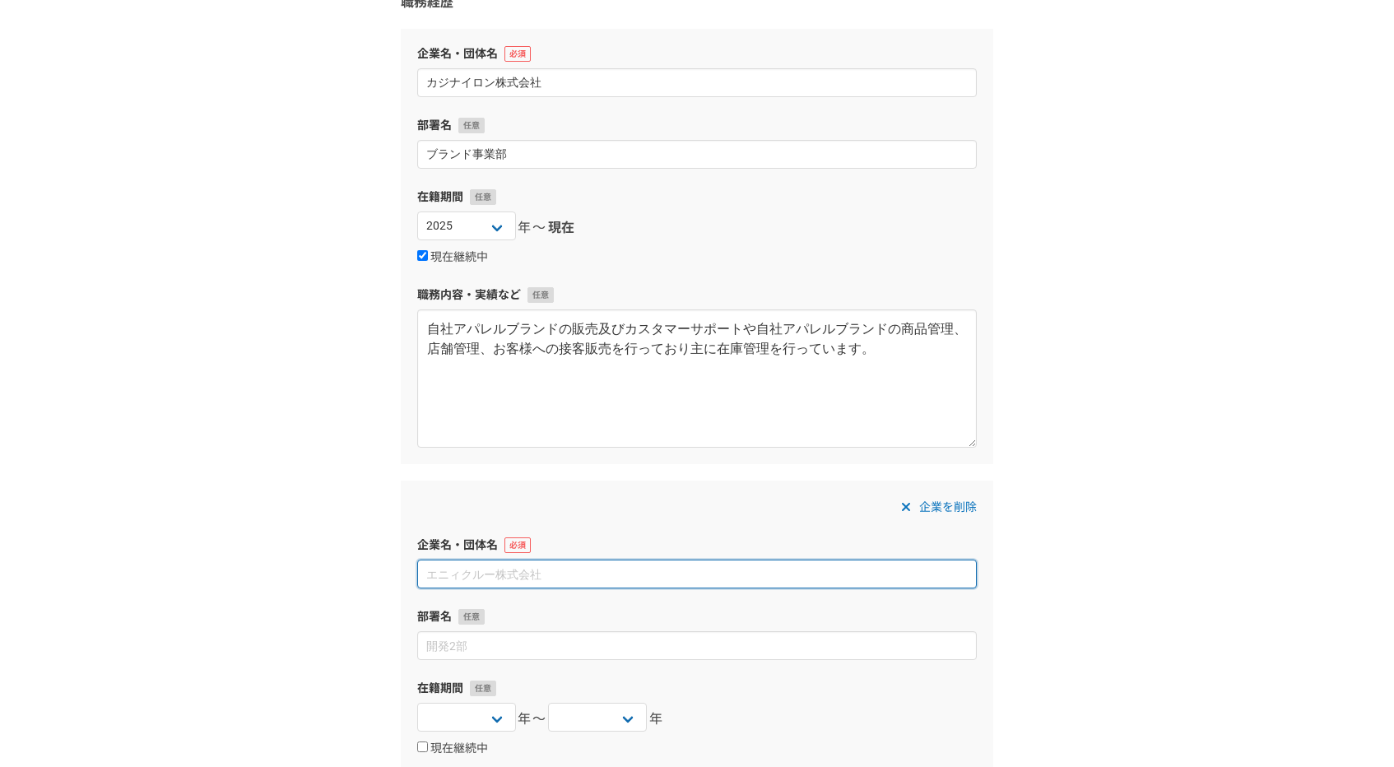
click at [753, 570] on input at bounding box center [697, 574] width 560 height 29
paste input "アイエムエムフードサービス株式会社"
type input "アイエムエムフードサービス株式会社"
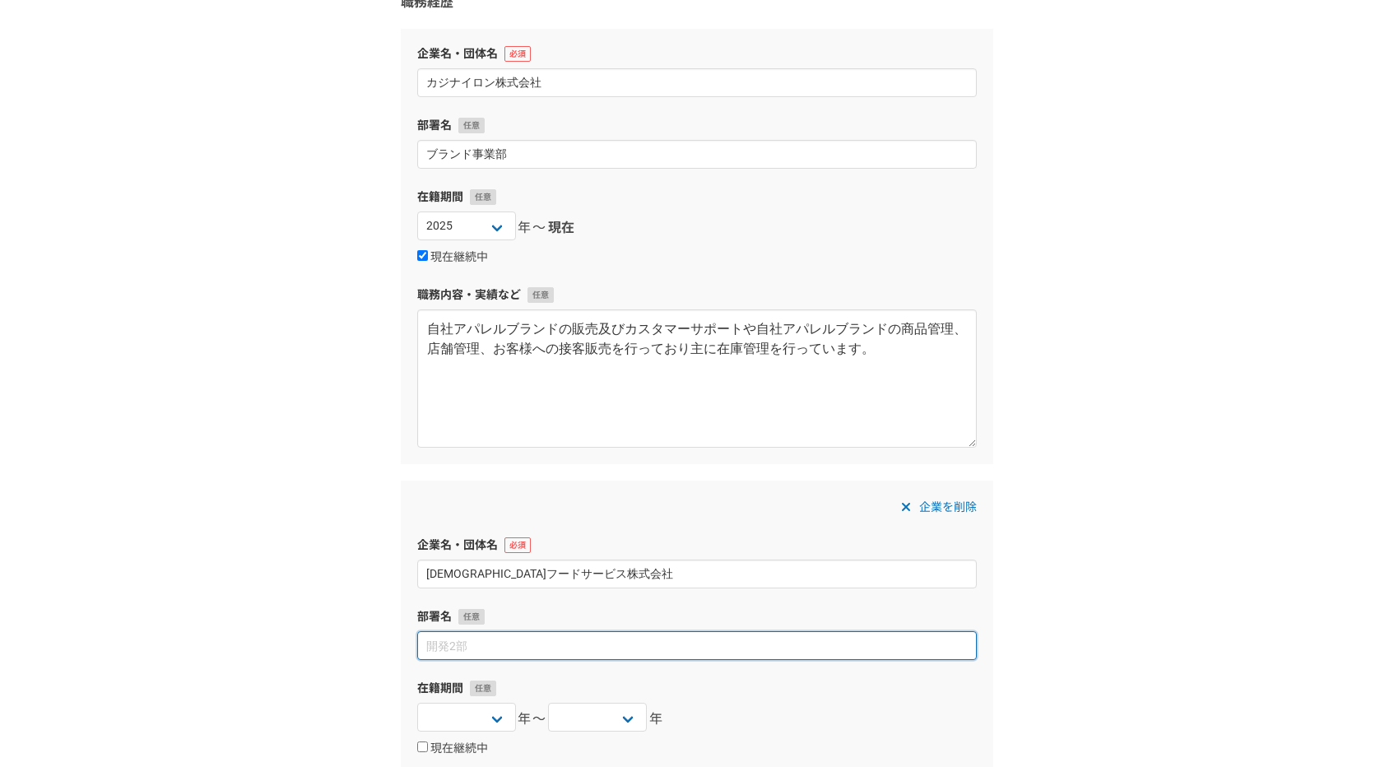
click at [693, 636] on input at bounding box center [697, 645] width 560 height 29
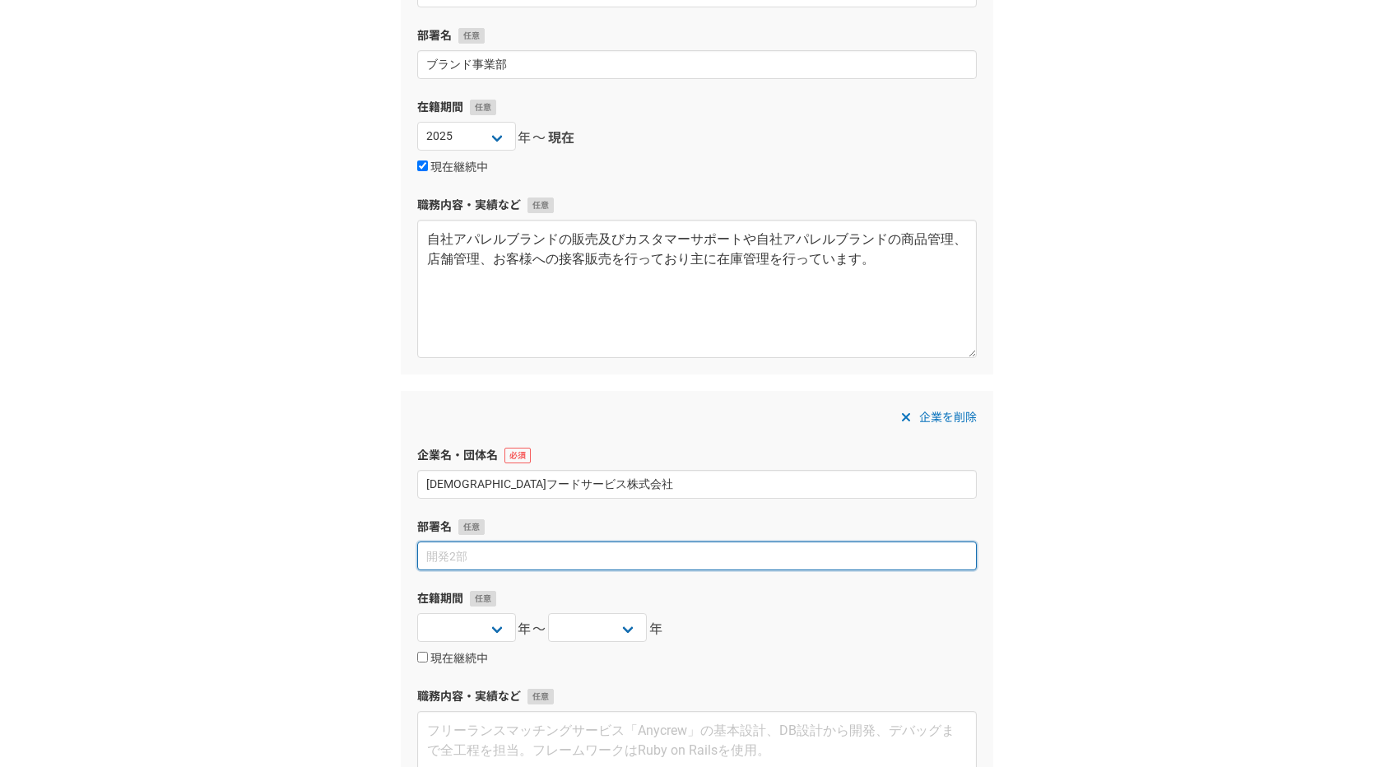
scroll to position [343, 0]
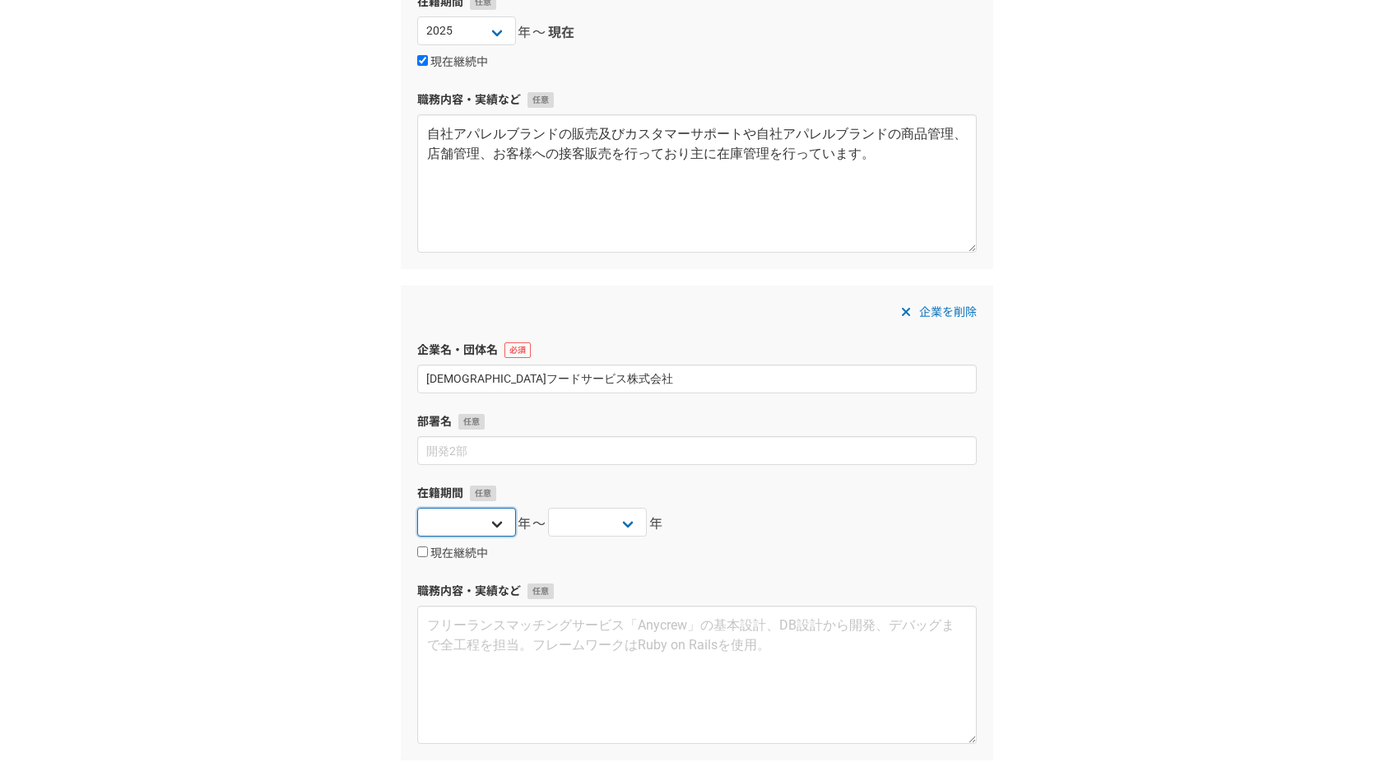
click at [491, 530] on select "2025 2024 2023 2022 2021 2020 2019 2018 2017 2016 2015 2014 2013 2012 2011 2010…" at bounding box center [466, 522] width 99 height 29
select select "2011"
click at [417, 508] on select "2025 2024 2023 2022 2021 2020 2019 2018 2017 2016 2015 2014 2013 2012 2011 2010…" at bounding box center [466, 522] width 99 height 29
click at [589, 518] on select "2025 2024 2023 2022 2021 2020 2019 2018 2017 2016 2015 2014 2013 2012 2011 2010…" at bounding box center [597, 522] width 99 height 29
click at [548, 508] on select "2025 2024 2023 2022 2021 2020 2019 2018 2017 2016 2015 2014 2013 2012 2011 2010…" at bounding box center [597, 522] width 99 height 29
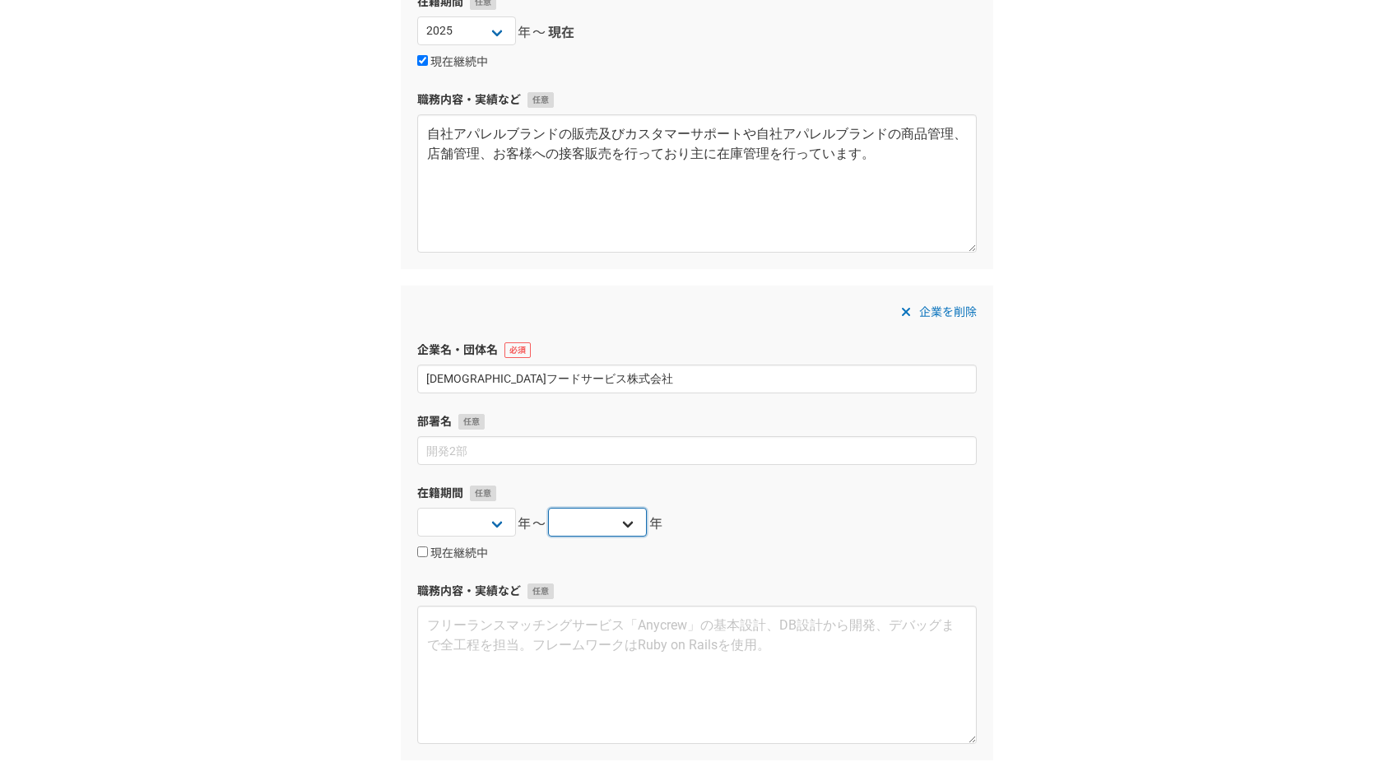
click at [609, 520] on select "2025 2024 2023 2022 2021 2020 2019 2018 2017 2016 2015 2014 2013 2012 2011 2010…" at bounding box center [597, 522] width 99 height 29
select select "2020"
click at [548, 508] on select "2025 2024 2023 2022 2021 2020 2019 2018 2017 2016 2015 2014 2013 2012 2011 2010…" at bounding box center [597, 522] width 99 height 29
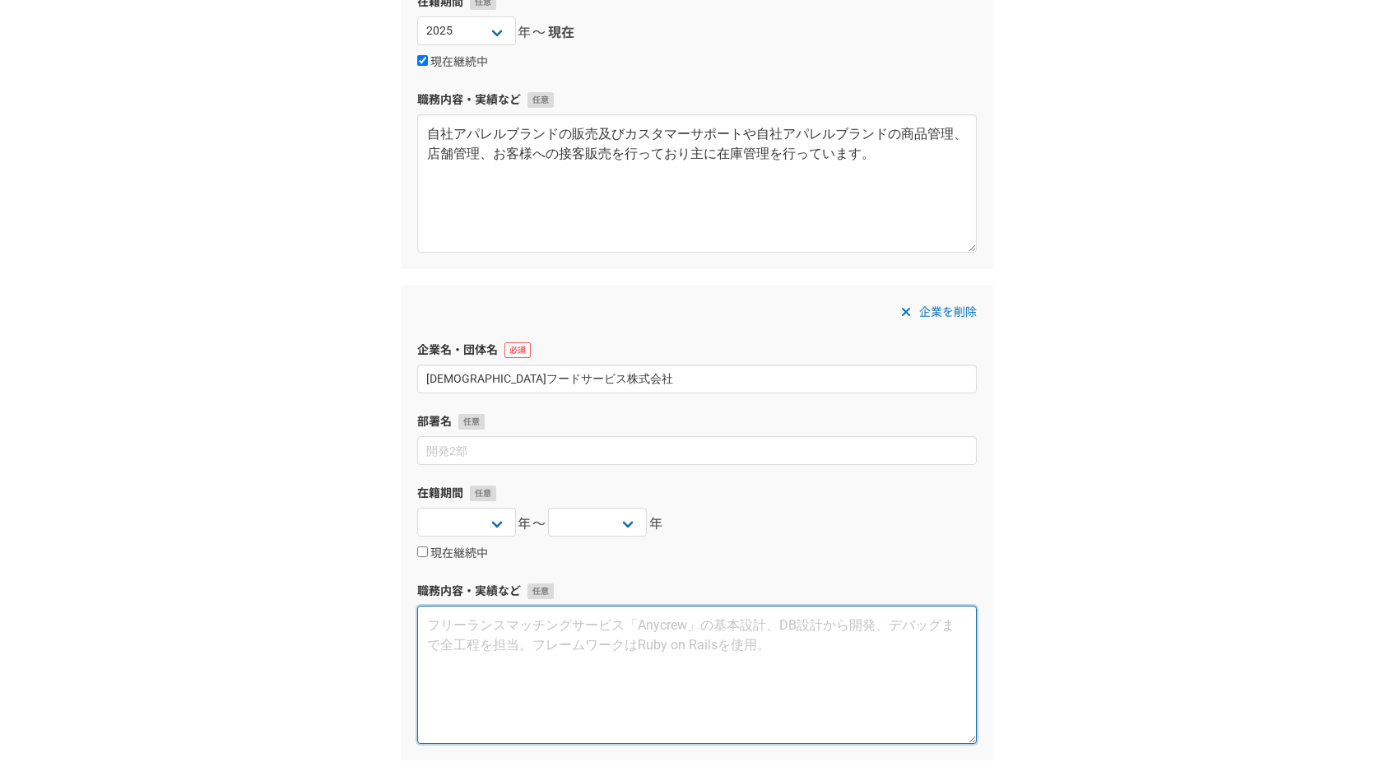
click at [569, 629] on textarea at bounding box center [697, 675] width 560 height 138
